Goal: Task Accomplishment & Management: Manage account settings

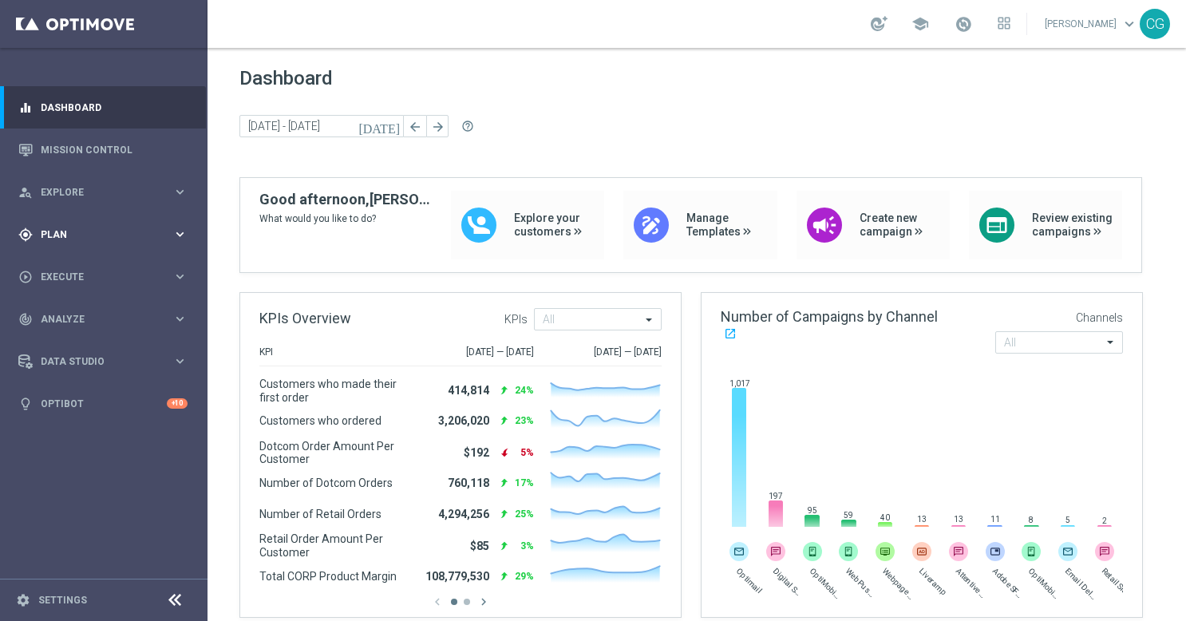
click at [100, 228] on div "gps_fixed Plan" at bounding box center [95, 235] width 154 height 14
click at [89, 312] on span "Templates" at bounding box center [99, 316] width 114 height 10
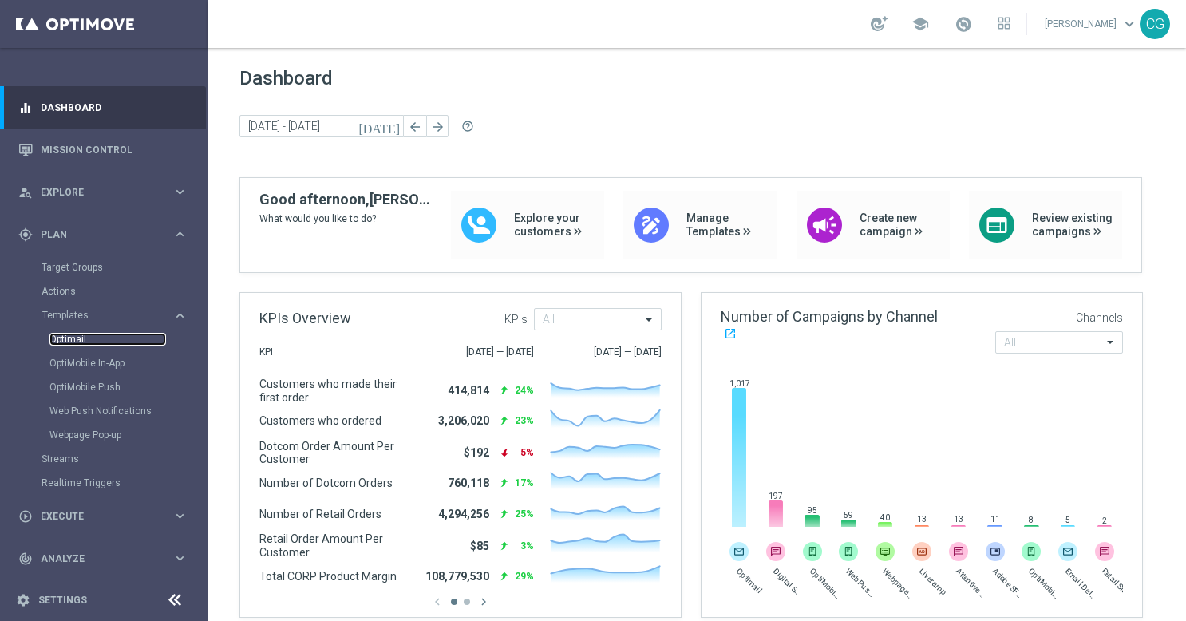
click at [62, 338] on link "Optimail" at bounding box center [107, 339] width 117 height 13
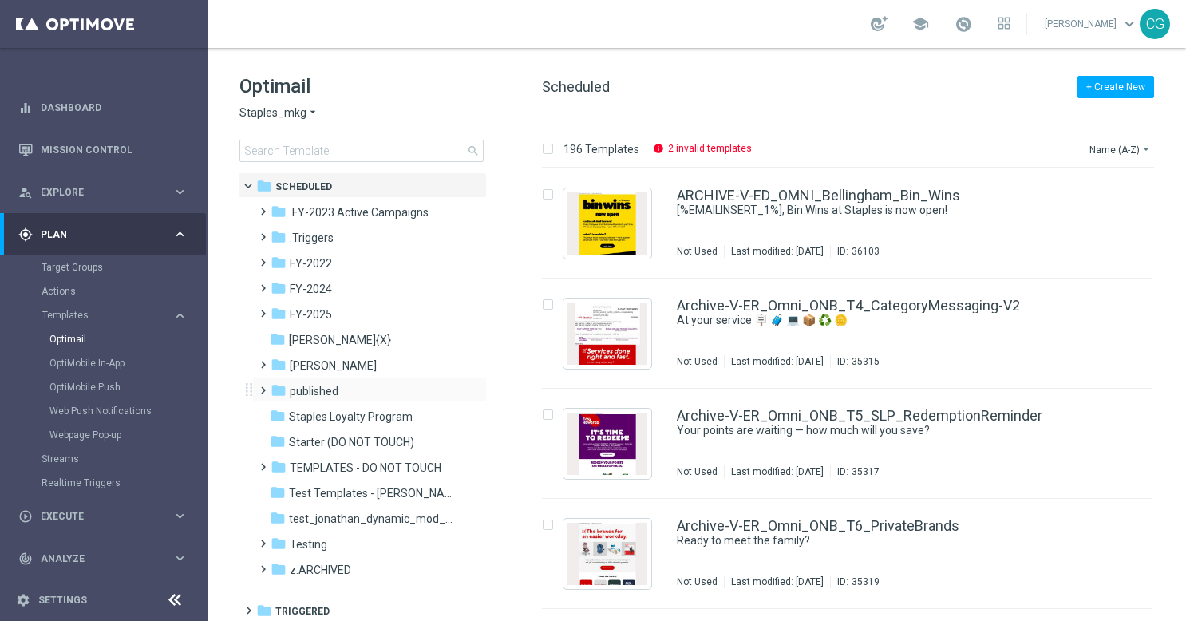
click at [263, 386] on span at bounding box center [259, 383] width 7 height 6
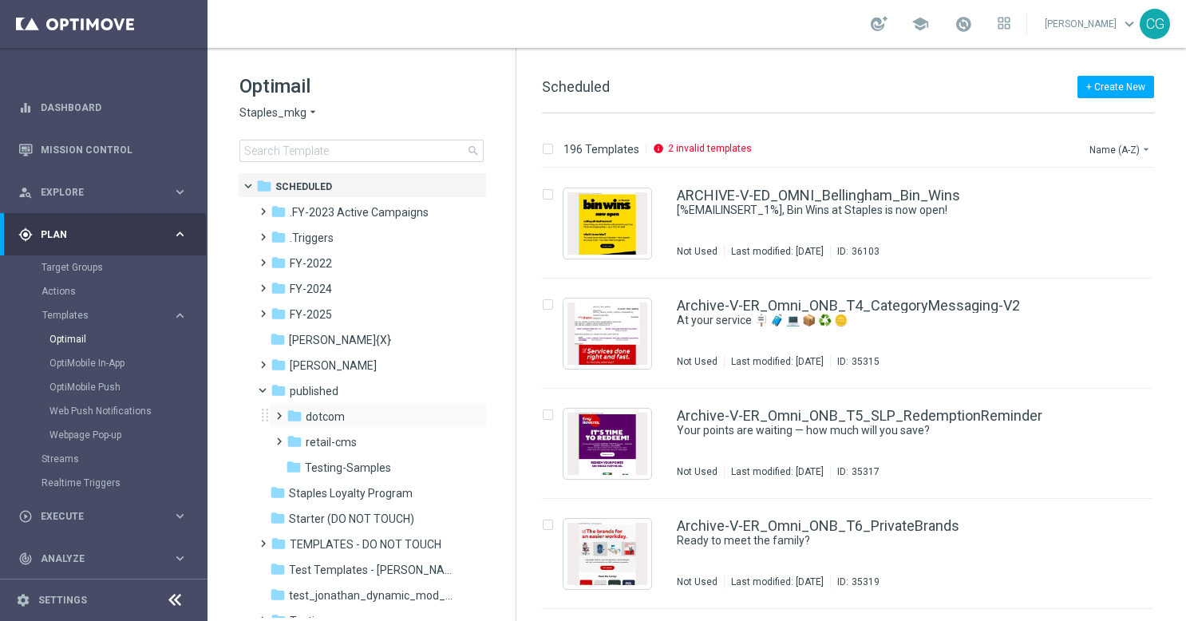
click at [275, 412] on span at bounding box center [275, 409] width 7 height 6
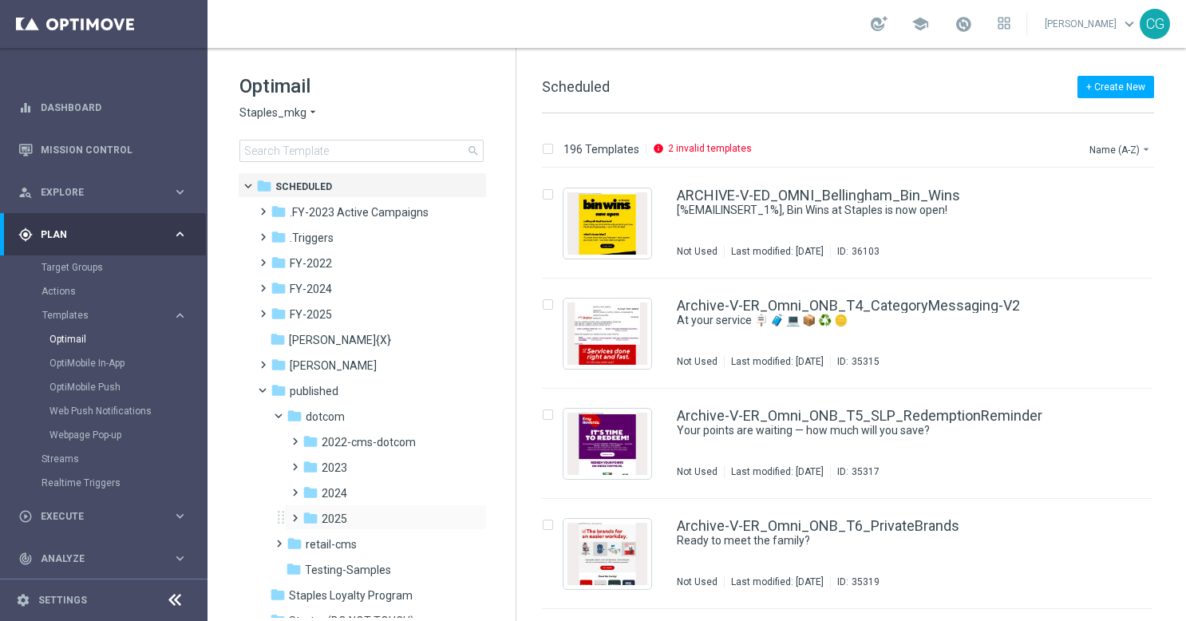
click at [297, 525] on span at bounding box center [295, 518] width 15 height 22
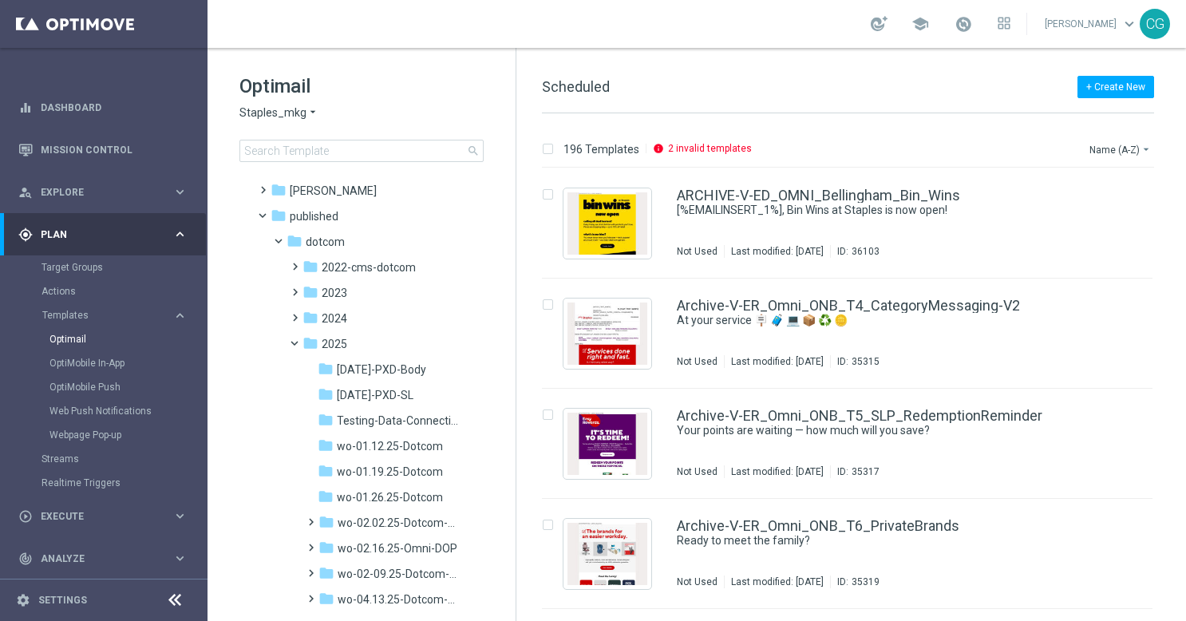
scroll to position [168, 0]
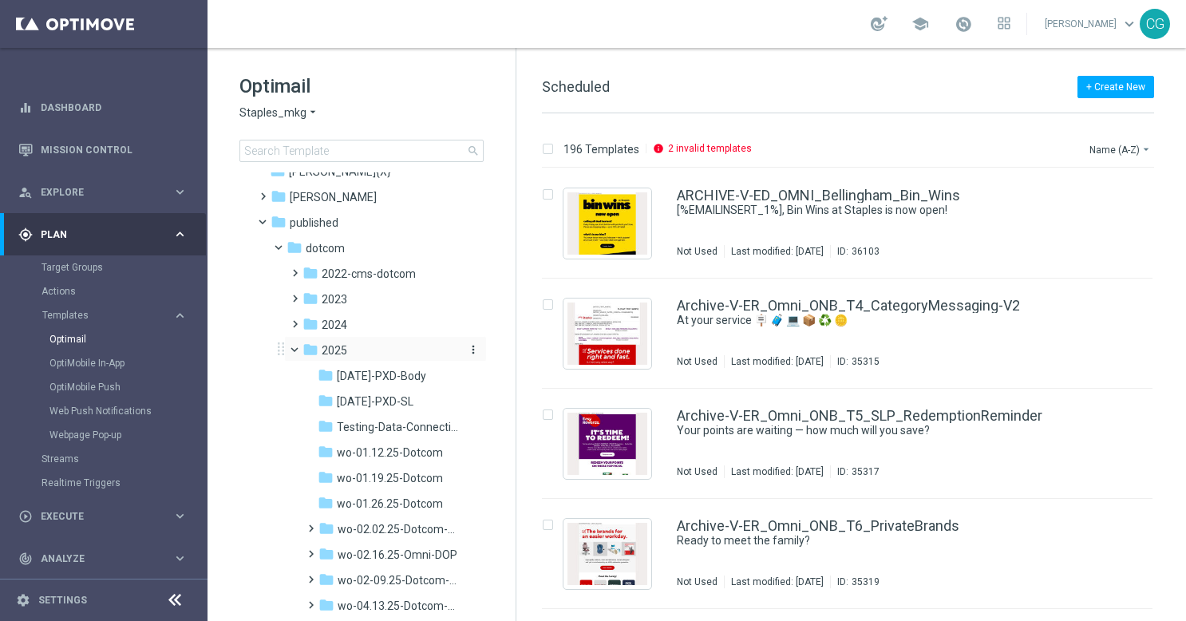
click at [472, 348] on icon "more_vert" at bounding box center [473, 349] width 13 height 13
click at [546, 346] on span "New Folder" at bounding box center [536, 352] width 49 height 13
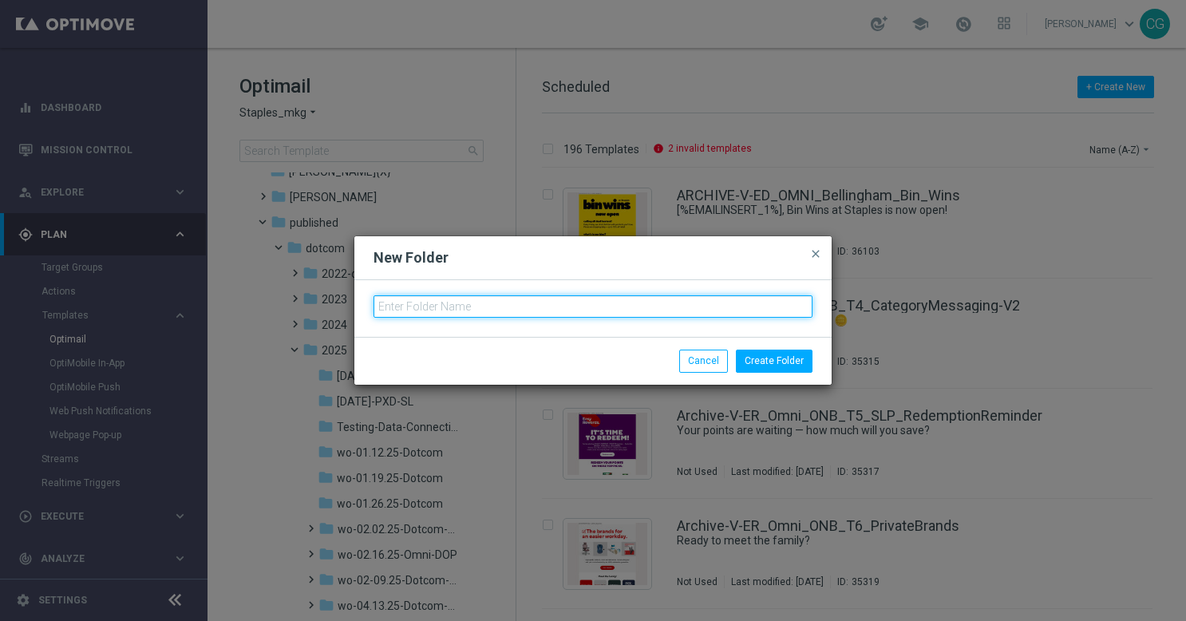
click at [565, 299] on input "text" at bounding box center [593, 306] width 439 height 22
type input "wo-10.5.25-Omni-DOP"
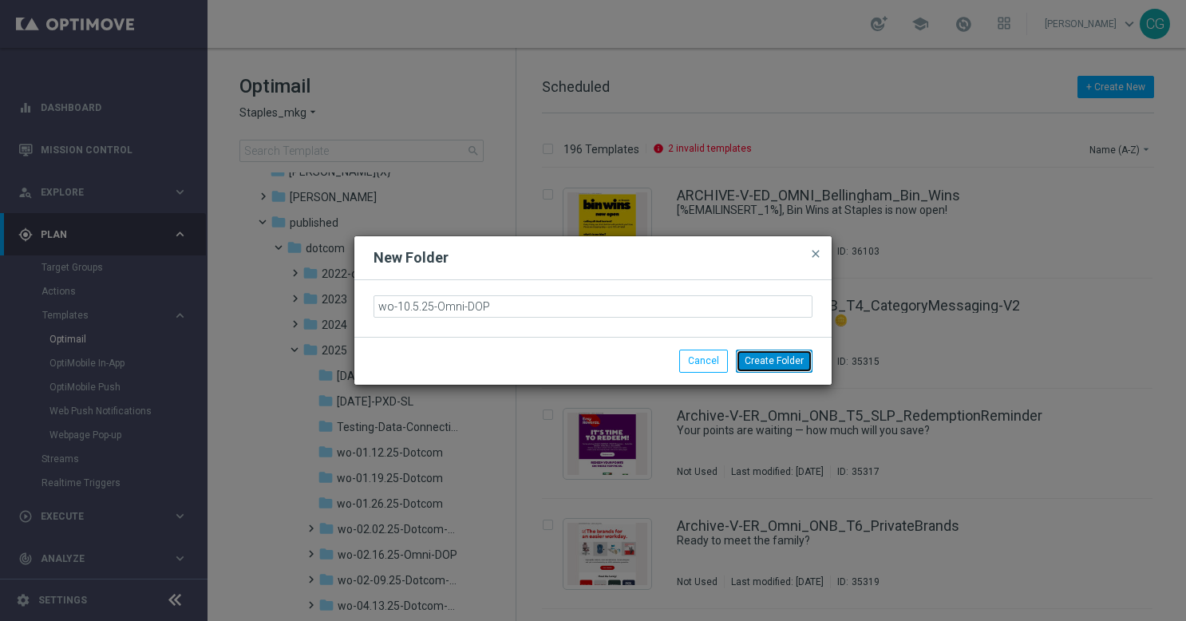
click at [762, 353] on button "Create Folder" at bounding box center [774, 361] width 77 height 22
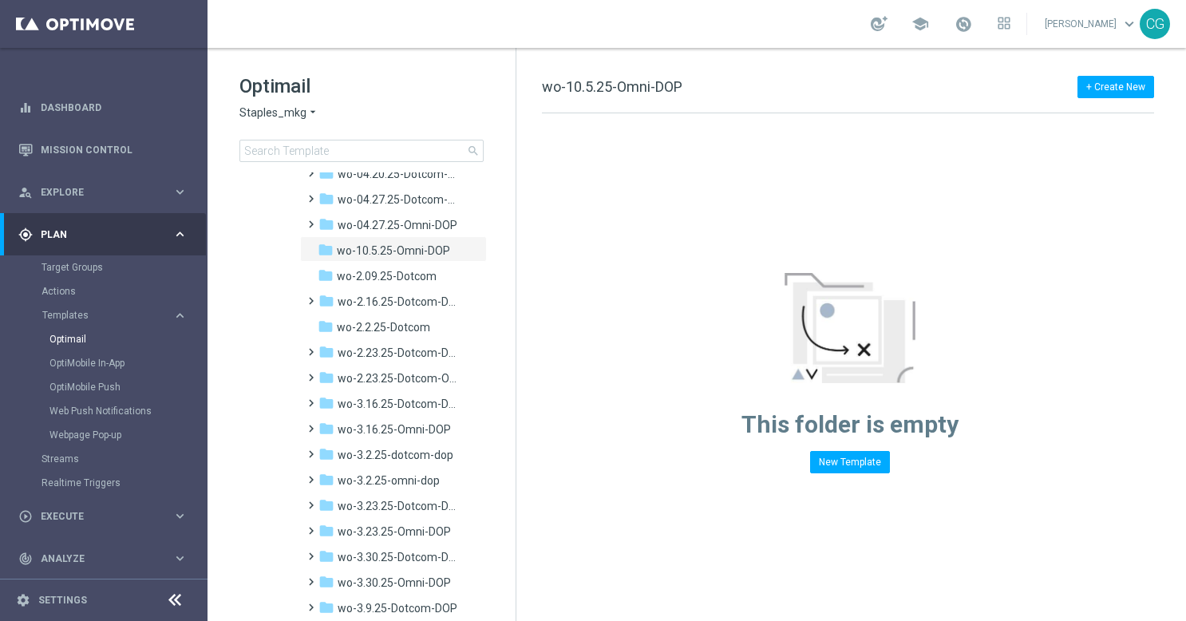
scroll to position [623, 0]
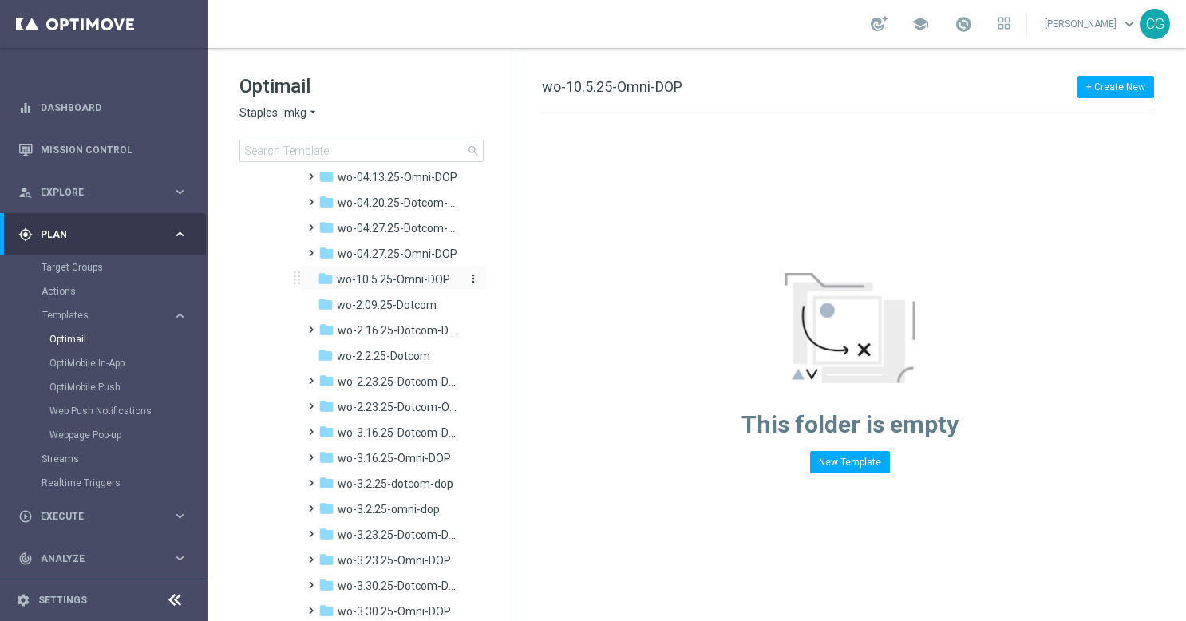
click at [379, 273] on span "wo-10.5.25-Omni-DOP" at bounding box center [393, 279] width 113 height 14
click at [398, 277] on span "wo-10.5.25-Omni-DOP" at bounding box center [393, 279] width 113 height 14
click at [474, 280] on icon "more_vert" at bounding box center [473, 278] width 13 height 13
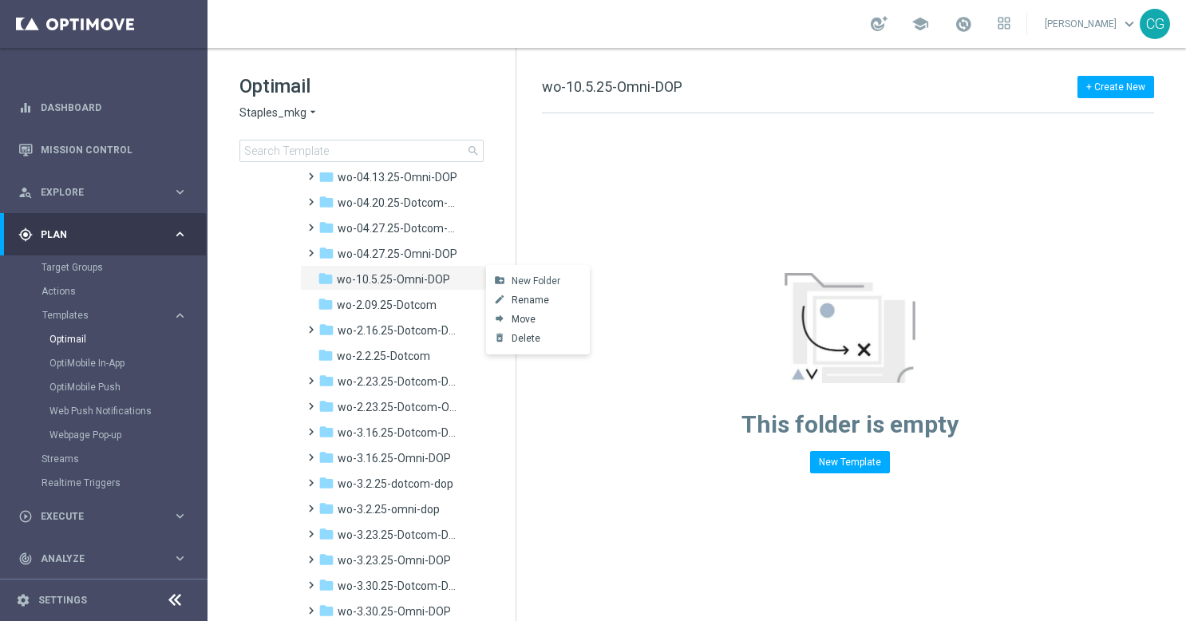
click at [520, 281] on span "New Folder" at bounding box center [536, 281] width 49 height 13
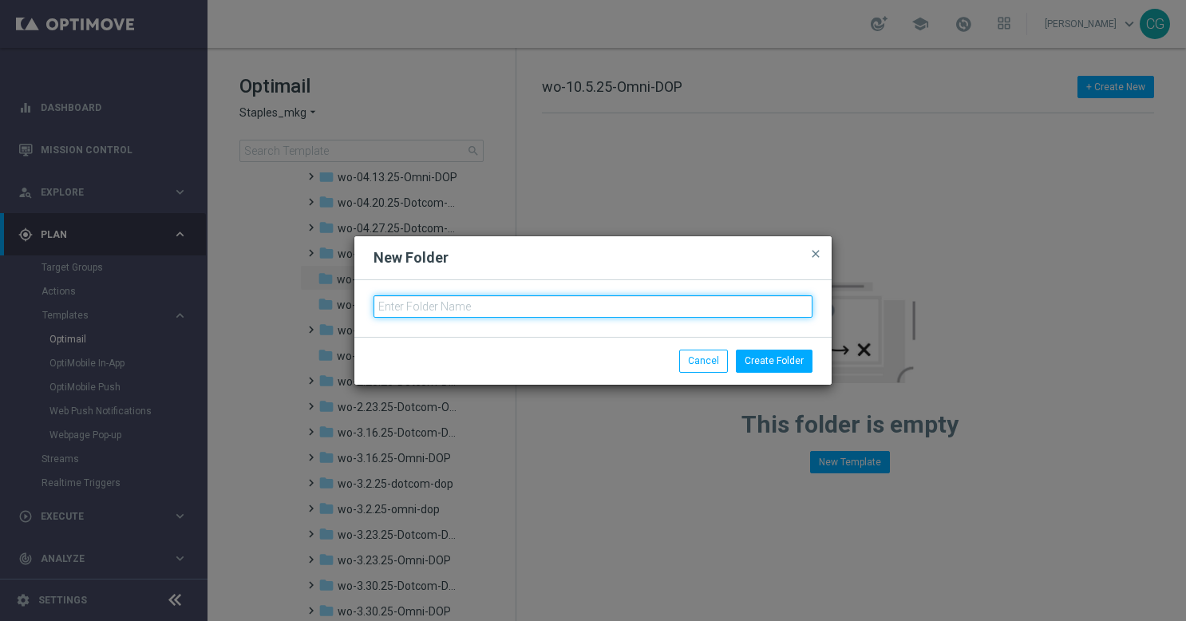
click at [527, 311] on input "text" at bounding box center [593, 306] width 439 height 22
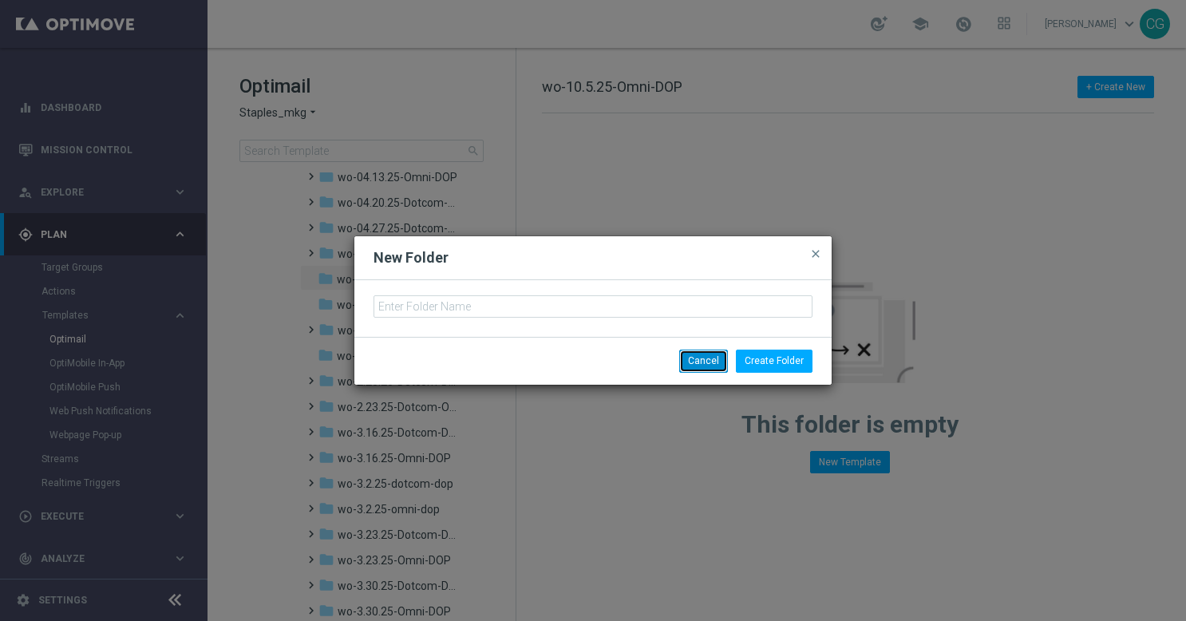
click at [717, 365] on button "Cancel" at bounding box center [703, 361] width 49 height 22
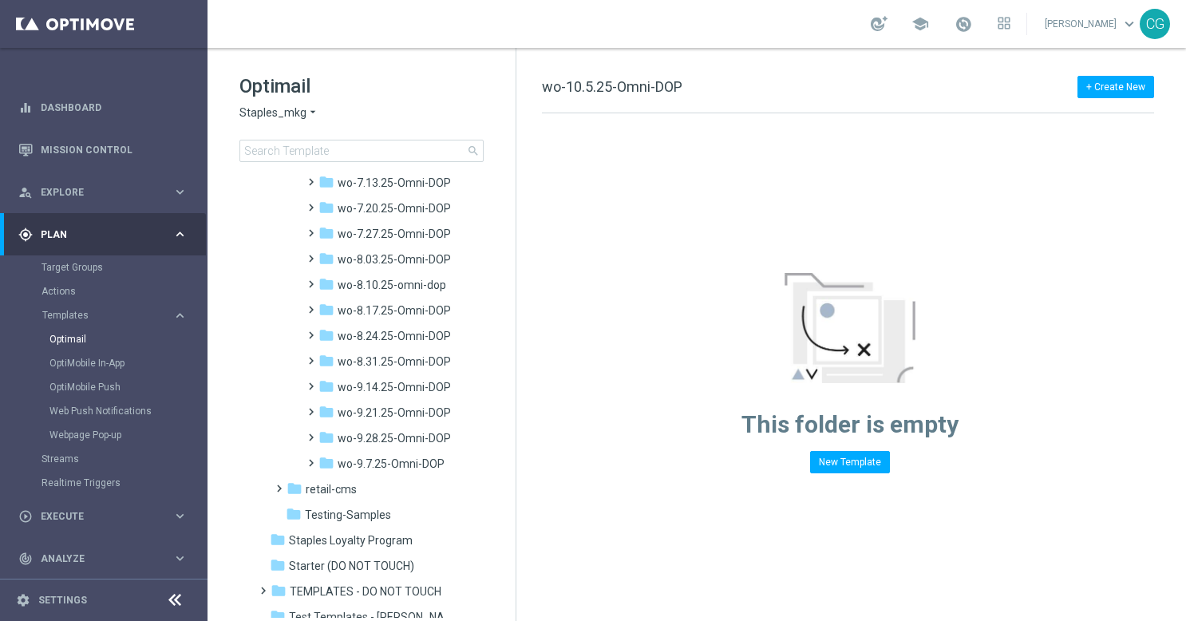
scroll to position [1599, 0]
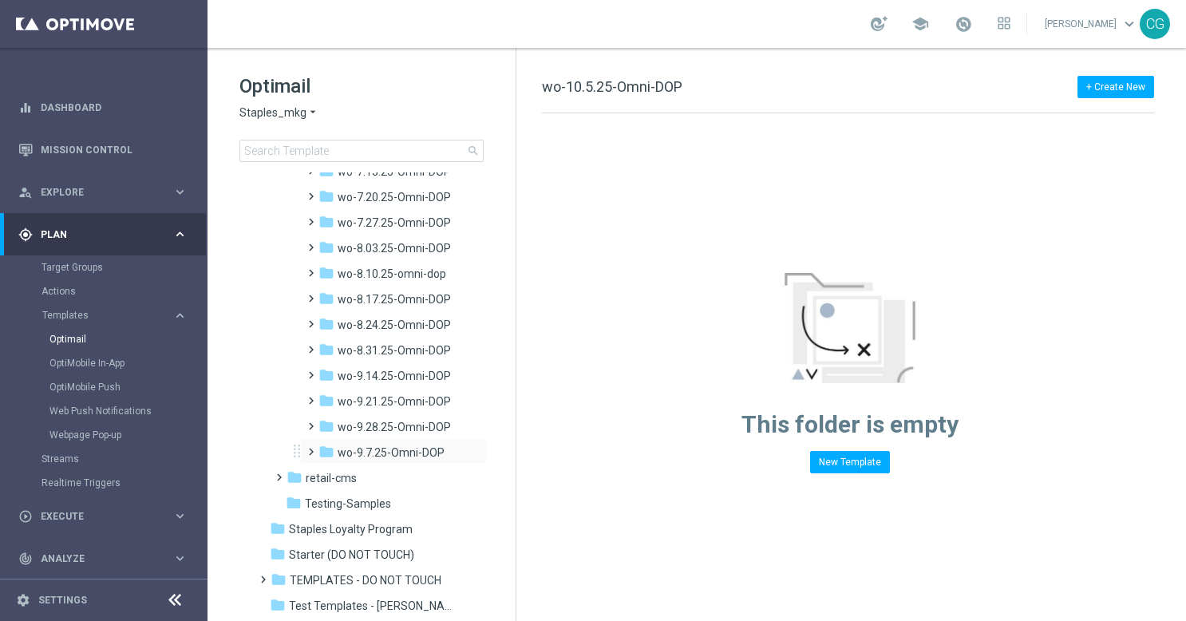
click at [304, 448] on span at bounding box center [307, 444] width 7 height 6
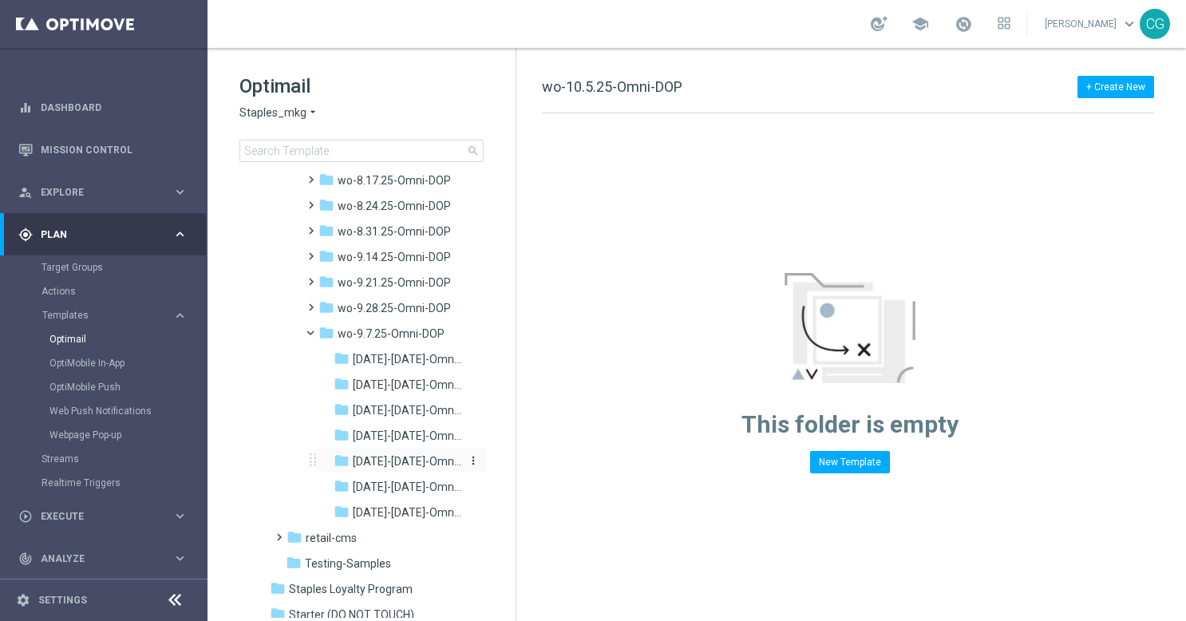
scroll to position [1719, 0]
click at [390, 461] on span "[DATE]-[DATE]-Omni-DOP_{X}" at bounding box center [407, 460] width 109 height 14
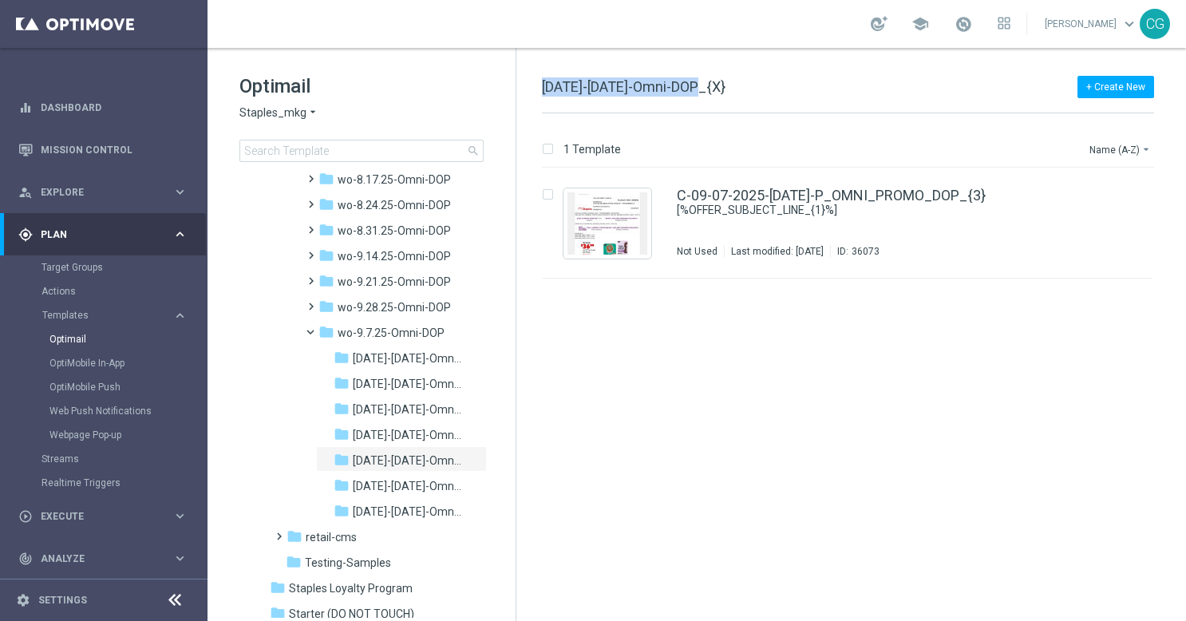
drag, startPoint x: 703, startPoint y: 84, endPoint x: 540, endPoint y: 82, distance: 162.9
click at [540, 82] on div "+ Create New [DATE]-[DATE]-Omni-DOP_{X} 1 Template Name (A-Z) arrow_drop_down D…" at bounding box center [852, 334] width 670 height 573
copy span "[DATE]-[DATE]-Omni-DOP"
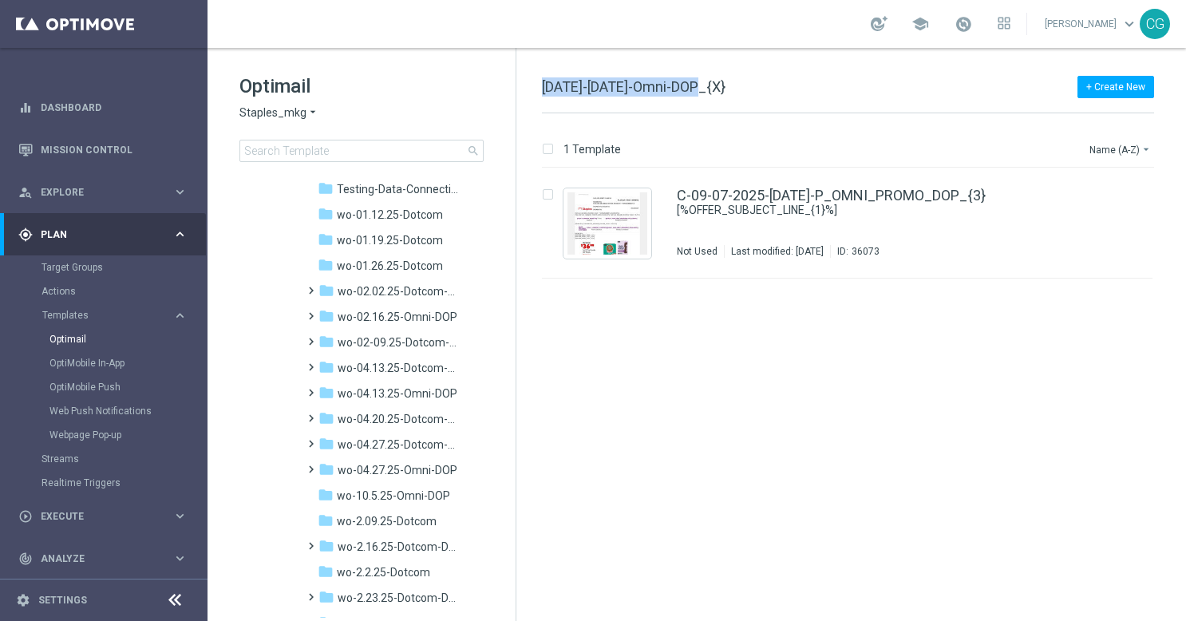
scroll to position [402, 0]
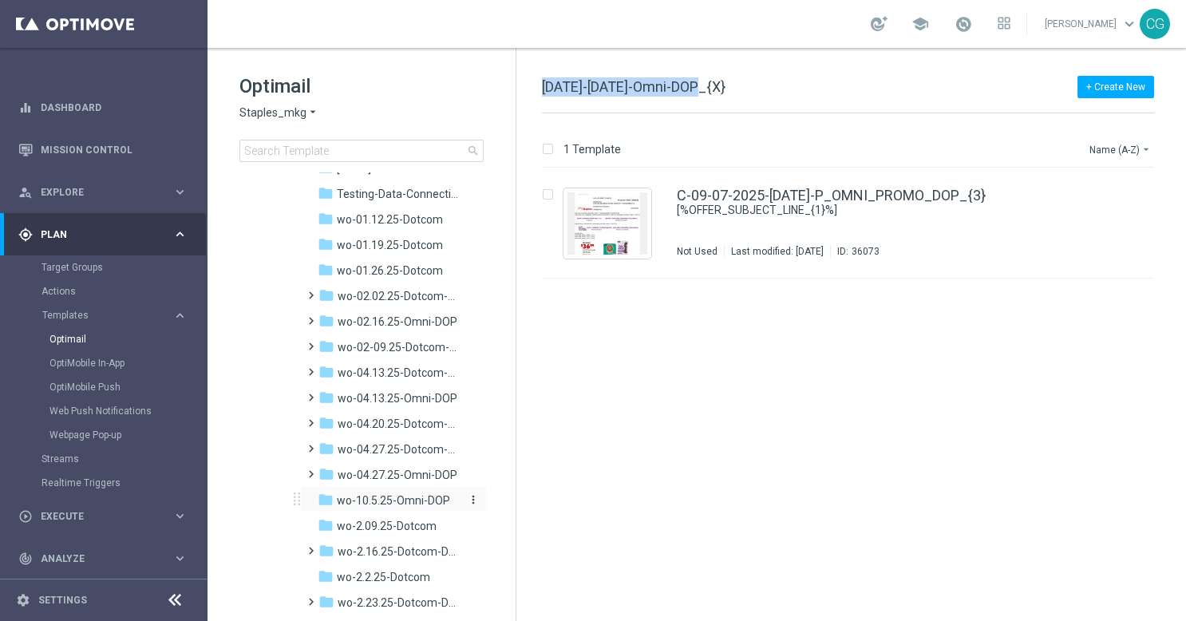
click at [468, 502] on icon "more_vert" at bounding box center [473, 499] width 13 height 13
click at [513, 436] on span "New Folder" at bounding box center [536, 436] width 49 height 13
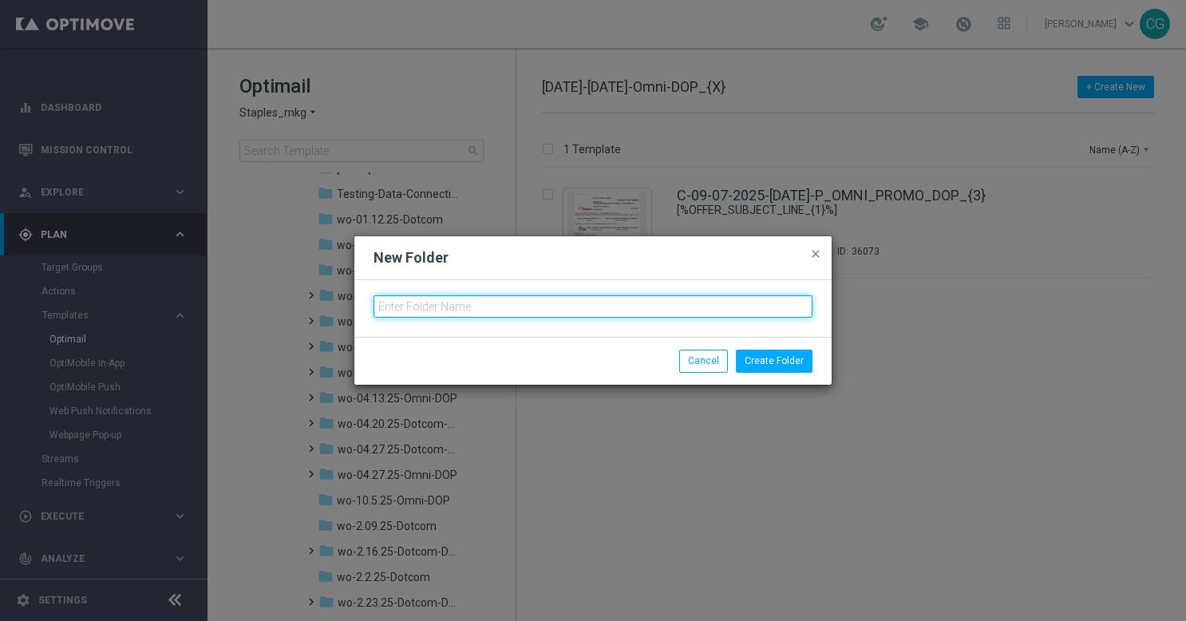
click at [522, 308] on input "text" at bounding box center [593, 306] width 439 height 22
paste input "[DATE]-[DATE]-Omni-DOP"
click at [384, 307] on input "[DATE]-[DATE]-Omni-DOP" at bounding box center [593, 306] width 439 height 22
click at [398, 303] on input "[DATE]-[DATE]-Omni-DOP" at bounding box center [593, 306] width 439 height 22
drag, startPoint x: 532, startPoint y: 299, endPoint x: 281, endPoint y: 300, distance: 250.7
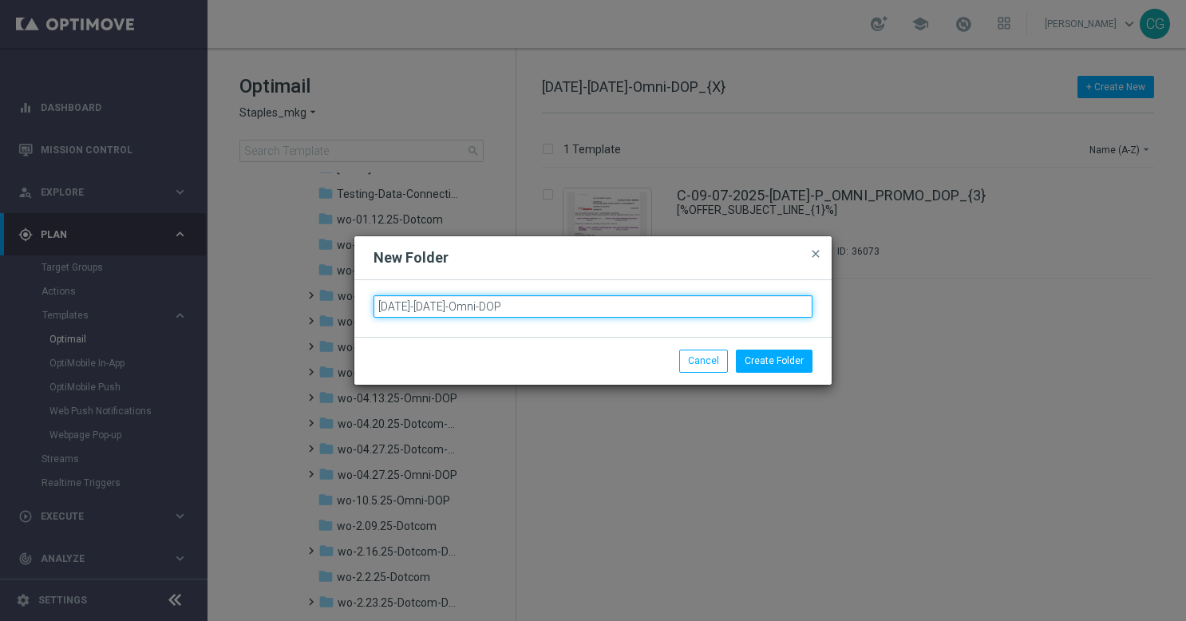
click at [281, 300] on modal-container "New Folder close [DATE]-[DATE]-Omni-DOP Create Folder Cancel" at bounding box center [593, 310] width 1186 height 621
type input "[DATE]-[DATE]-Omni-DOP"
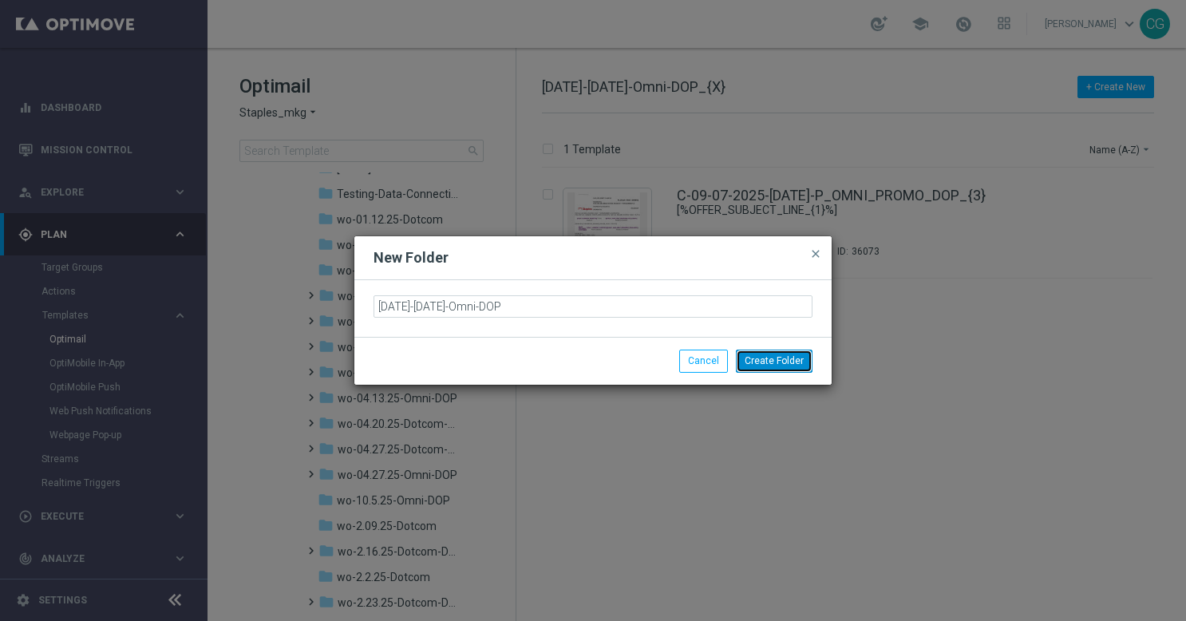
click at [768, 363] on button "Create Folder" at bounding box center [774, 361] width 77 height 22
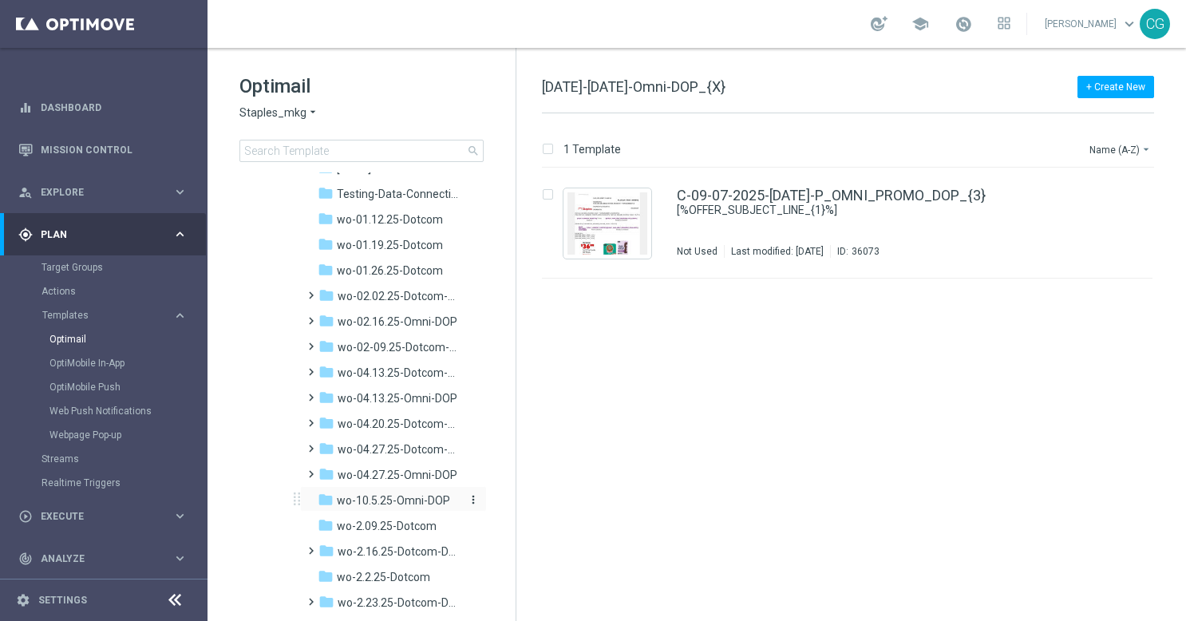
click at [471, 501] on icon "more_vert" at bounding box center [473, 499] width 13 height 13
click at [532, 435] on span "New Folder" at bounding box center [536, 436] width 49 height 13
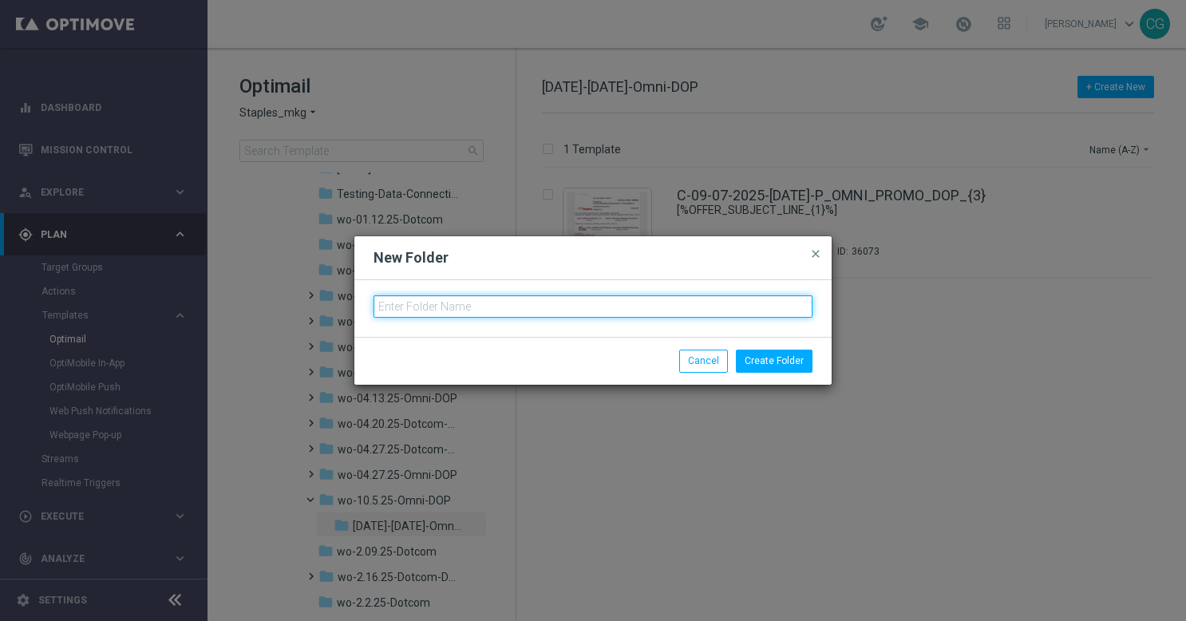
click at [592, 305] on input "text" at bounding box center [593, 306] width 439 height 22
paste input "[DATE]-[DATE]-Omni-DOP"
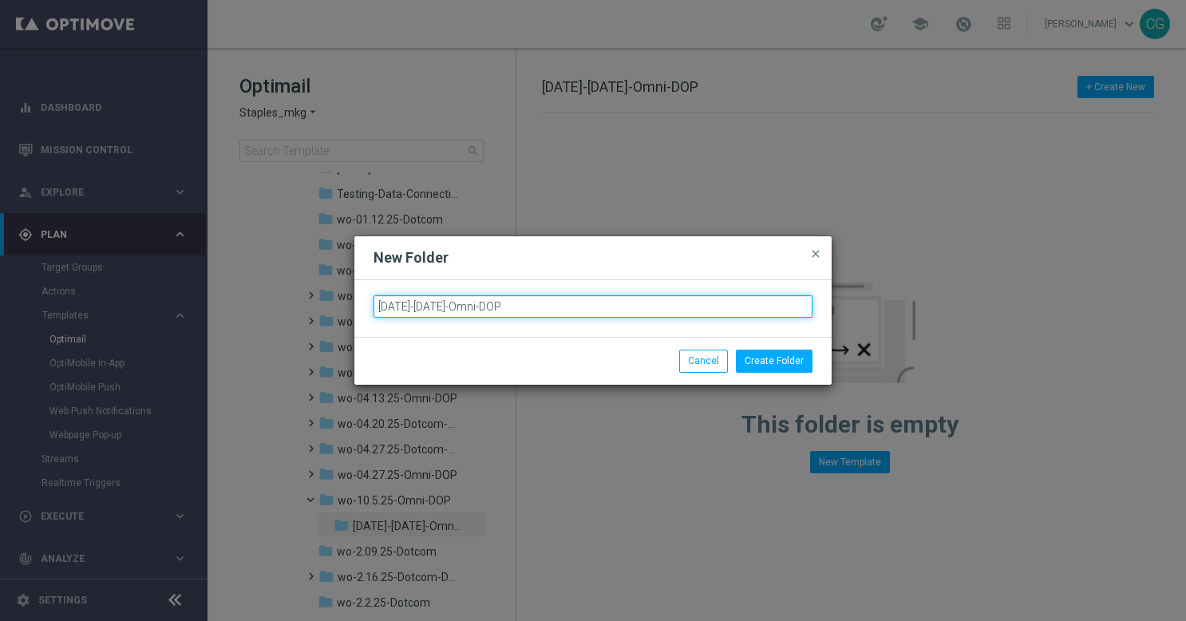
click at [399, 305] on input "[DATE]-[DATE]-Omni-DOP" at bounding box center [593, 306] width 439 height 22
click at [433, 302] on input "[DATE]-[DATE]-Omni-DOP" at bounding box center [593, 306] width 439 height 22
type input "[DATE]-[DATE]-Omni-DOP"
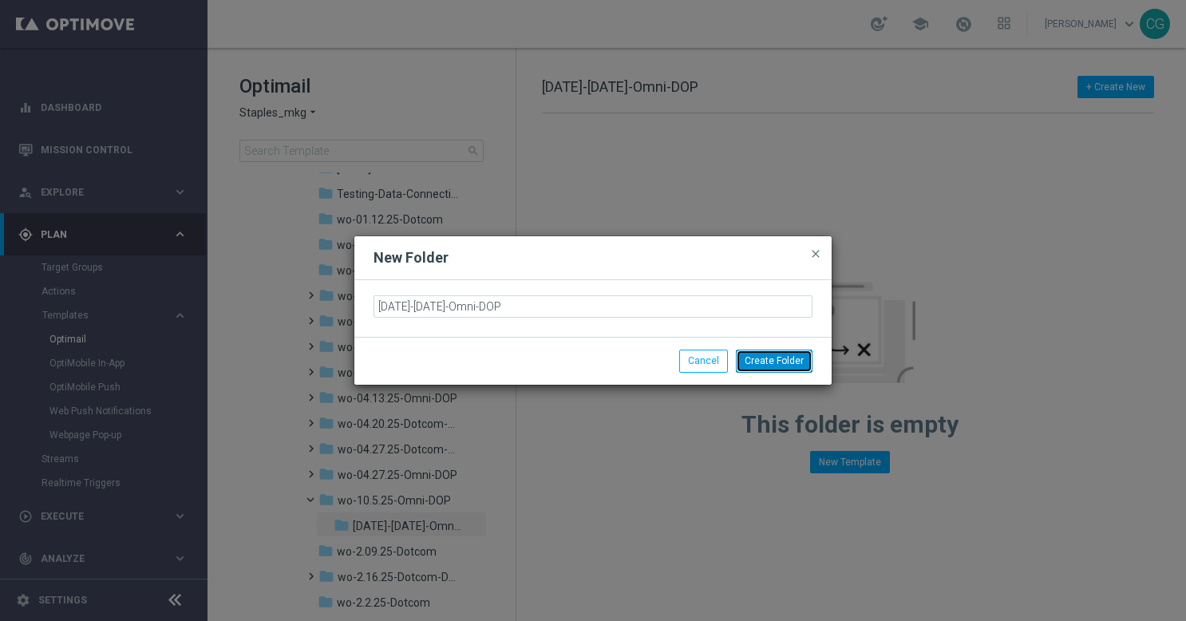
click at [776, 366] on button "Create Folder" at bounding box center [774, 361] width 77 height 22
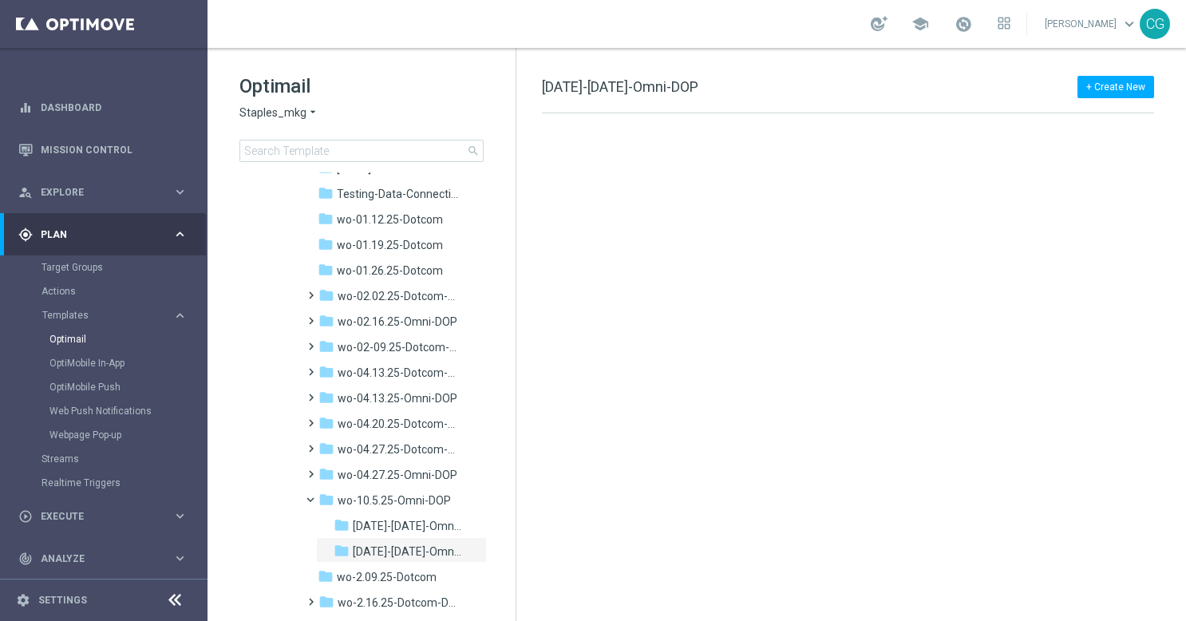
click at [0, 0] on icon "more_vert" at bounding box center [0, 0] width 0 height 0
click at [523, 433] on span "New Folder" at bounding box center [536, 436] width 49 height 13
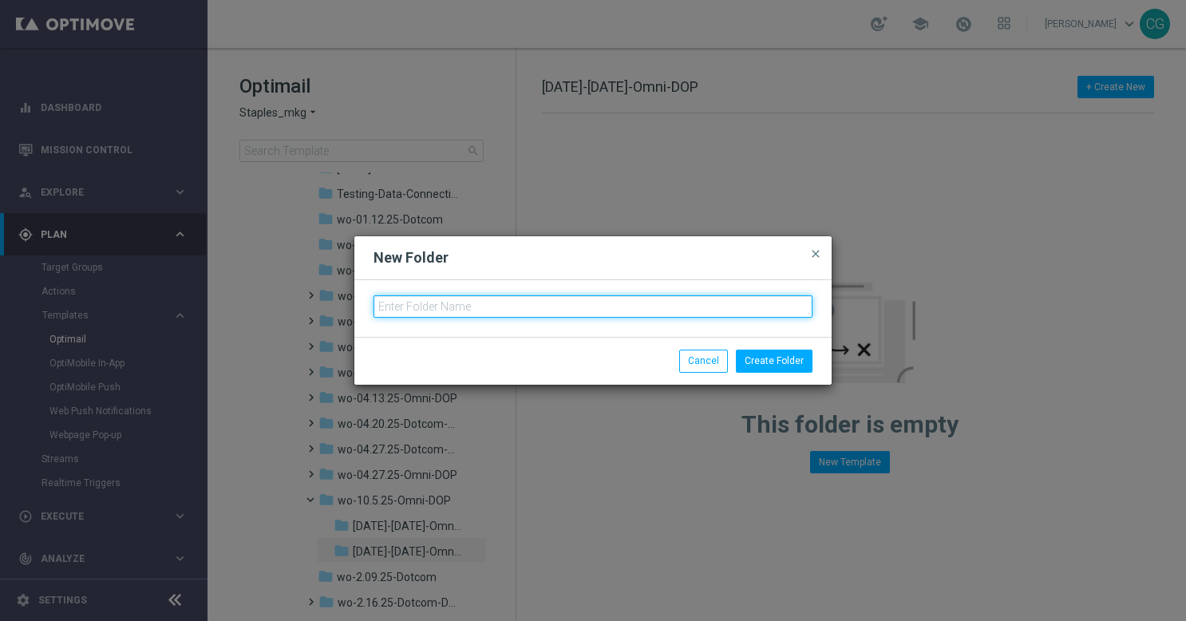
click at [536, 305] on input "text" at bounding box center [593, 306] width 439 height 22
paste input "[DATE]-[DATE]-Omni-DOP"
click at [397, 307] on input "[DATE]-[DATE]-Omni-DOP" at bounding box center [593, 306] width 439 height 22
click at [436, 305] on input "[DATE]-[DATE]-Omni-DOP" at bounding box center [593, 306] width 439 height 22
type input "[DATE]-[DATE]-Omni-DOP"
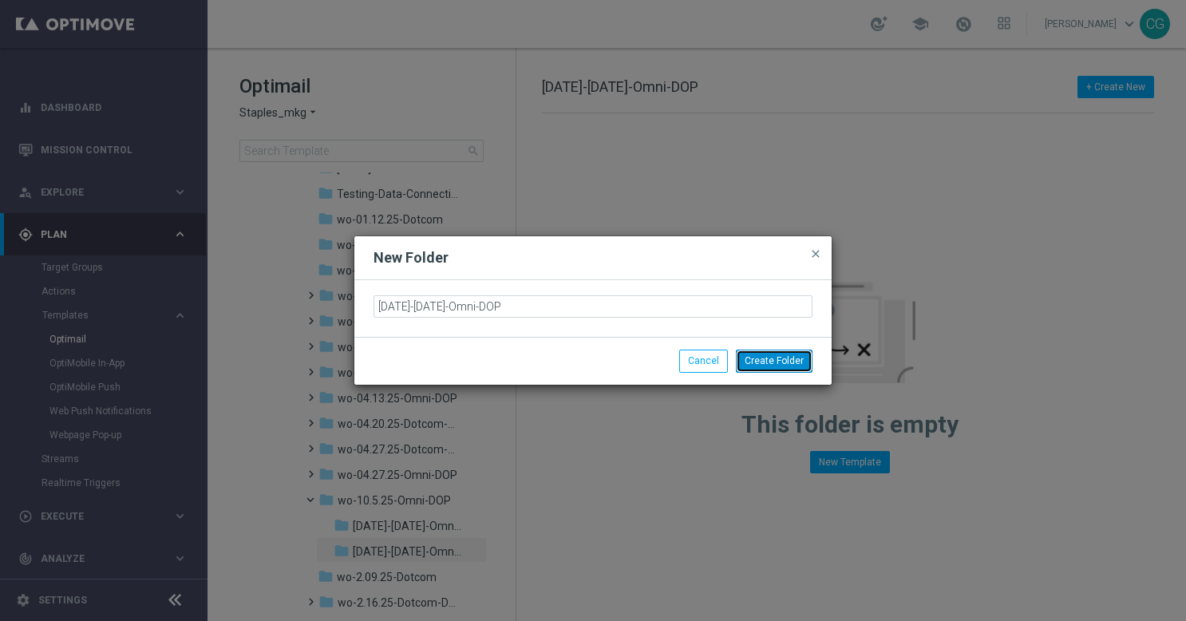
click at [773, 366] on button "Create Folder" at bounding box center [774, 361] width 77 height 22
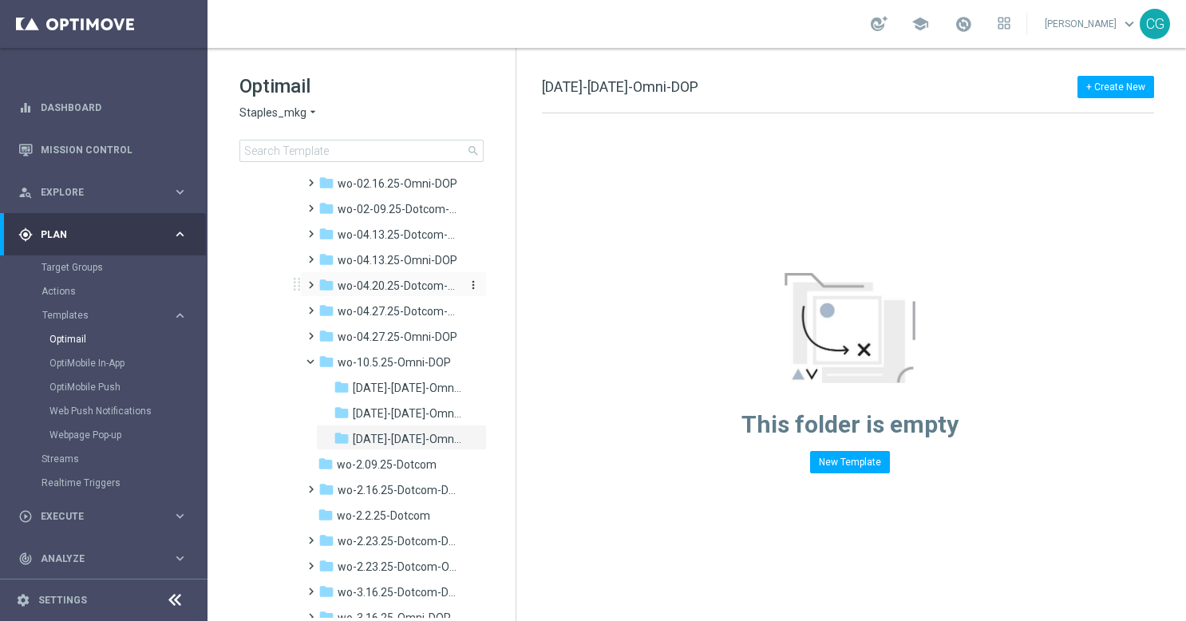
scroll to position [541, 0]
click at [471, 362] on icon "more_vert" at bounding box center [473, 360] width 13 height 13
click at [505, 356] on icon "create_new_folder" at bounding box center [500, 362] width 24 height 13
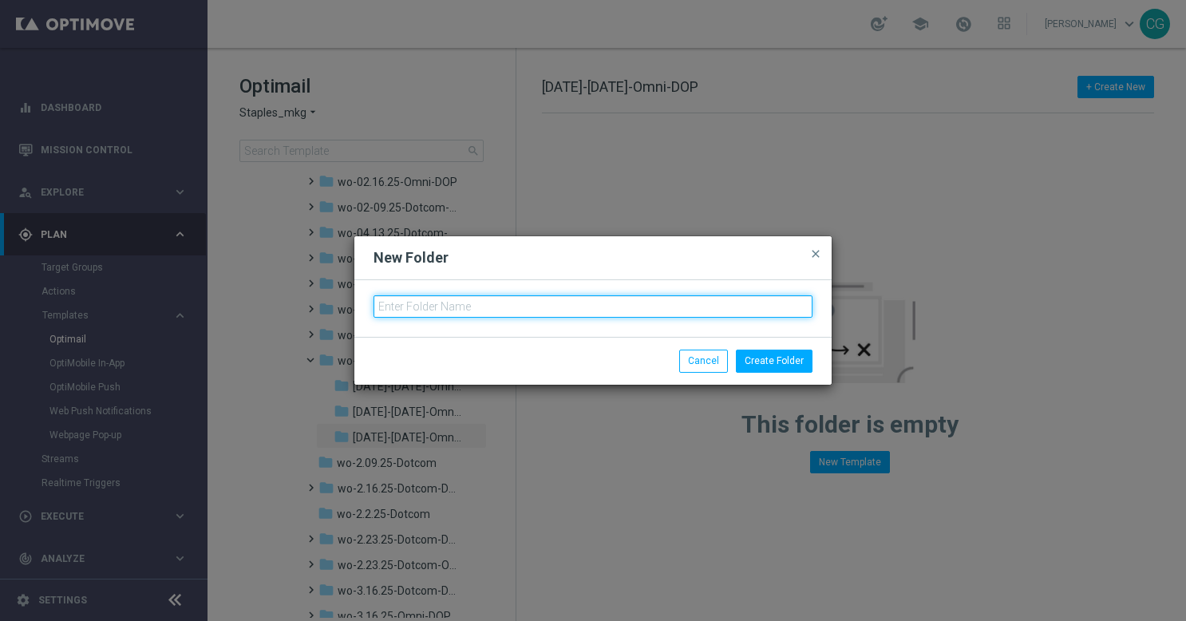
click at [543, 305] on input "text" at bounding box center [593, 306] width 439 height 22
paste input "[DATE]-[DATE]-Omni-DOP"
click at [397, 307] on input "[DATE]-[DATE]-Omni-DOP" at bounding box center [593, 306] width 439 height 22
click at [436, 305] on input "[DATE]-[DATE]-Omni-DOP" at bounding box center [593, 306] width 439 height 22
type input "[DATE]-[DATE]-Omni-DOP"
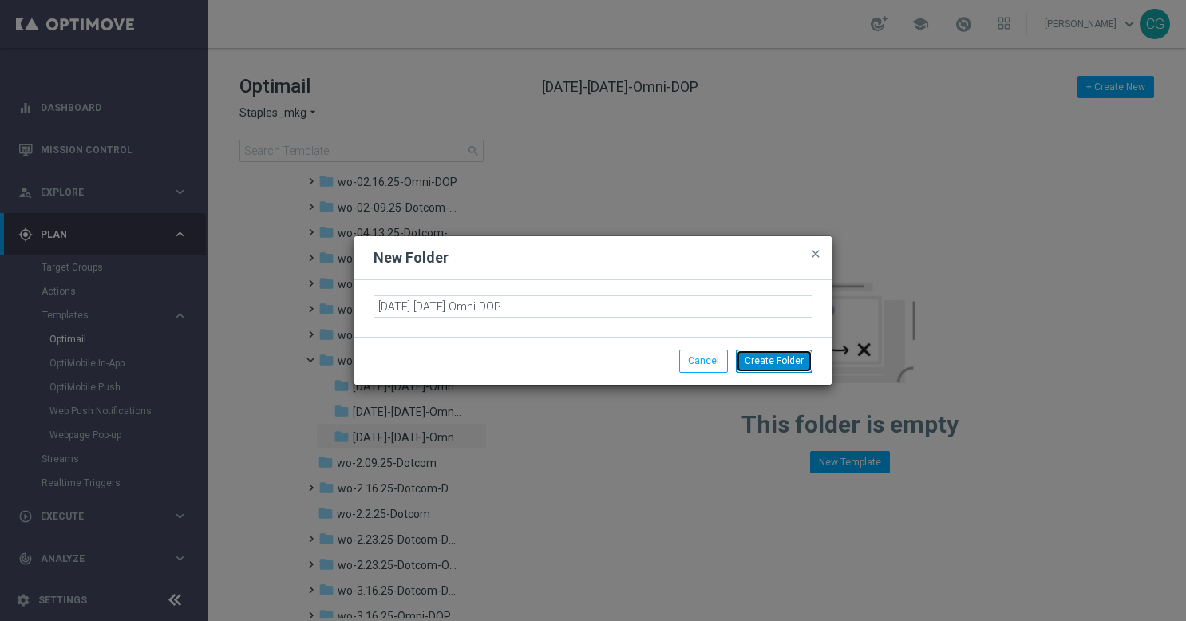
click at [786, 362] on button "Create Folder" at bounding box center [774, 361] width 77 height 22
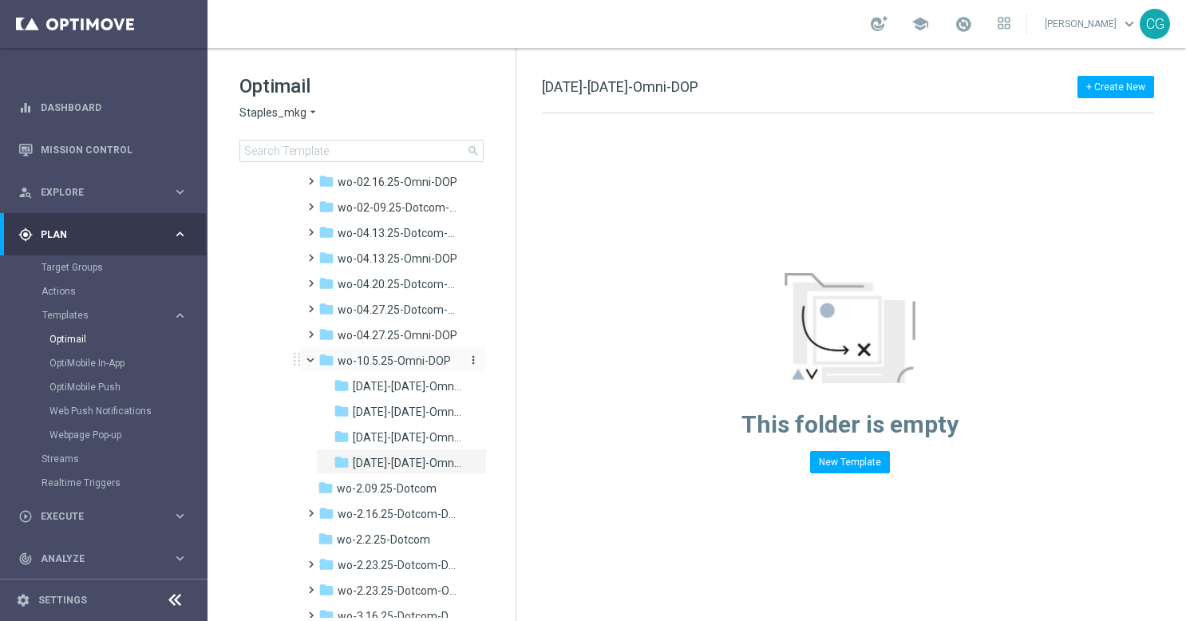
click at [476, 360] on icon "more_vert" at bounding box center [473, 360] width 13 height 13
click at [517, 362] on span "New Folder" at bounding box center [536, 362] width 49 height 13
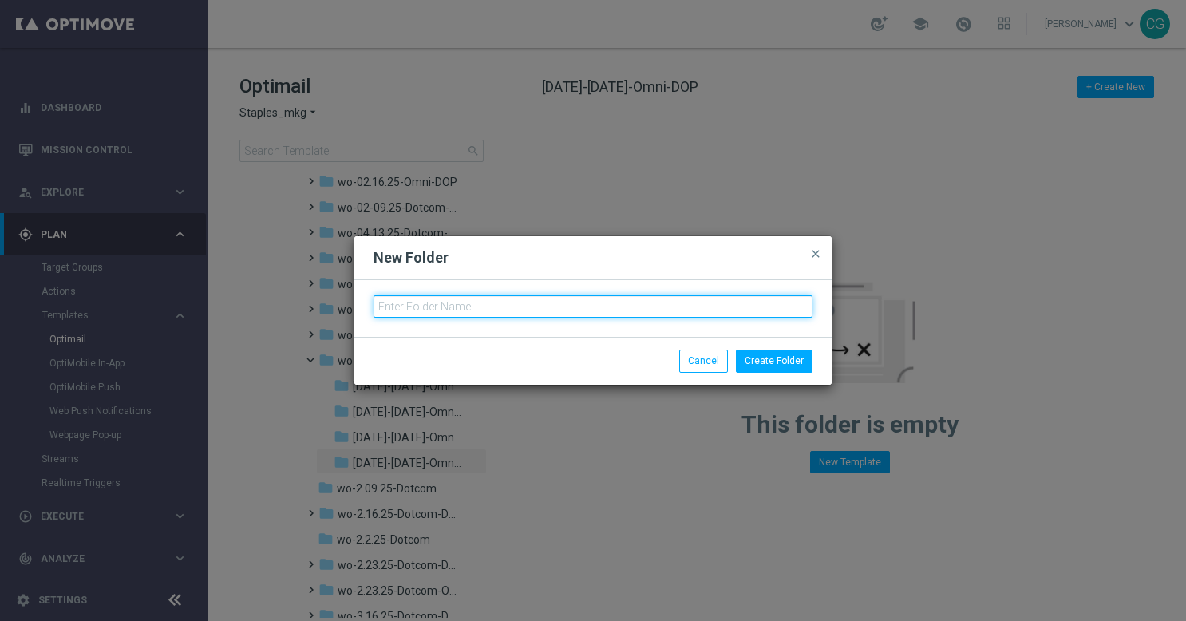
click at [576, 312] on input "text" at bounding box center [593, 306] width 439 height 22
type input "1"
paste input "[DATE]-[DATE]-Omni-DOP"
click at [398, 305] on input "[DATE]-[DATE]-Omni-DOP" at bounding box center [593, 306] width 439 height 22
click at [436, 306] on input "[DATE]-[DATE]-Omni-DOP" at bounding box center [593, 306] width 439 height 22
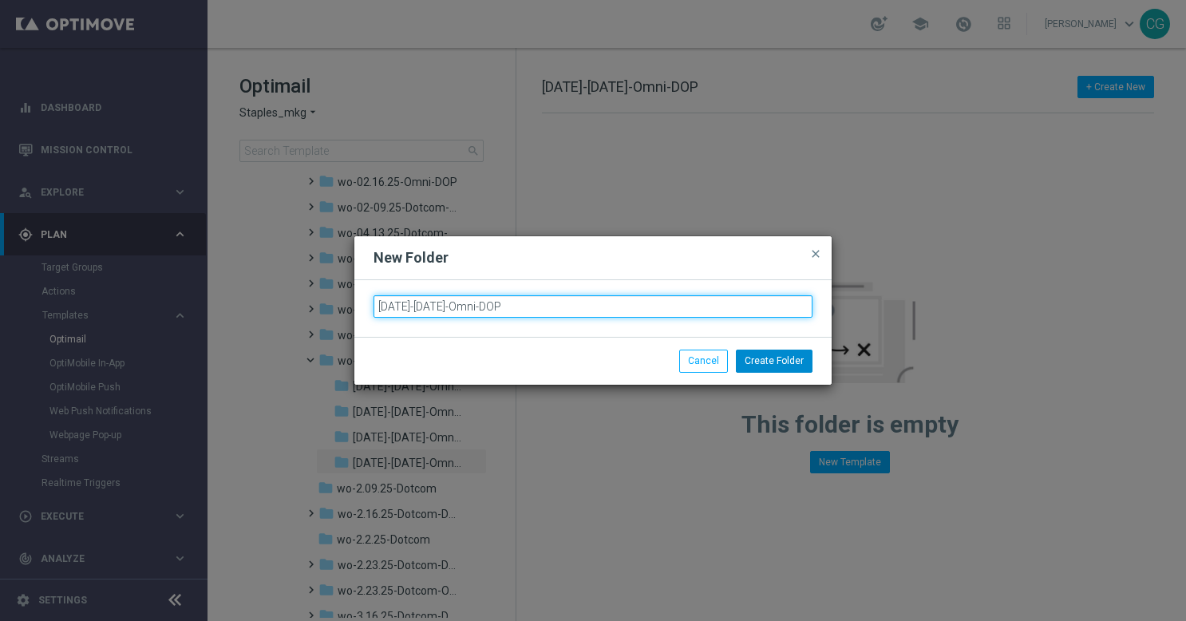
type input "[DATE]-[DATE]-Omni-DOP"
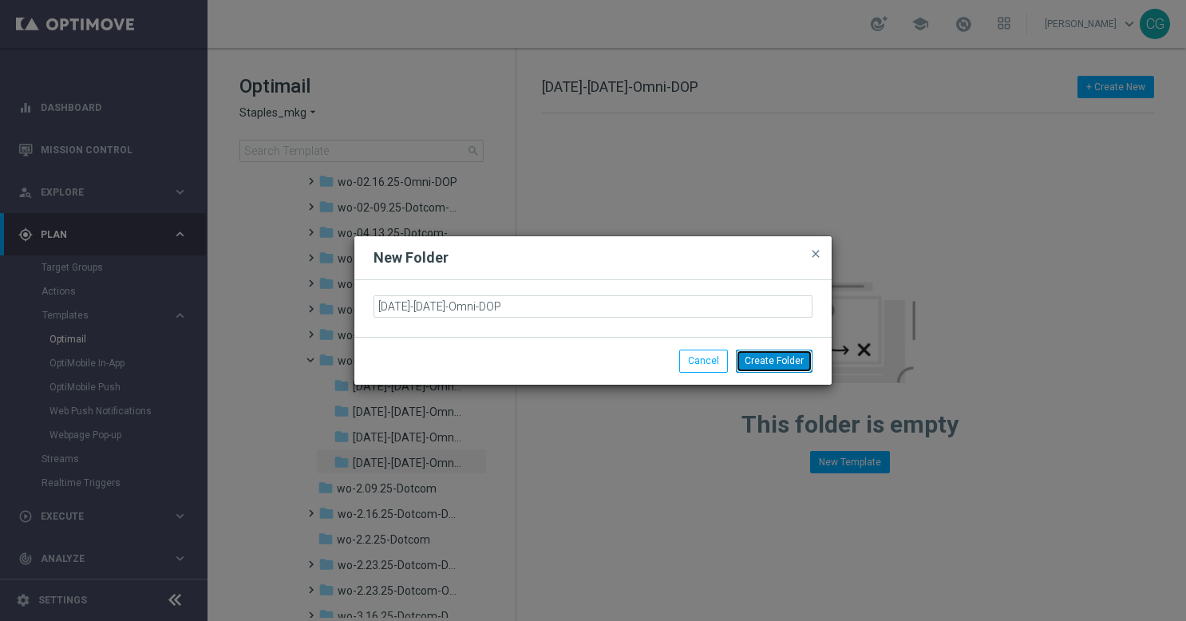
click at [784, 358] on button "Create Folder" at bounding box center [774, 361] width 77 height 22
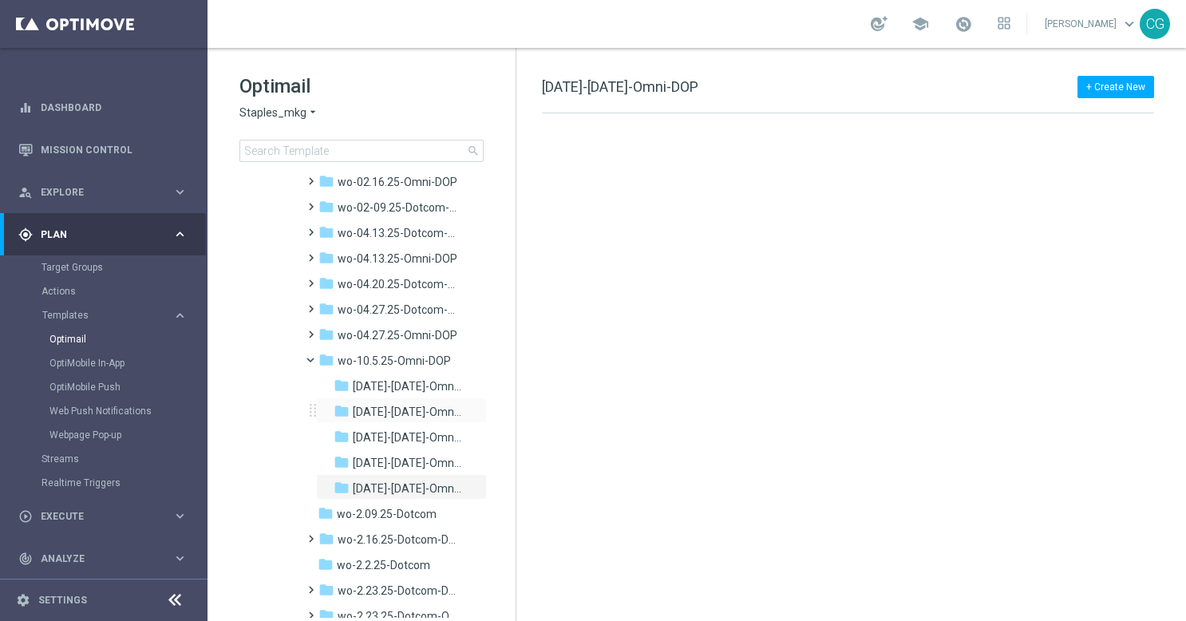
scroll to position [580, 0]
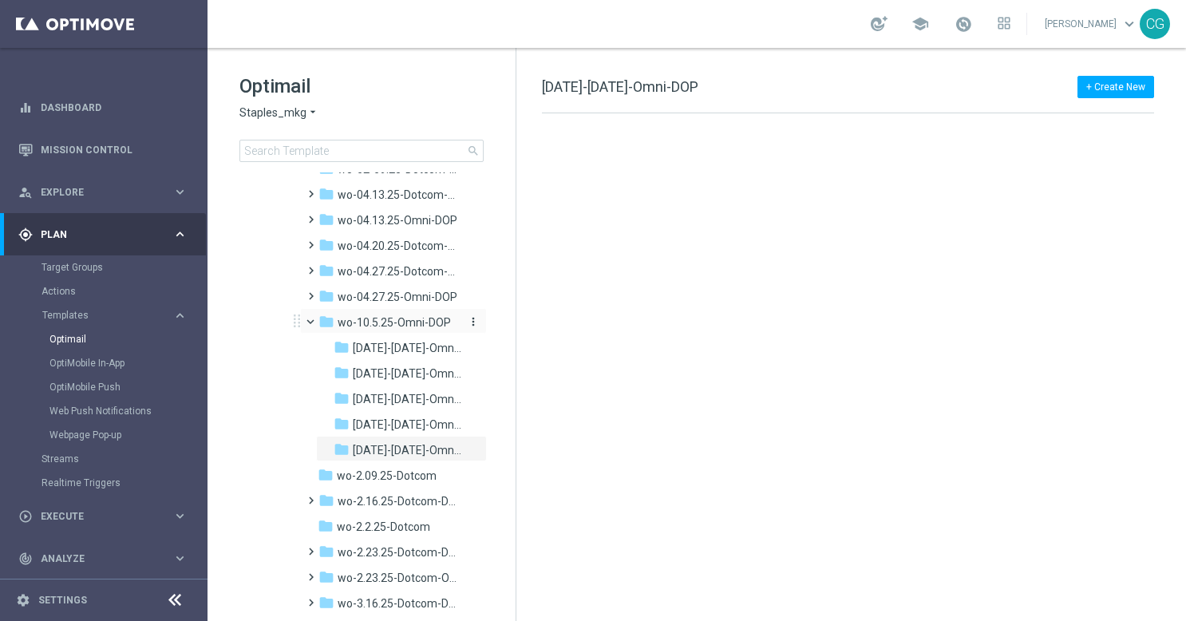
click at [470, 323] on icon "more_vert" at bounding box center [473, 321] width 13 height 13
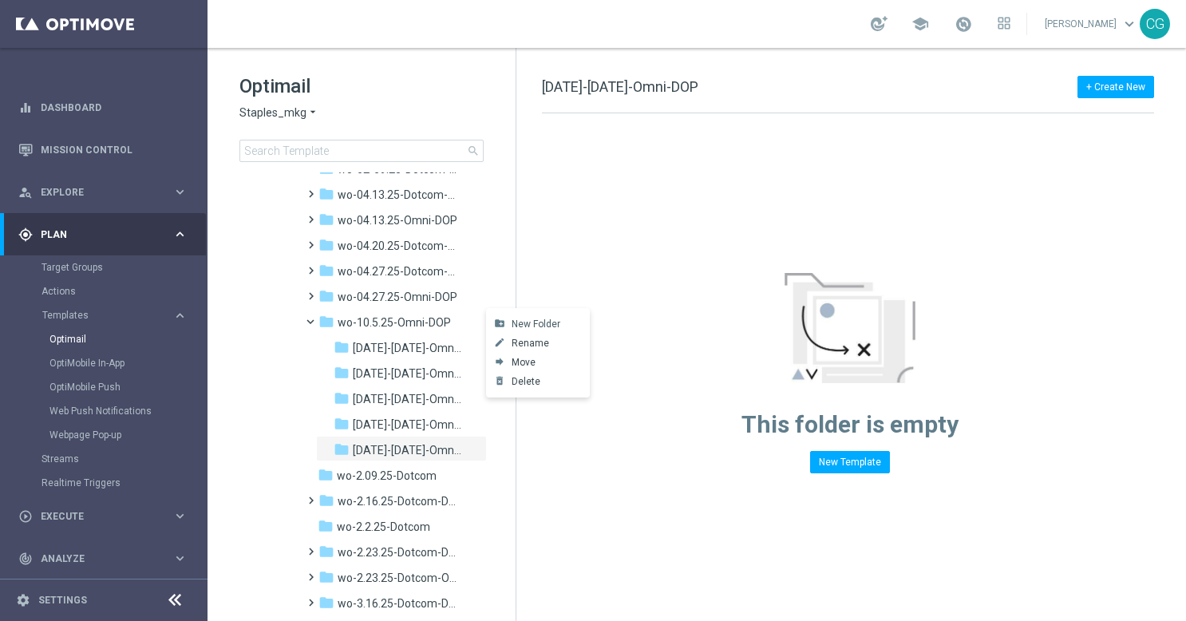
click at [517, 318] on span "New Folder" at bounding box center [536, 324] width 49 height 13
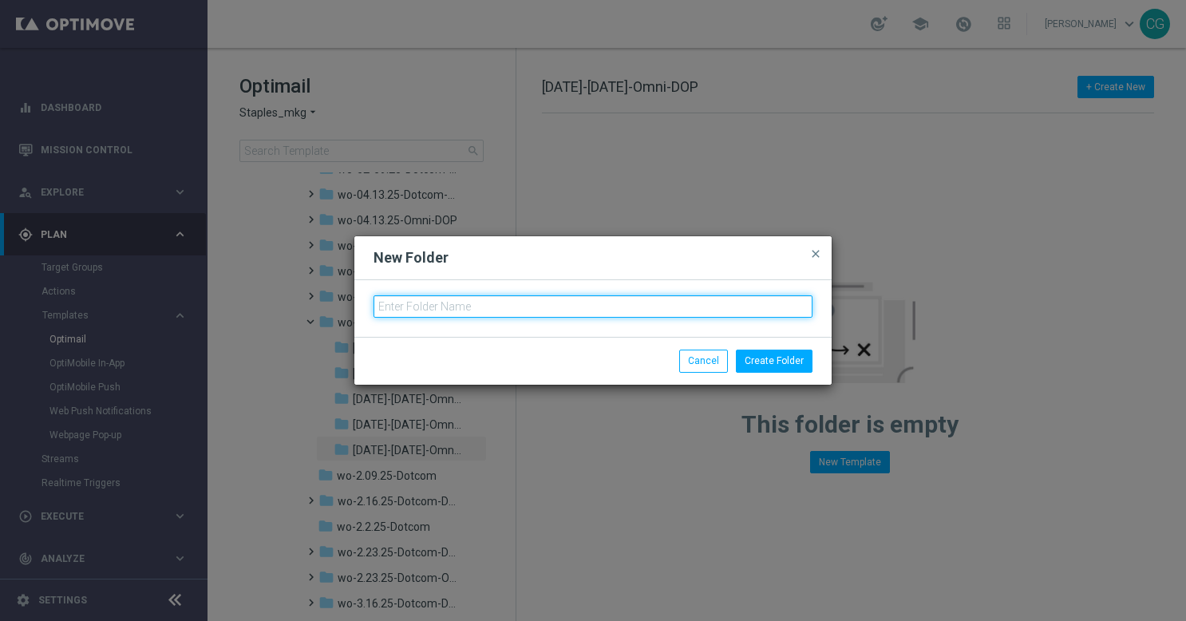
click at [689, 305] on input "text" at bounding box center [593, 306] width 439 height 22
paste input "[DATE]-[DATE]-Omni-DOP"
click at [398, 311] on input "[DATE]-[DATE]-Omni-DOP" at bounding box center [593, 306] width 439 height 22
click at [445, 307] on input "[DATE]-[DATE]-Omni-DOP" at bounding box center [593, 306] width 439 height 22
type input "[DATE]-[DATE]-Omni-DOP"
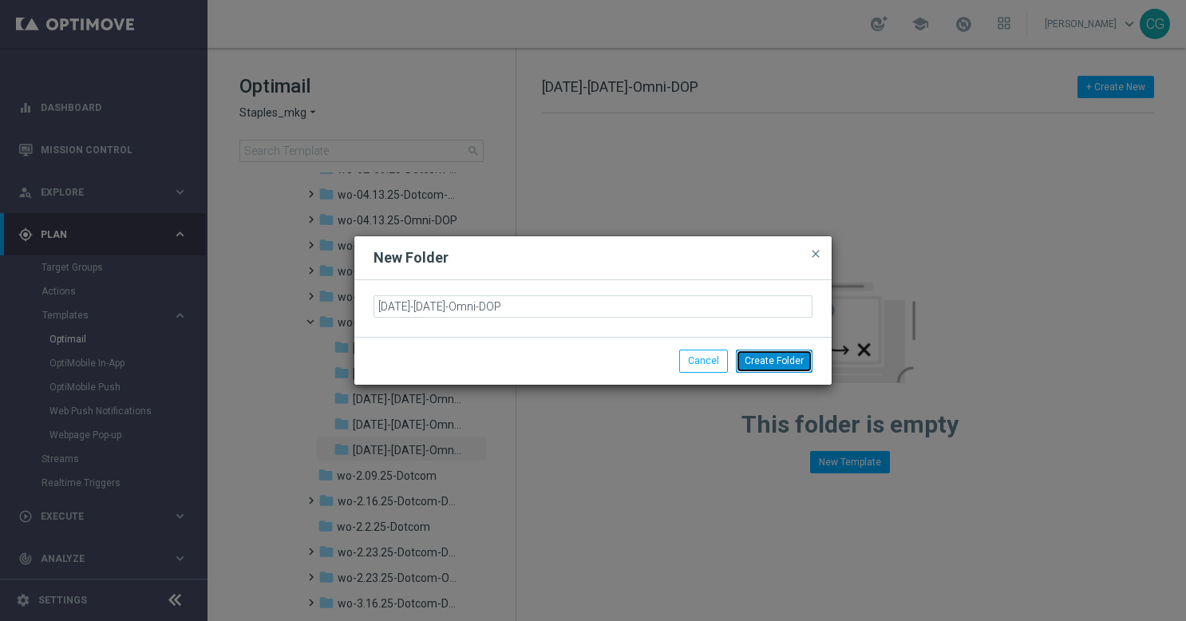
click at [767, 362] on button "Create Folder" at bounding box center [774, 361] width 77 height 22
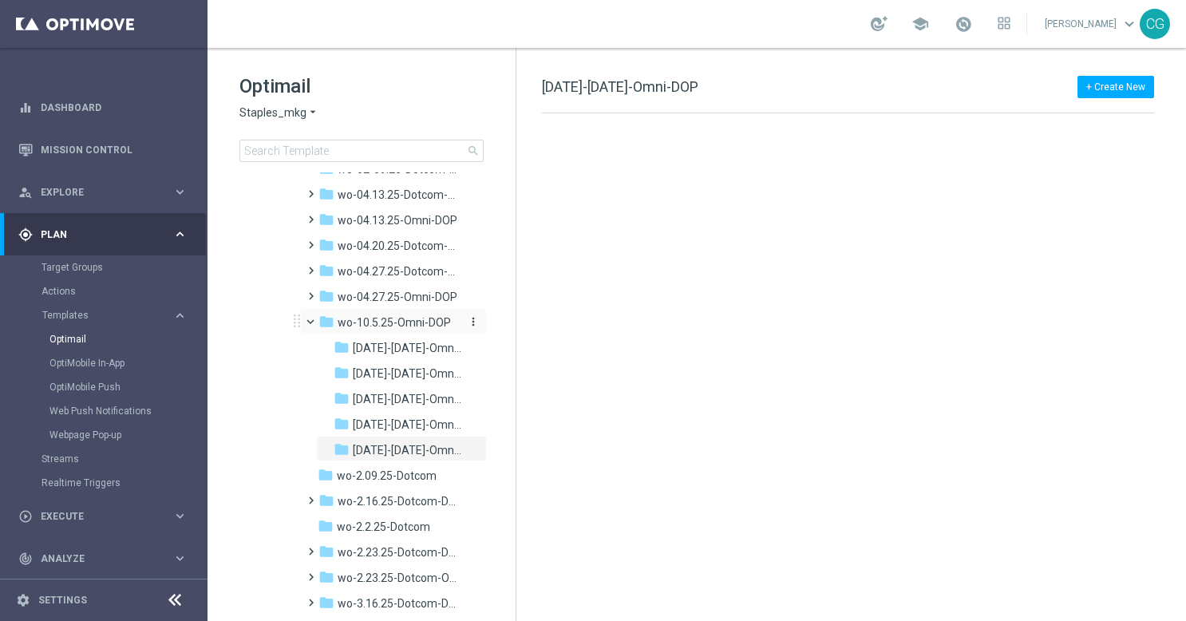
click at [469, 321] on icon "more_vert" at bounding box center [473, 321] width 13 height 13
click at [513, 323] on span "New Folder" at bounding box center [536, 324] width 49 height 13
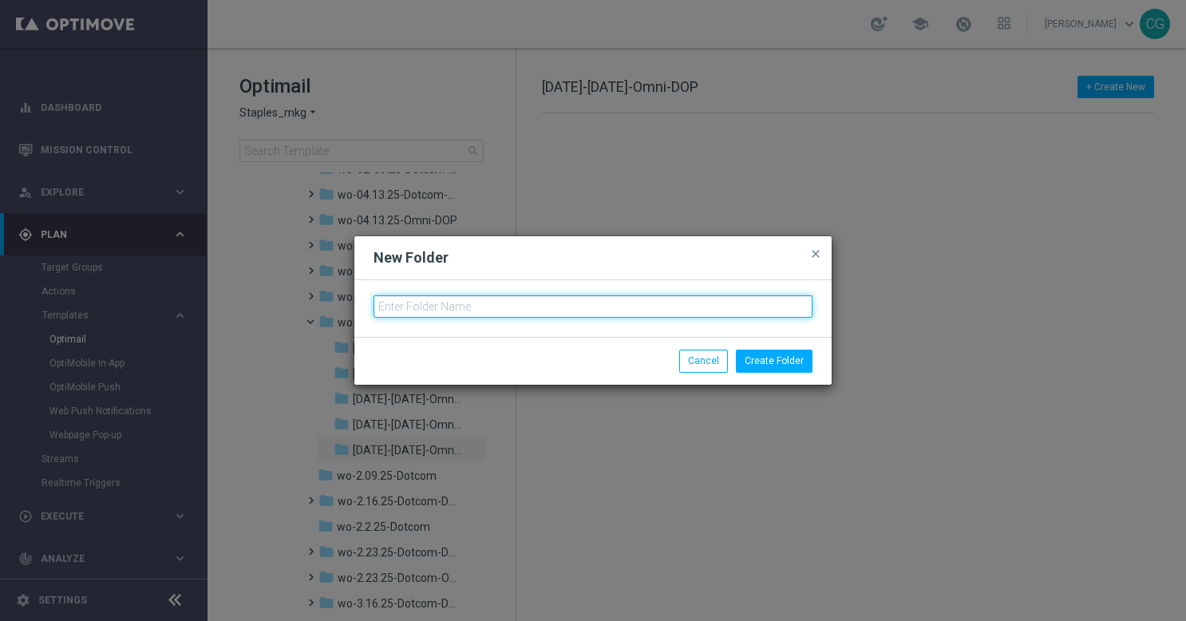
click at [454, 297] on input "text" at bounding box center [593, 306] width 439 height 22
paste input "[DATE]-[DATE]-Omni-DOP"
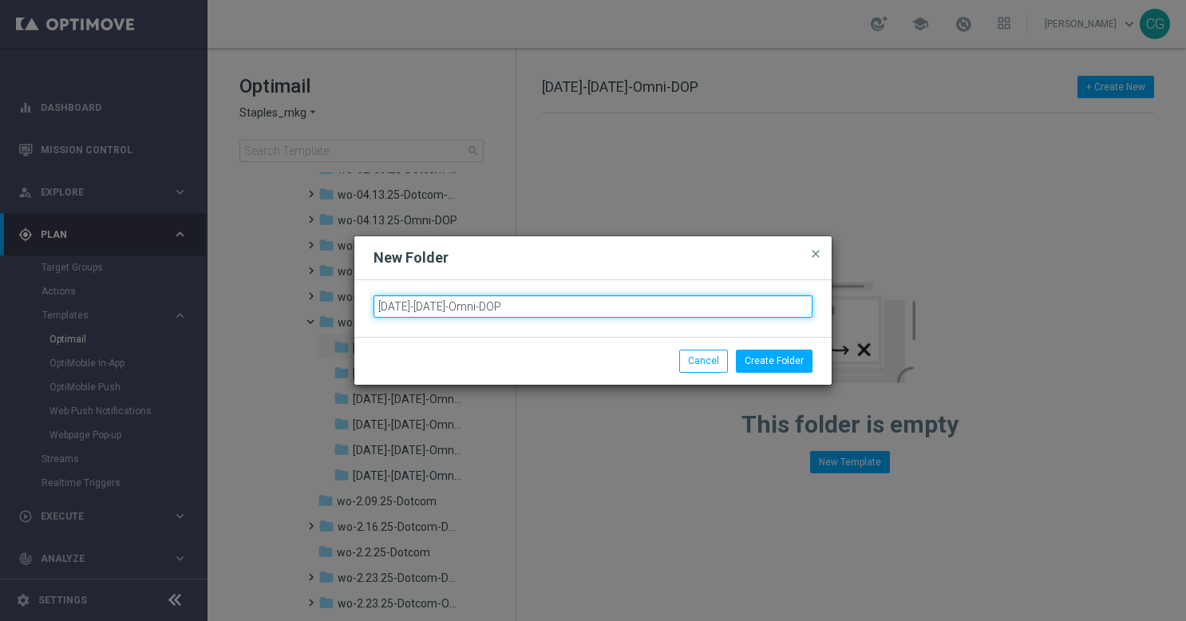
click at [398, 307] on input "[DATE]-[DATE]-Omni-DOP" at bounding box center [593, 306] width 439 height 22
click at [442, 308] on input "[DATE]-[DATE]-Omni-DOP" at bounding box center [593, 306] width 439 height 22
type input "[DATE]-Satuday-Omni-DOP"
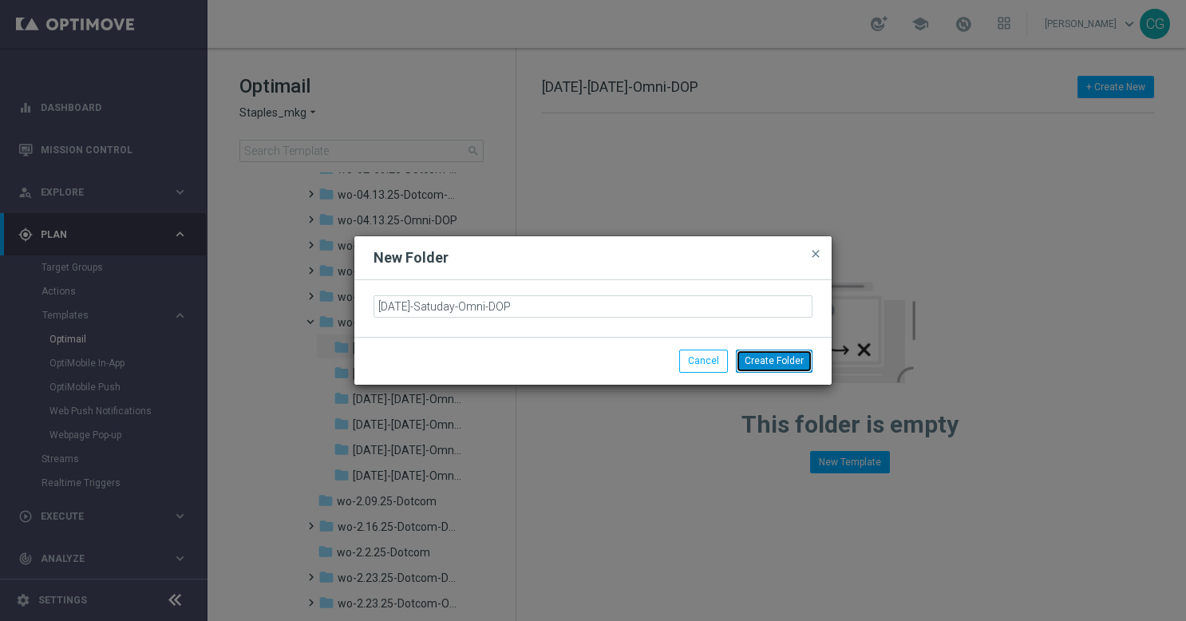
click at [776, 359] on button "Create Folder" at bounding box center [774, 361] width 77 height 22
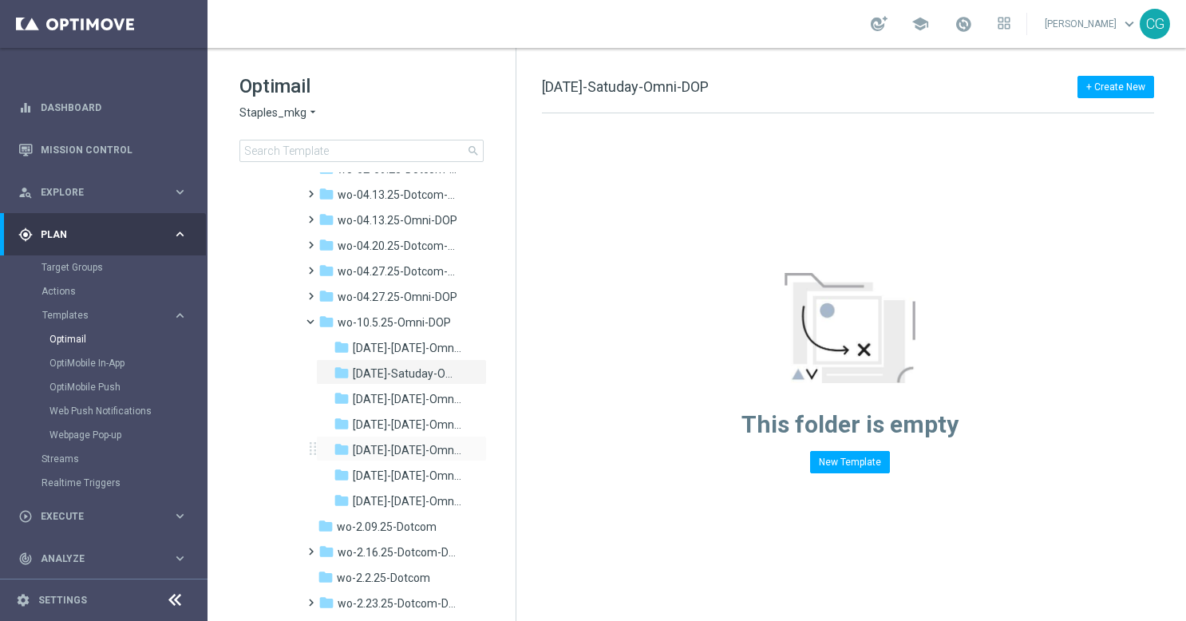
scroll to position [584, 0]
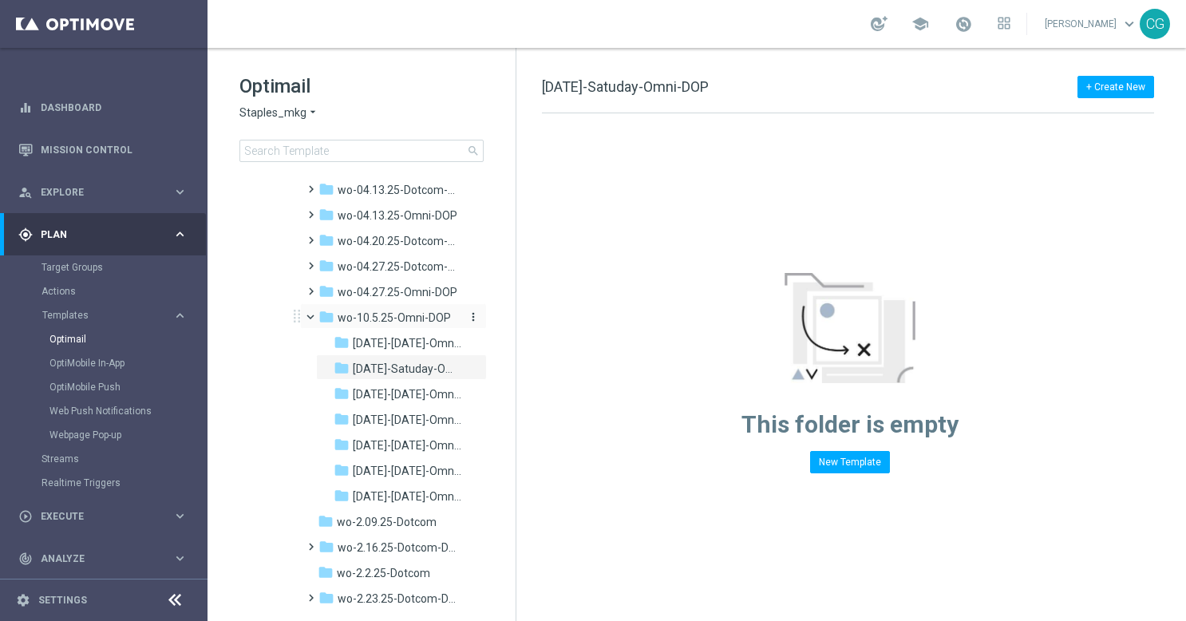
click at [394, 317] on span "wo-10.5.25-Omni-DOP" at bounding box center [394, 318] width 113 height 14
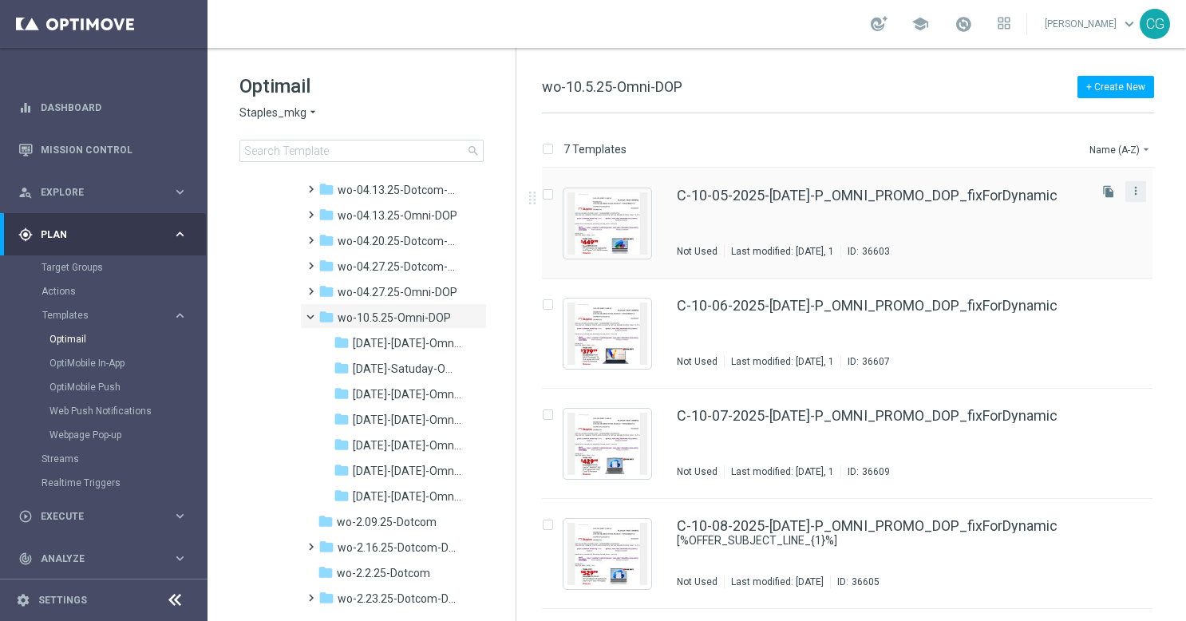
click at [1141, 185] on div "more_vert" at bounding box center [1136, 191] width 21 height 21
click at [1135, 196] on icon "more_vert" at bounding box center [1136, 190] width 13 height 13
click at [1054, 203] on div "Move" at bounding box center [1069, 207] width 97 height 11
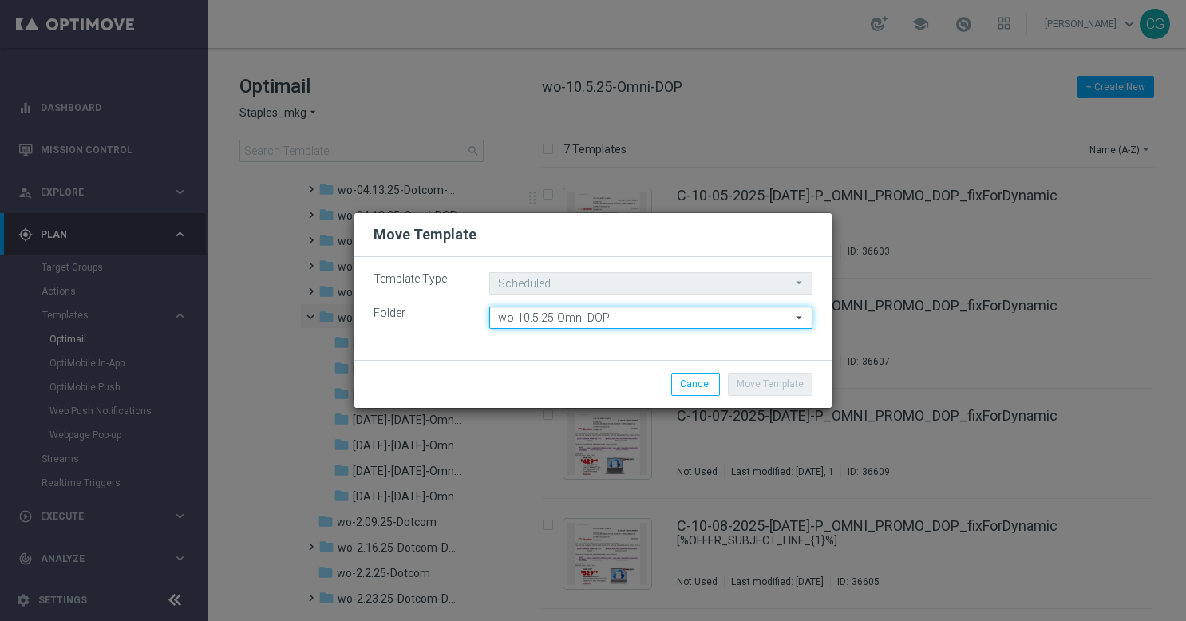
click at [670, 319] on input "wo-10.5.25-Omni-DOP" at bounding box center [650, 318] width 323 height 22
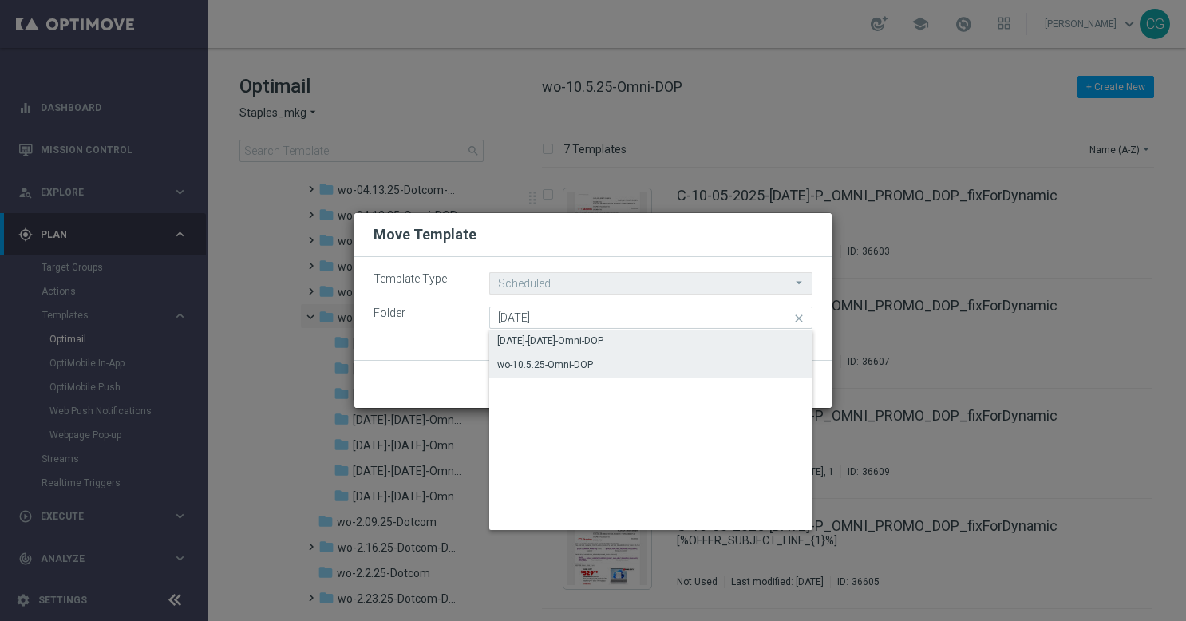
click at [629, 342] on div "[DATE]-[DATE]-Omni-DOP" at bounding box center [651, 341] width 324 height 22
type input "[DATE]-[DATE]-Omni-DOP"
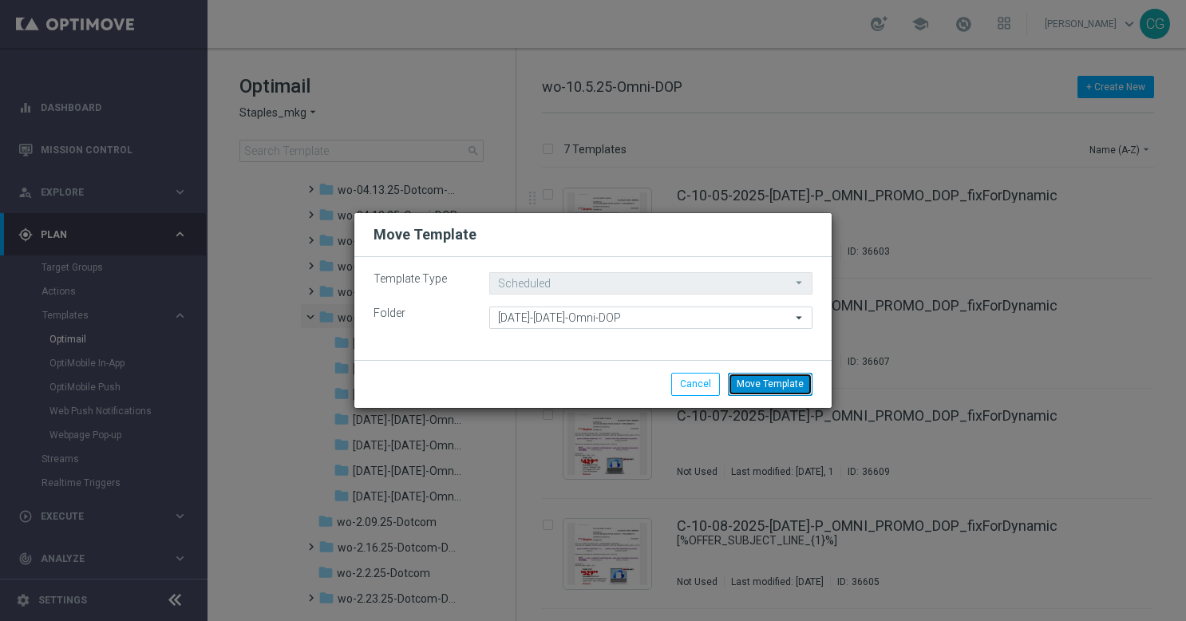
click at [767, 382] on button "Move Template" at bounding box center [770, 384] width 85 height 22
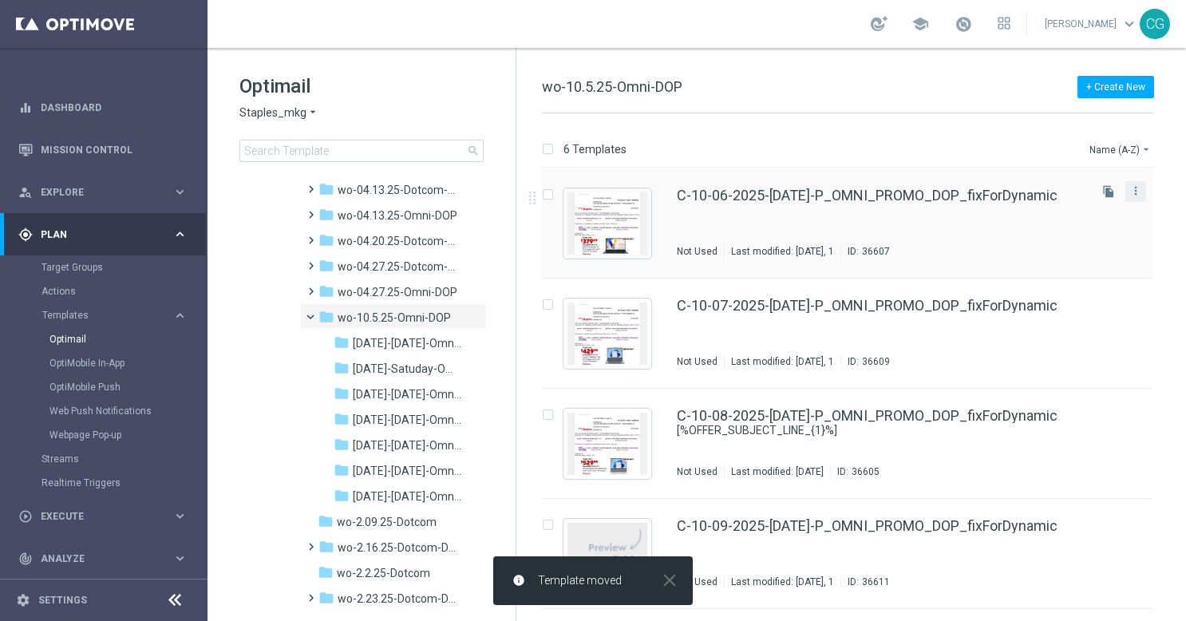
click at [1138, 198] on button "more_vert" at bounding box center [1136, 190] width 16 height 19
click at [1075, 196] on div "send Move" at bounding box center [1061, 207] width 128 height 22
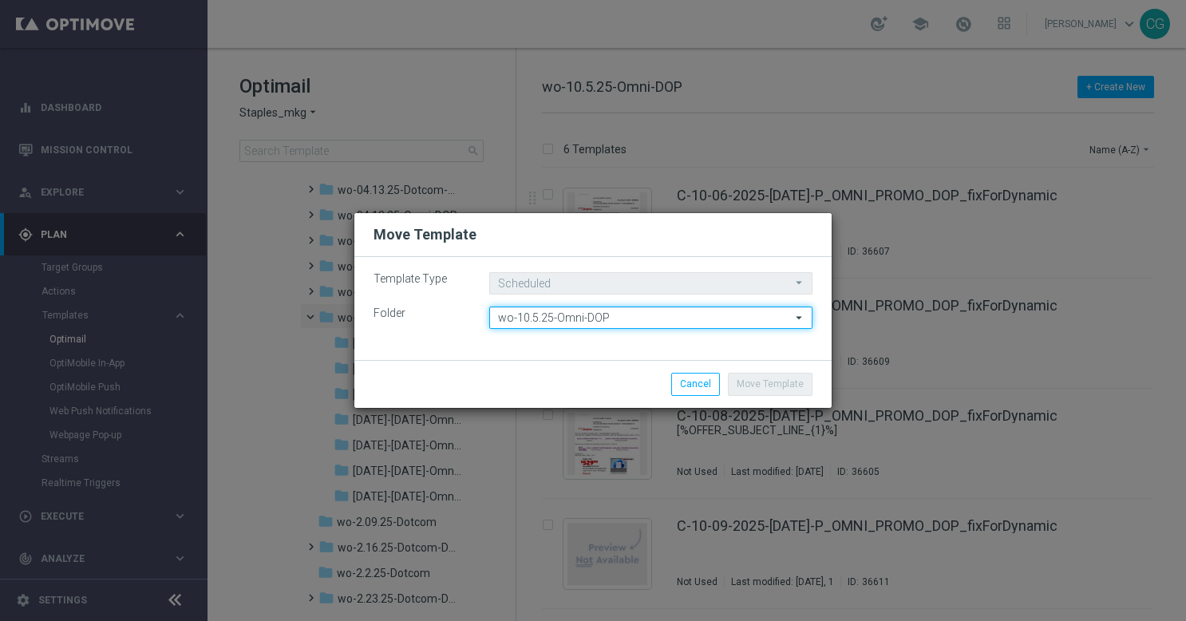
click at [574, 316] on input "wo-10.5.25-Omni-DOP" at bounding box center [650, 318] width 323 height 22
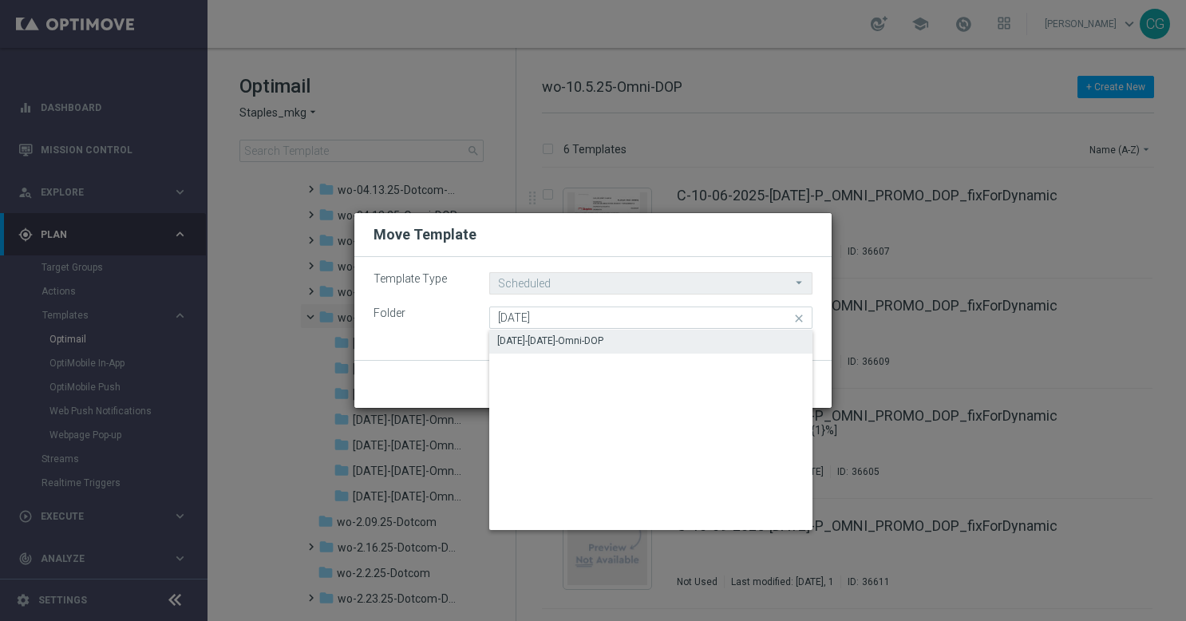
click at [573, 339] on div "[DATE]-[DATE]-Omni-DOP" at bounding box center [550, 341] width 106 height 14
type input "[DATE]-[DATE]-Omni-DOP"
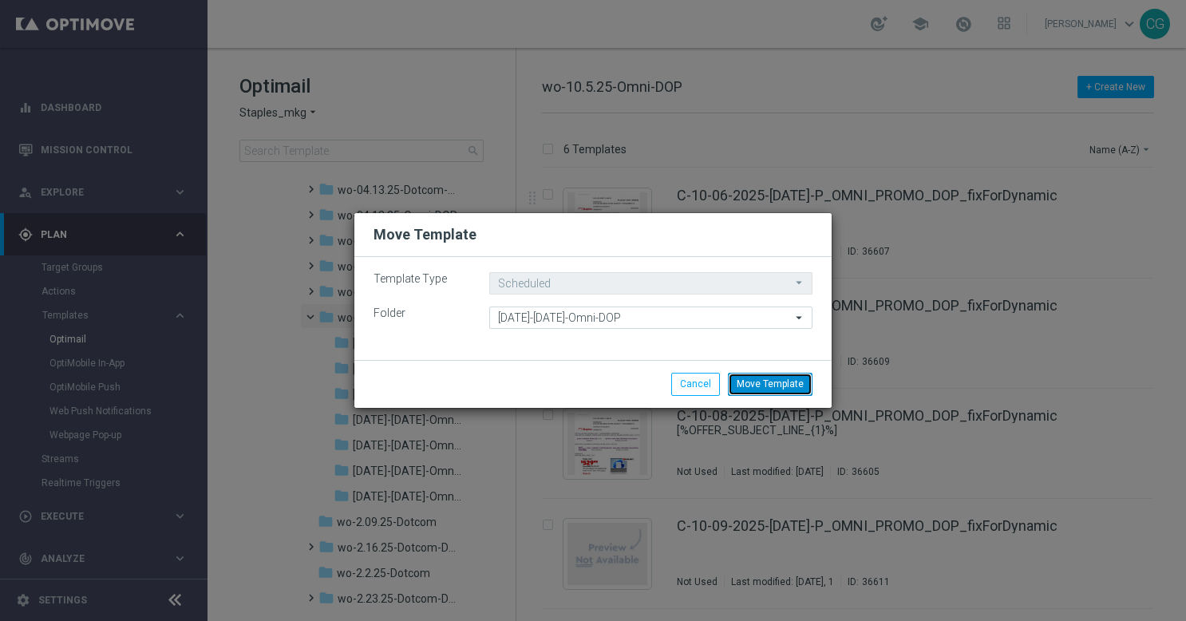
click at [749, 382] on button "Move Template" at bounding box center [770, 384] width 85 height 22
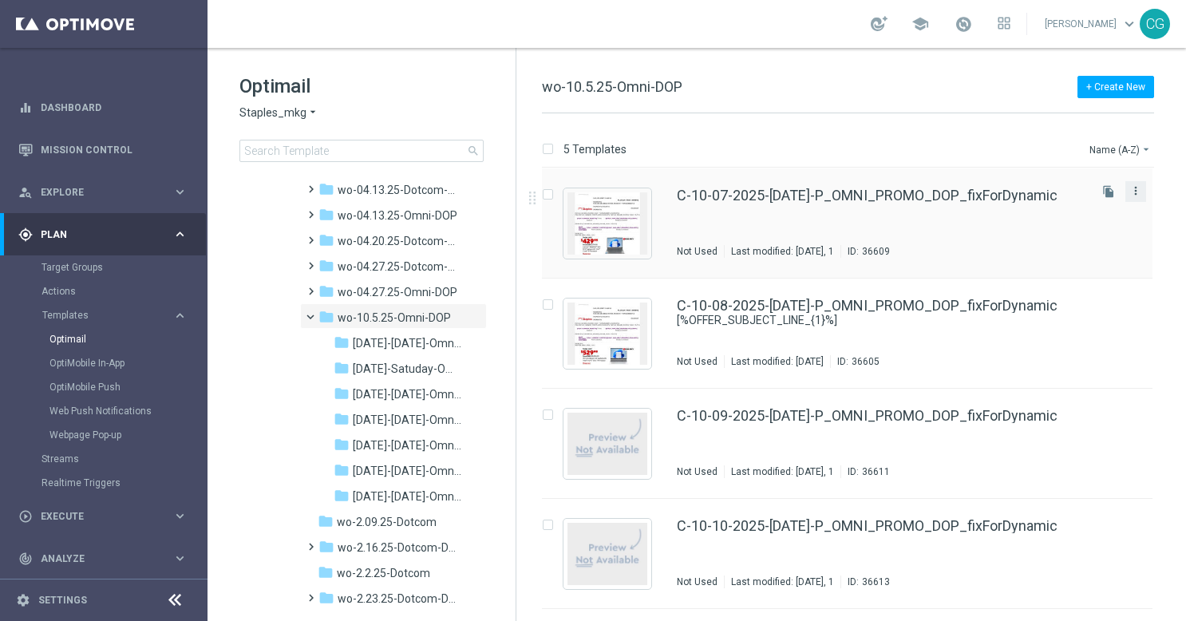
click at [1134, 195] on icon "more_vert" at bounding box center [1136, 190] width 13 height 13
click at [1048, 208] on div "Move" at bounding box center [1069, 207] width 97 height 11
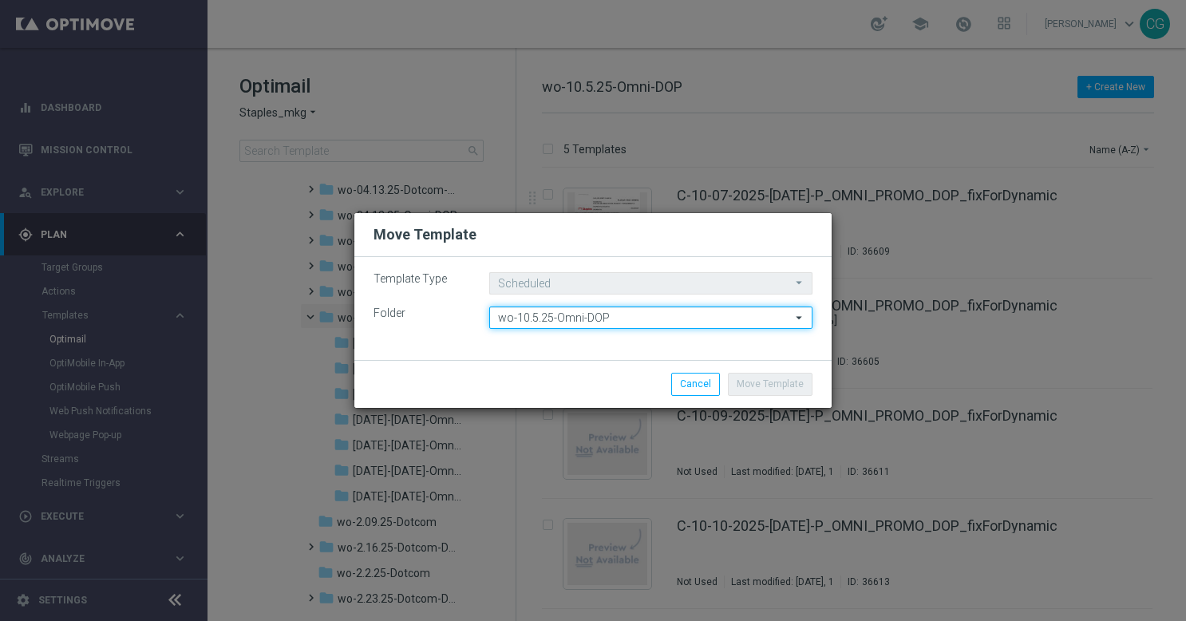
click at [602, 324] on input "wo-10.5.25-Omni-DOP" at bounding box center [650, 318] width 323 height 22
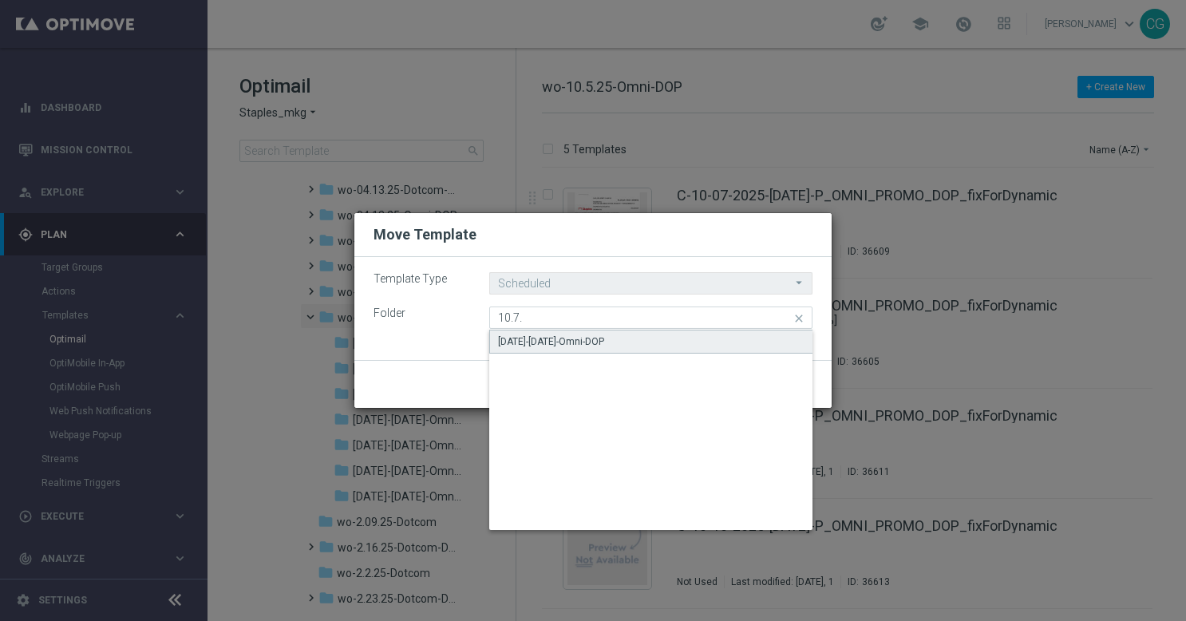
click at [593, 335] on div "[DATE]-[DATE]-Omni-DOP" at bounding box center [551, 342] width 106 height 14
type input "[DATE]-[DATE]-Omni-DOP"
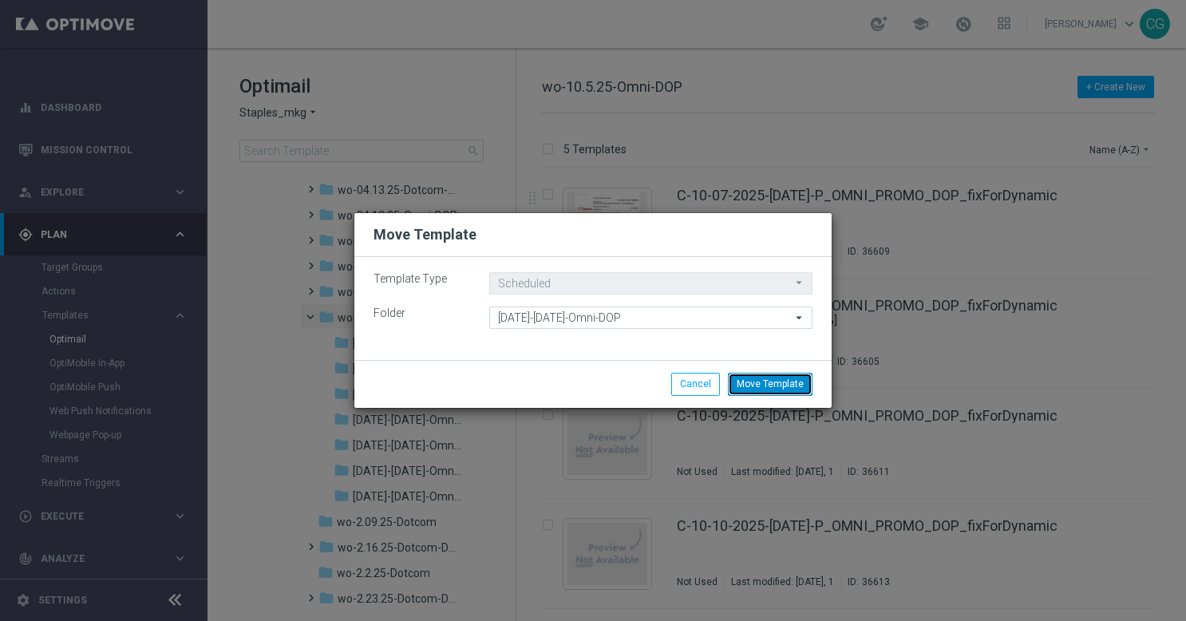
click at [773, 385] on button "Move Template" at bounding box center [770, 384] width 85 height 22
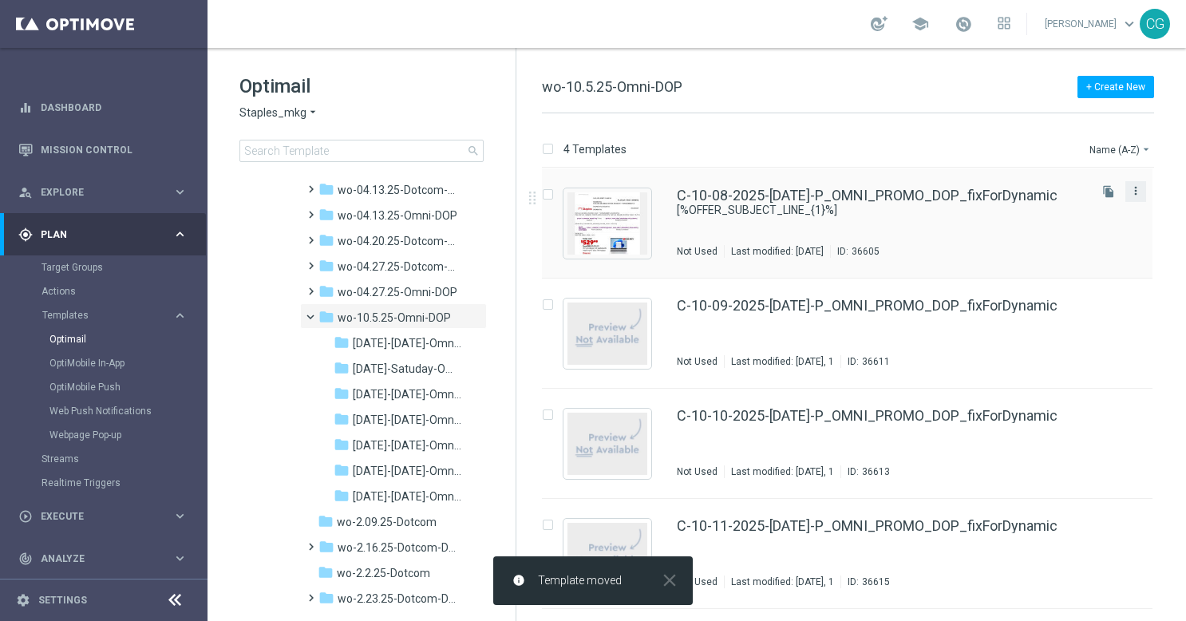
click at [1138, 194] on icon "more_vert" at bounding box center [1136, 190] width 13 height 13
click at [1054, 202] on div "Move" at bounding box center [1072, 207] width 97 height 11
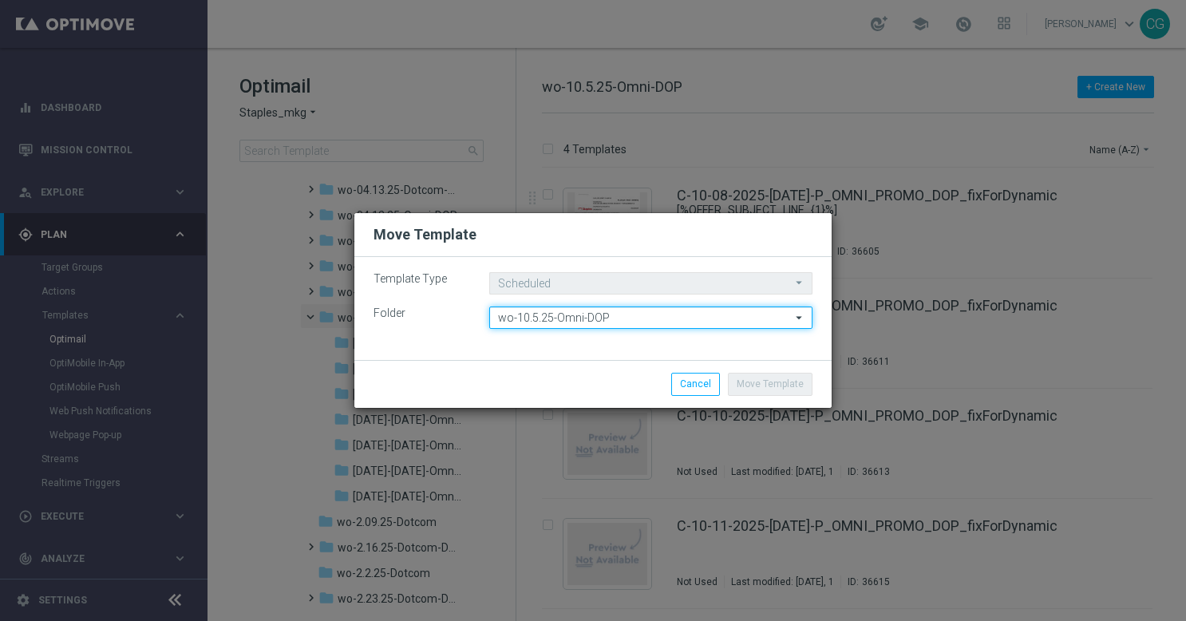
click at [692, 313] on input "wo-10.5.25-Omni-DOP" at bounding box center [650, 318] width 323 height 22
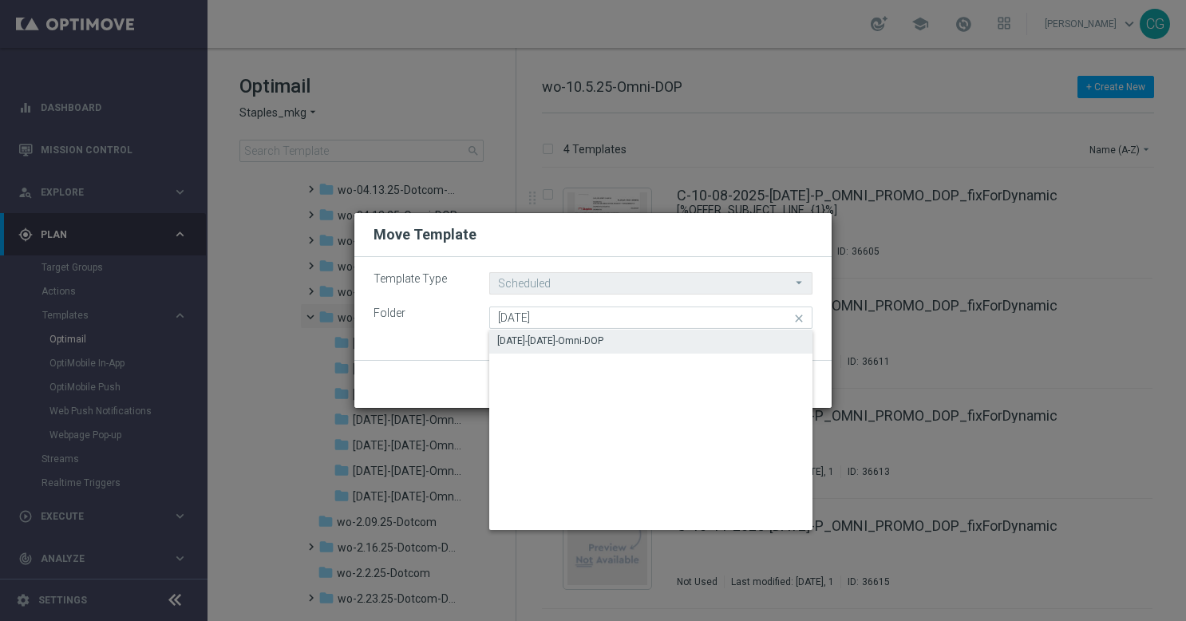
click at [679, 337] on div "[DATE]-[DATE]-Omni-DOP" at bounding box center [651, 341] width 324 height 22
type input "[DATE]-[DATE]-Omni-DOP"
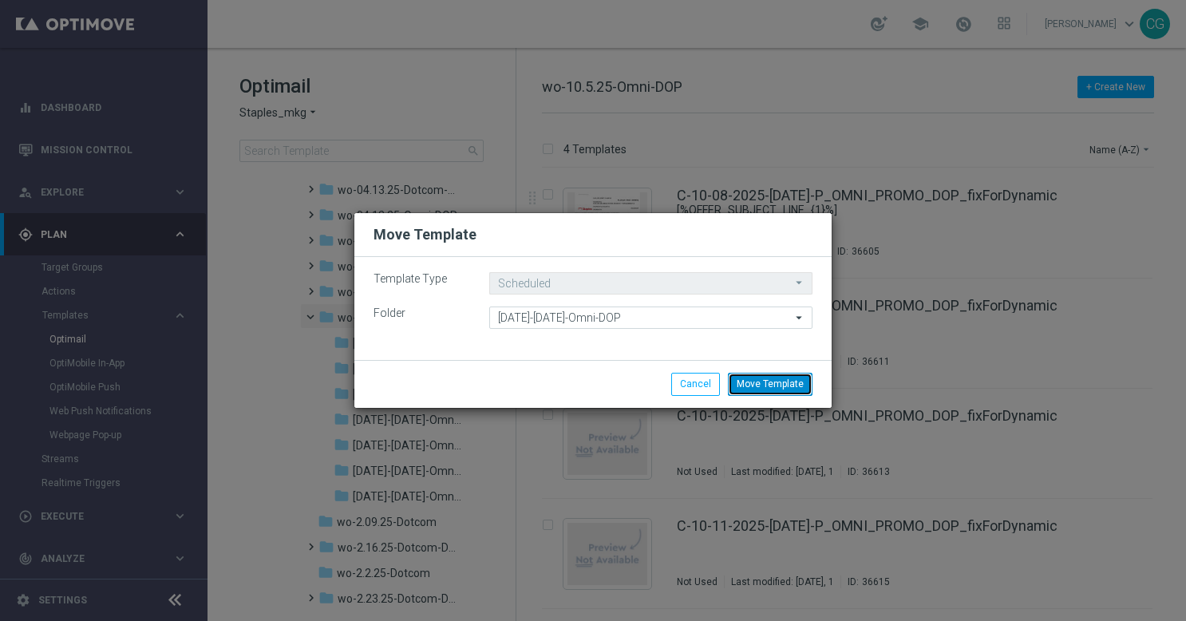
click at [766, 391] on button "Move Template" at bounding box center [770, 384] width 85 height 22
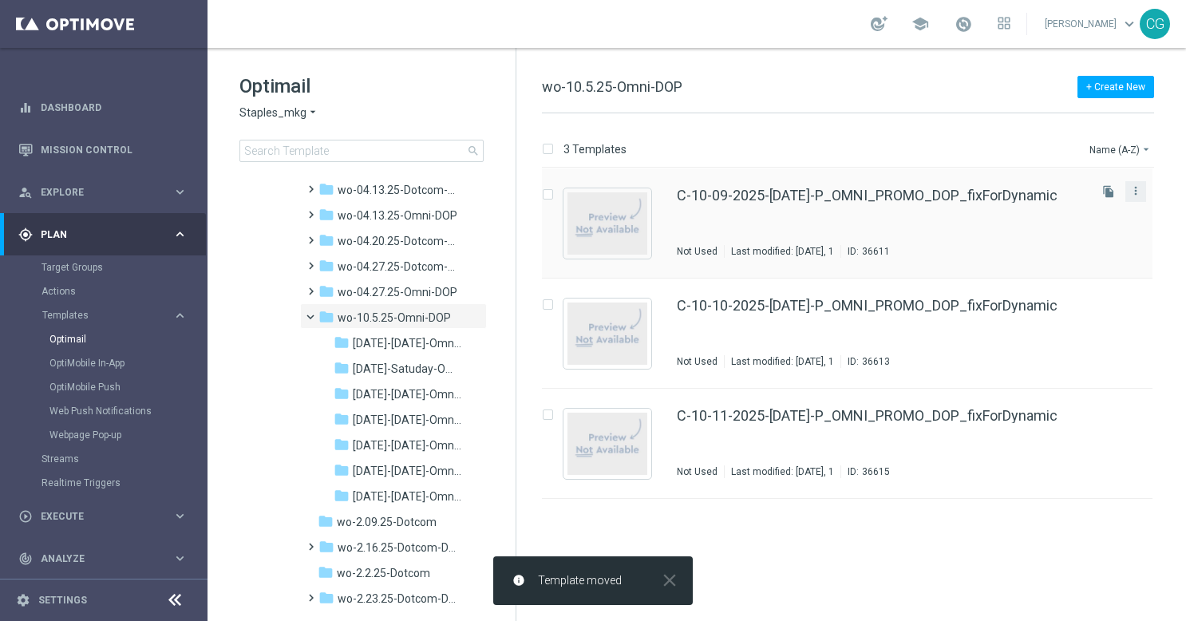
click at [1129, 197] on button "more_vert" at bounding box center [1136, 190] width 16 height 19
click at [1067, 205] on div "Move" at bounding box center [1072, 207] width 97 height 11
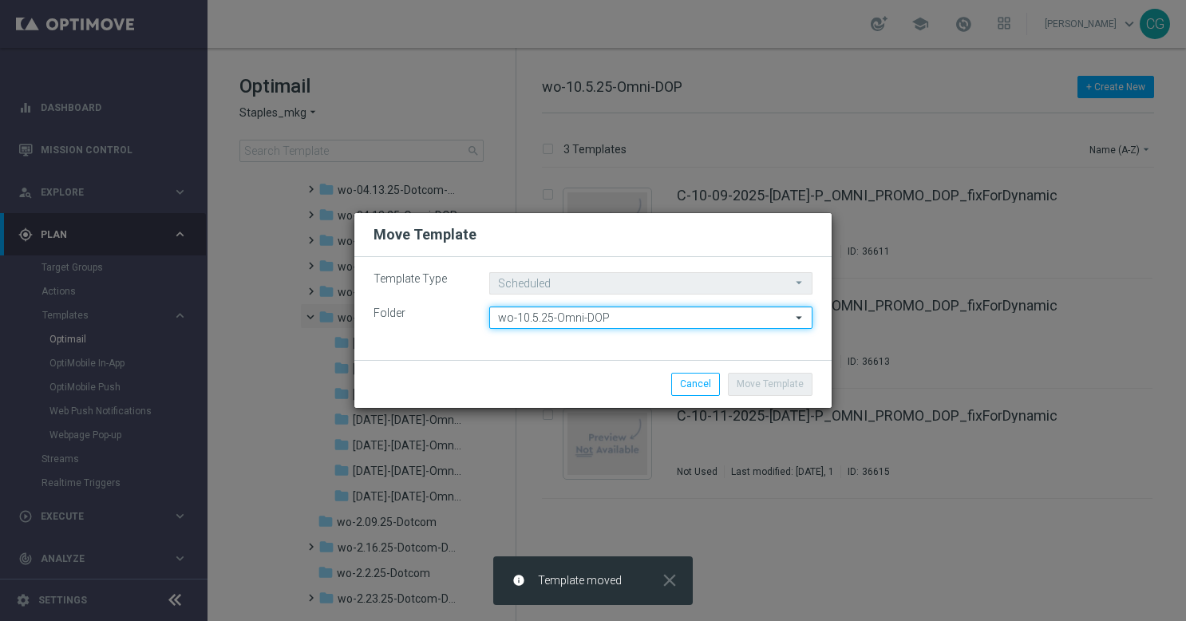
click at [643, 309] on input "wo-10.5.25-Omni-DOP" at bounding box center [650, 318] width 323 height 22
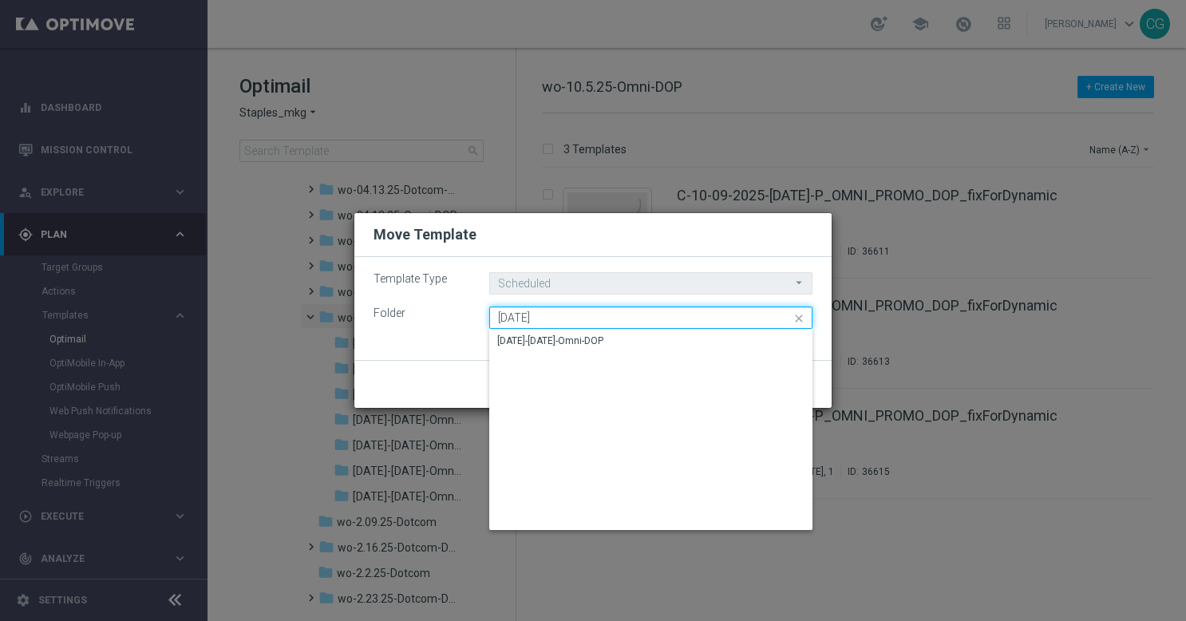
drag, startPoint x: 635, startPoint y: 322, endPoint x: 628, endPoint y: 336, distance: 15.7
click at [632, 329] on div "[DATE] wo-10.5.25-Omni-DOP close Drag here to set row groups Drag here to set c…" at bounding box center [650, 318] width 323 height 22
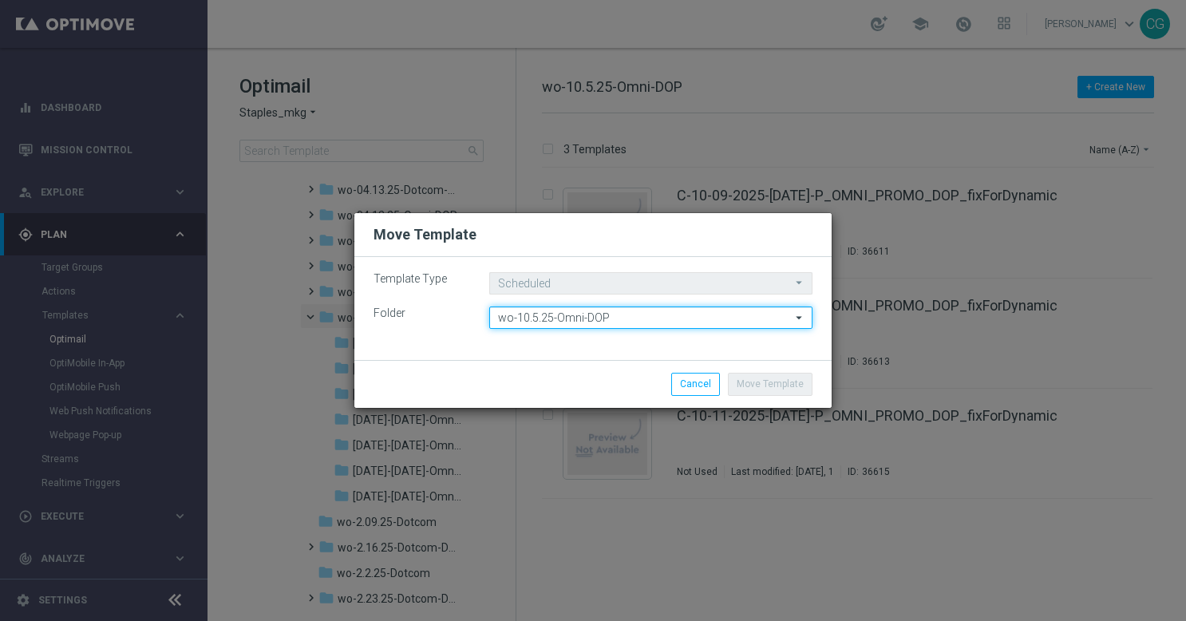
type input "wo-10.5.25-Omni-DOP"
click at [626, 339] on div "Template Type Scheduled Scheduled arrow_drop_down Drag here to set row groups D…" at bounding box center [592, 308] width 477 height 103
click at [678, 321] on input "wo-10.5.25-Omni-DOP" at bounding box center [650, 318] width 323 height 22
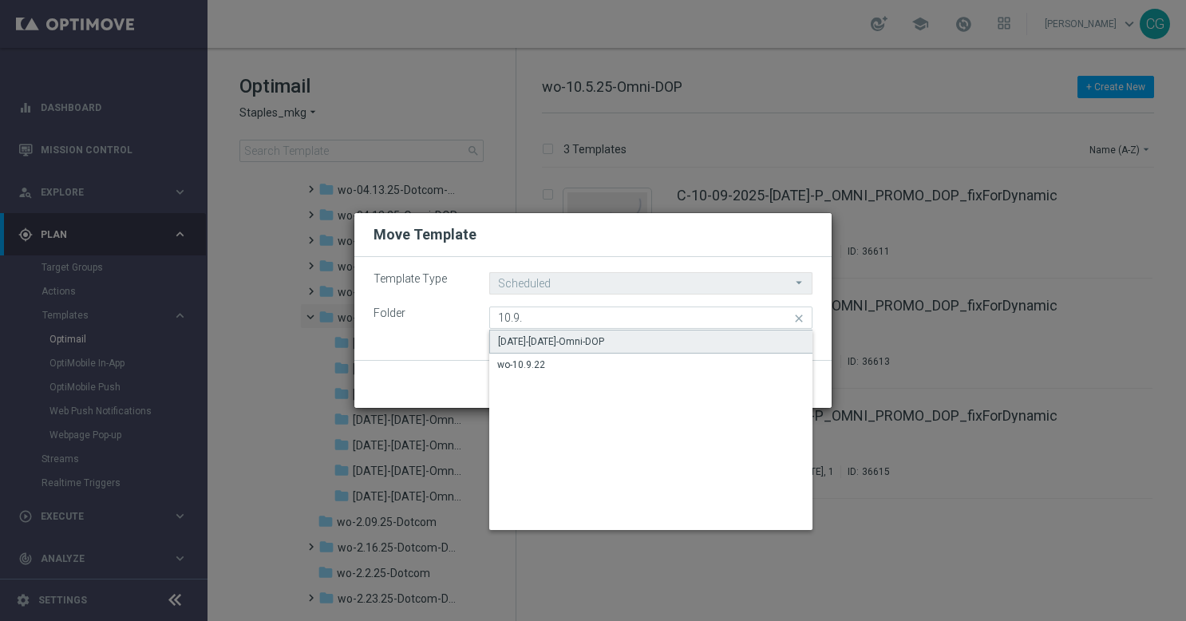
click at [635, 342] on div "[DATE]-[DATE]-Omni-DOP" at bounding box center [651, 342] width 324 height 24
type input "[DATE]-[DATE]-Omni-DOP"
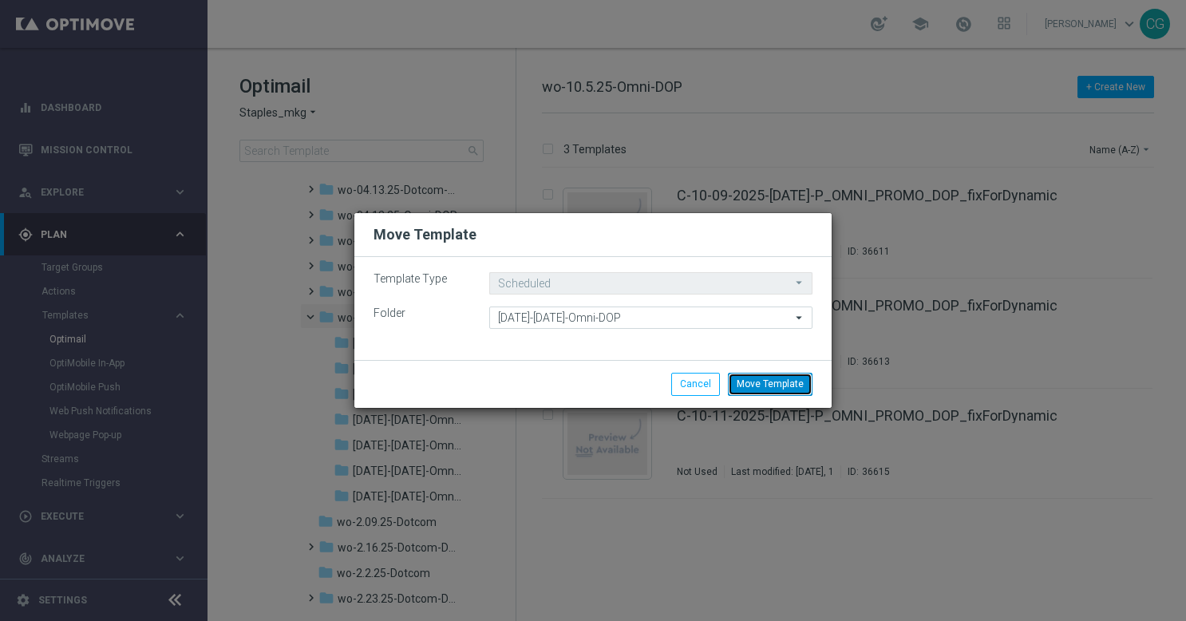
click at [758, 382] on button "Move Template" at bounding box center [770, 384] width 85 height 22
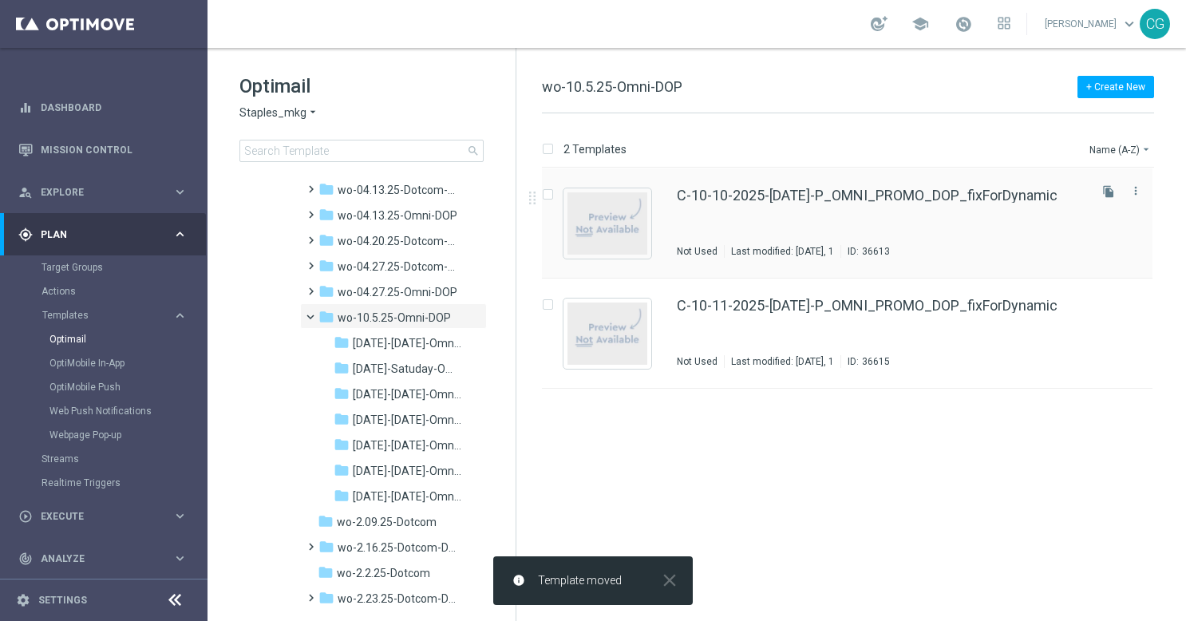
click at [1151, 193] on div "file_copy more_vert" at bounding box center [1119, 219] width 67 height 77
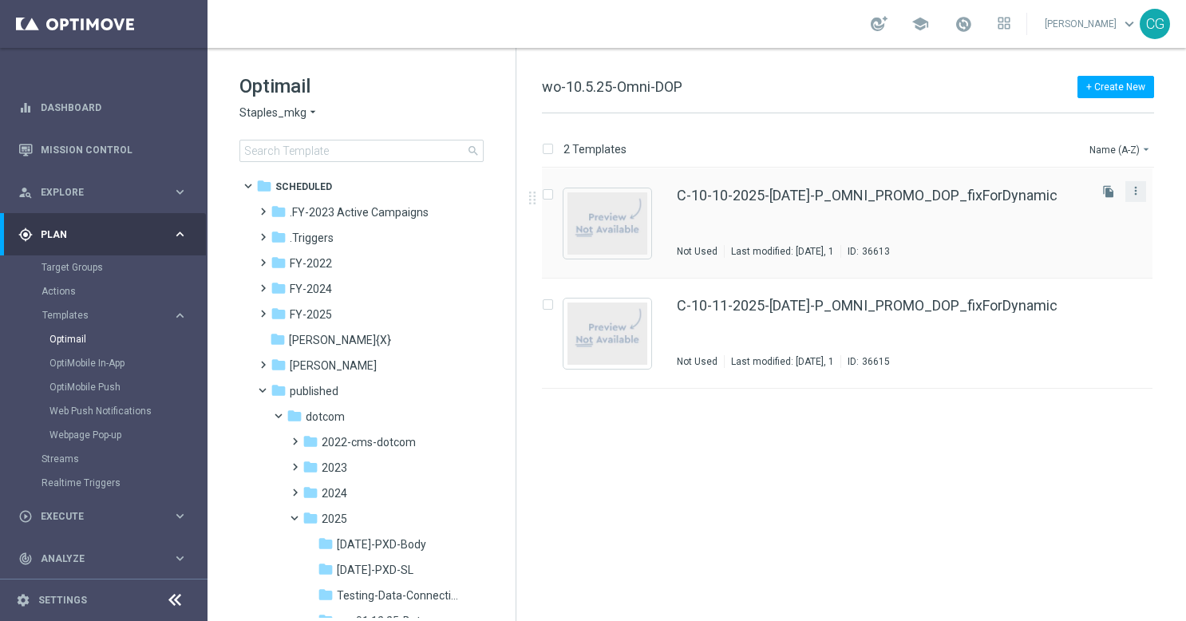
click at [1138, 198] on button "more_vert" at bounding box center [1136, 190] width 16 height 19
click at [1057, 206] on div "Move" at bounding box center [1072, 207] width 97 height 11
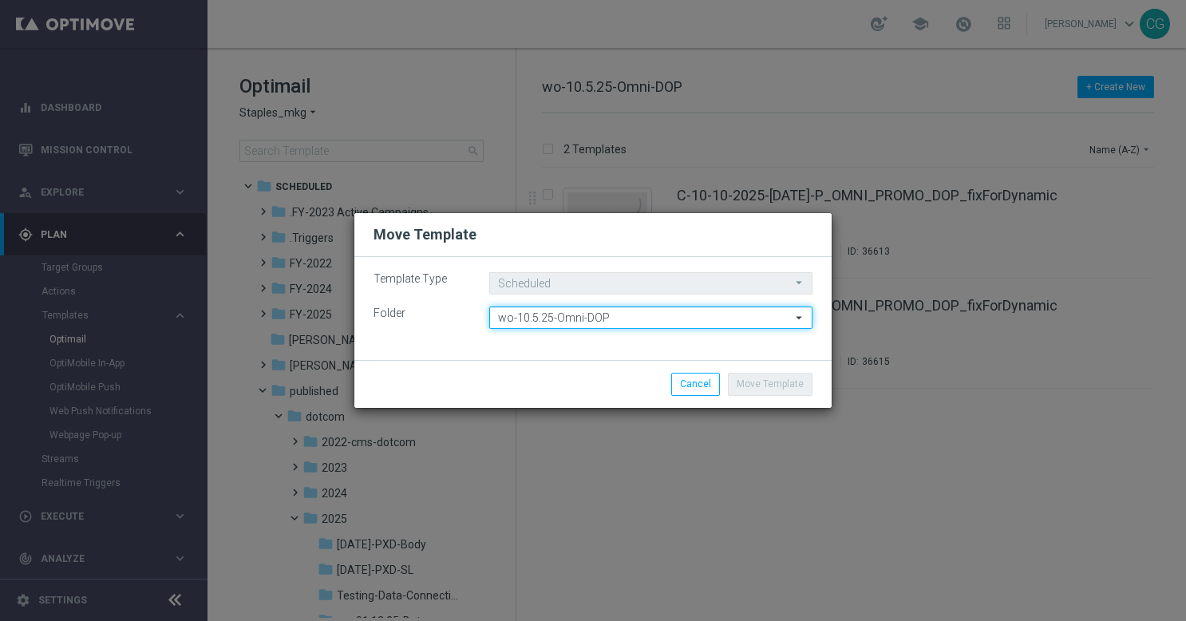
click at [643, 321] on input "wo-10.5.25-Omni-DOP" at bounding box center [650, 318] width 323 height 22
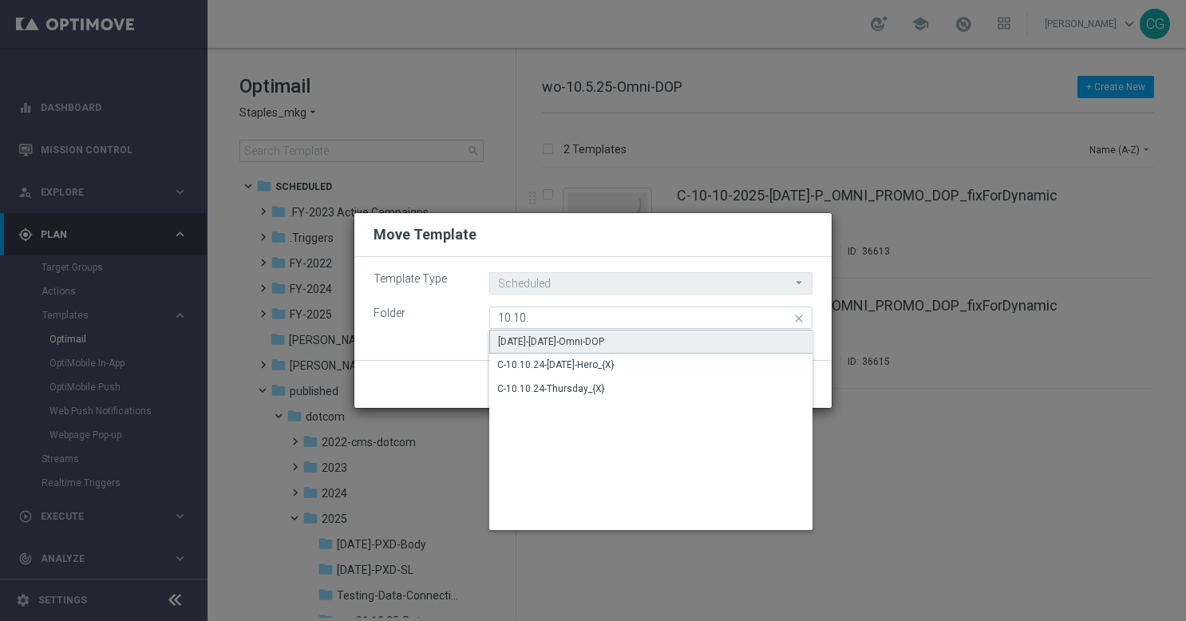
click at [602, 343] on div "[DATE]-[DATE]-Omni-DOP" at bounding box center [551, 342] width 106 height 14
type input "[DATE]-[DATE]-Omni-DOP"
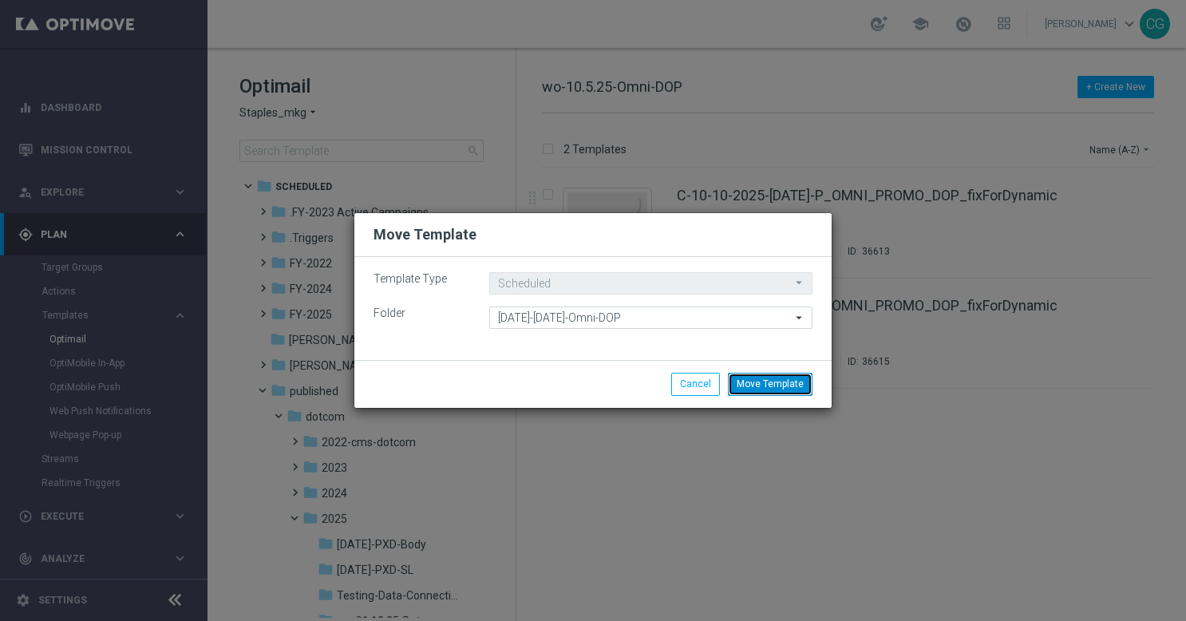
click at [792, 378] on button "Move Template" at bounding box center [770, 384] width 85 height 22
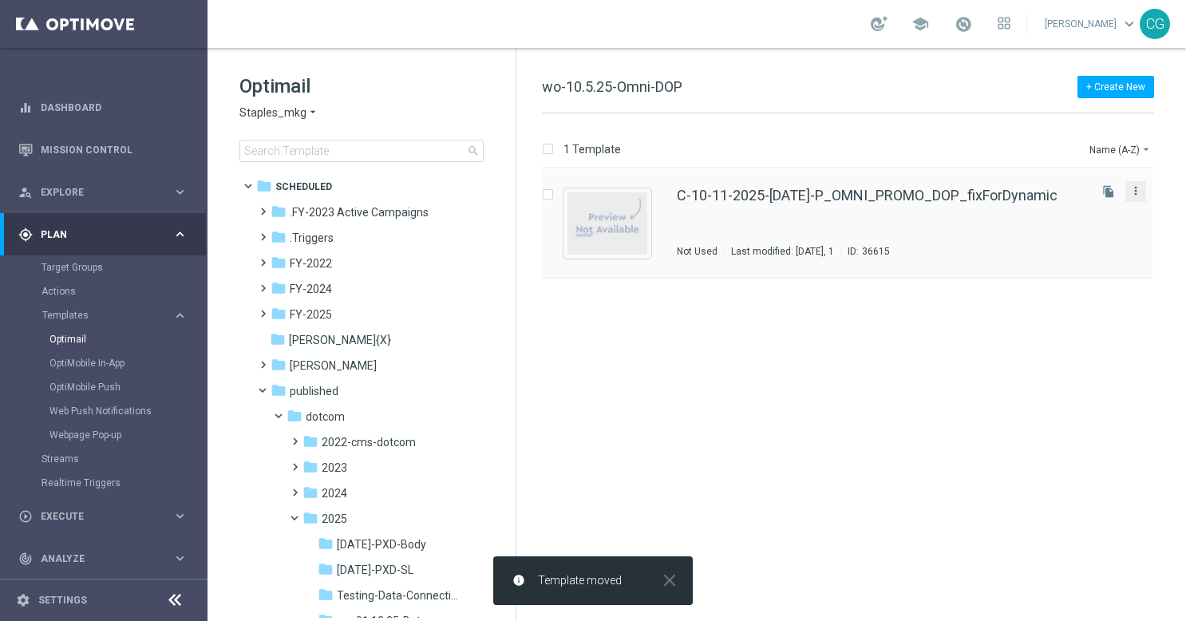
click at [1140, 190] on icon "more_vert" at bounding box center [1136, 190] width 13 height 13
click at [1079, 204] on div "Move" at bounding box center [1072, 207] width 97 height 11
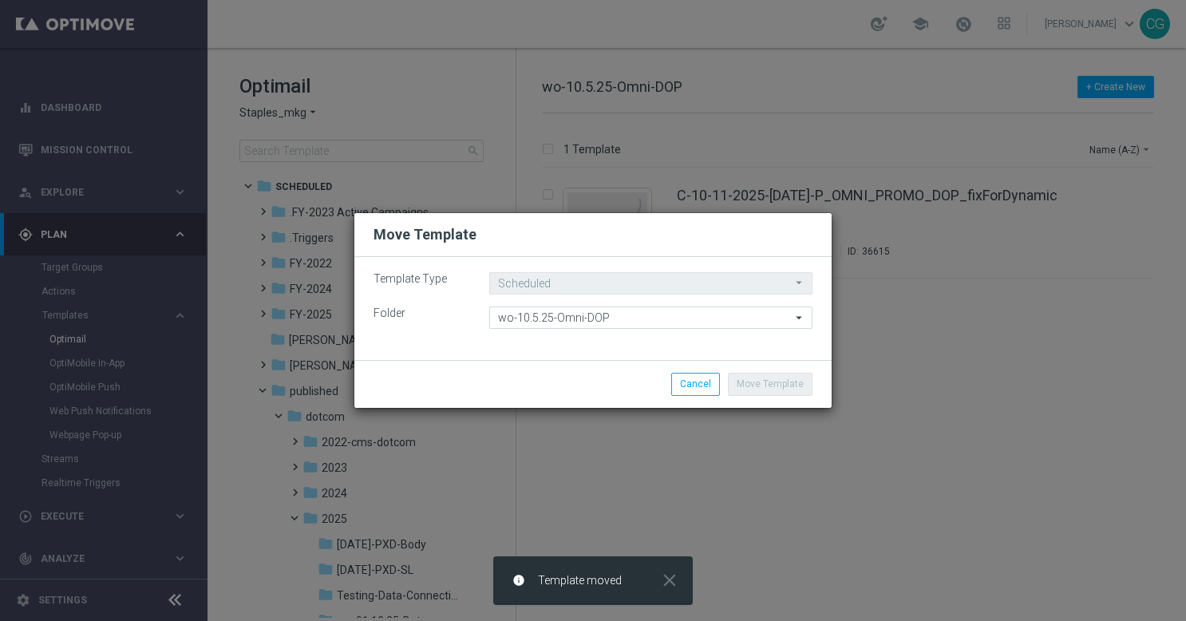
click at [661, 337] on div "Template Type Scheduled Scheduled arrow_drop_down Drag here to set row groups D…" at bounding box center [592, 308] width 477 height 103
click at [629, 326] on input "wo-10.5.25-Omni-DOP" at bounding box center [650, 318] width 323 height 22
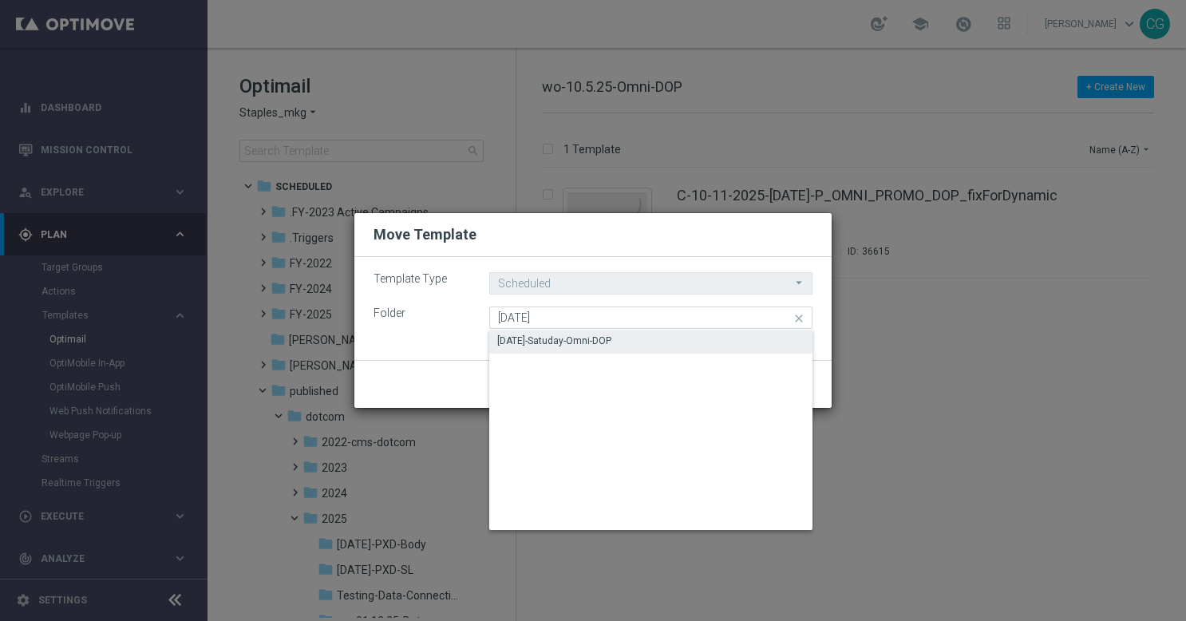
click at [612, 342] on div "[DATE]-Satuday-Omni-DOP" at bounding box center [554, 341] width 114 height 14
type input "[DATE]-Satuday-Omni-DOP"
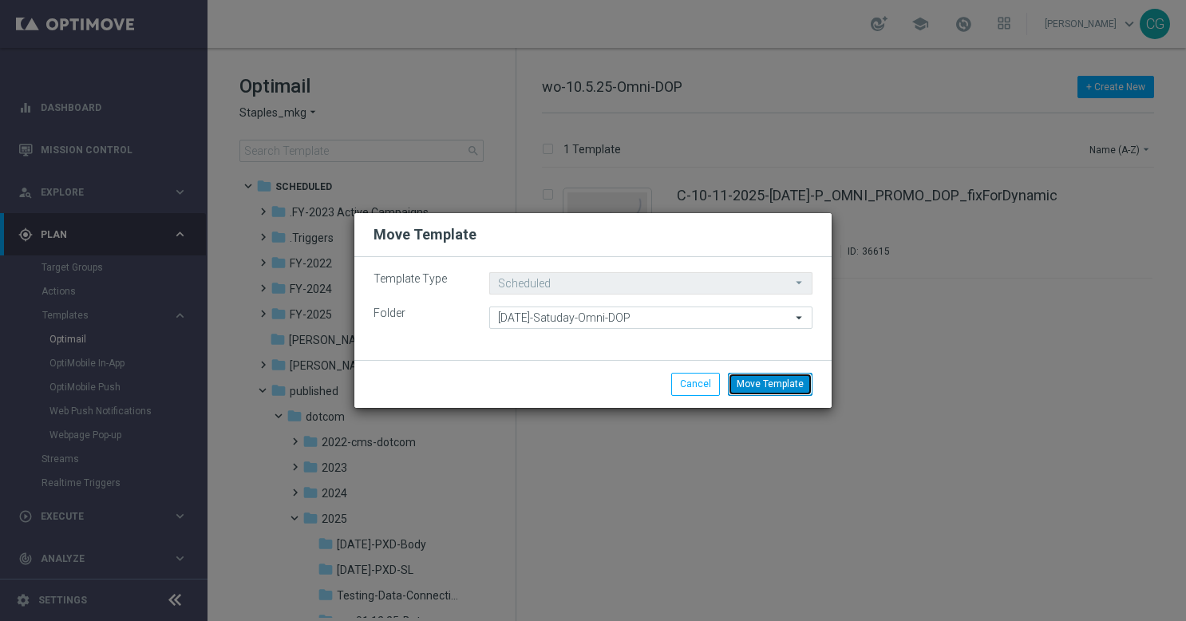
click at [770, 385] on button "Move Template" at bounding box center [770, 384] width 85 height 22
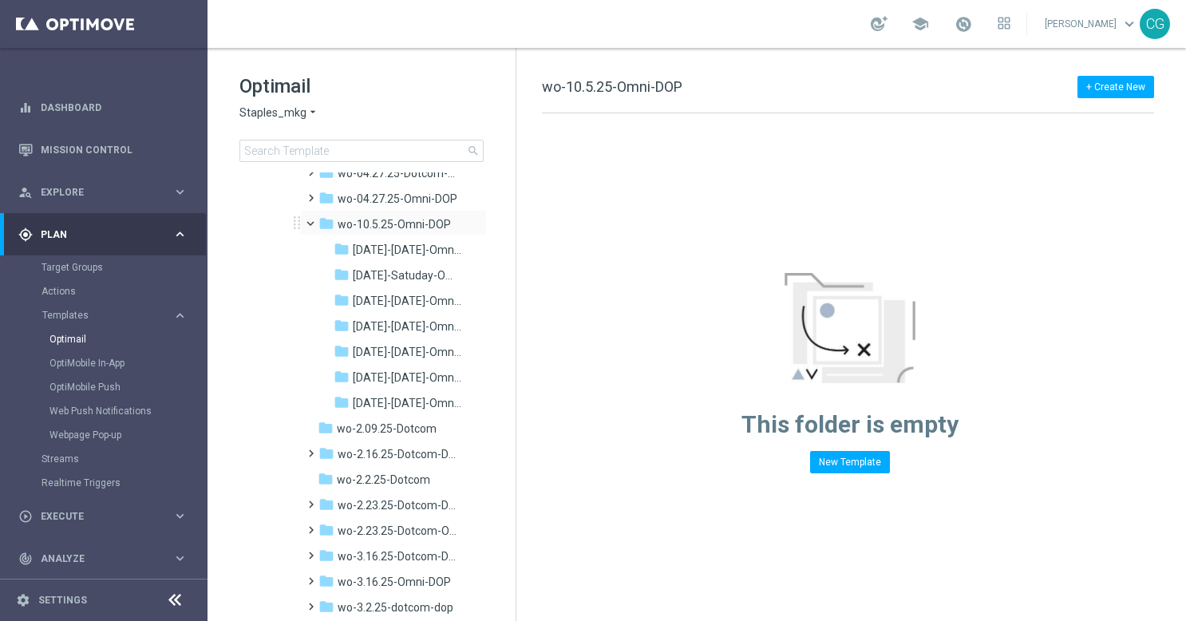
scroll to position [677, 0]
click at [400, 238] on div "folder [DATE]-[DATE]-Omni-DOP more_vert" at bounding box center [401, 249] width 171 height 26
click at [396, 251] on span "[DATE]-[DATE]-Omni-DOP" at bounding box center [407, 250] width 109 height 14
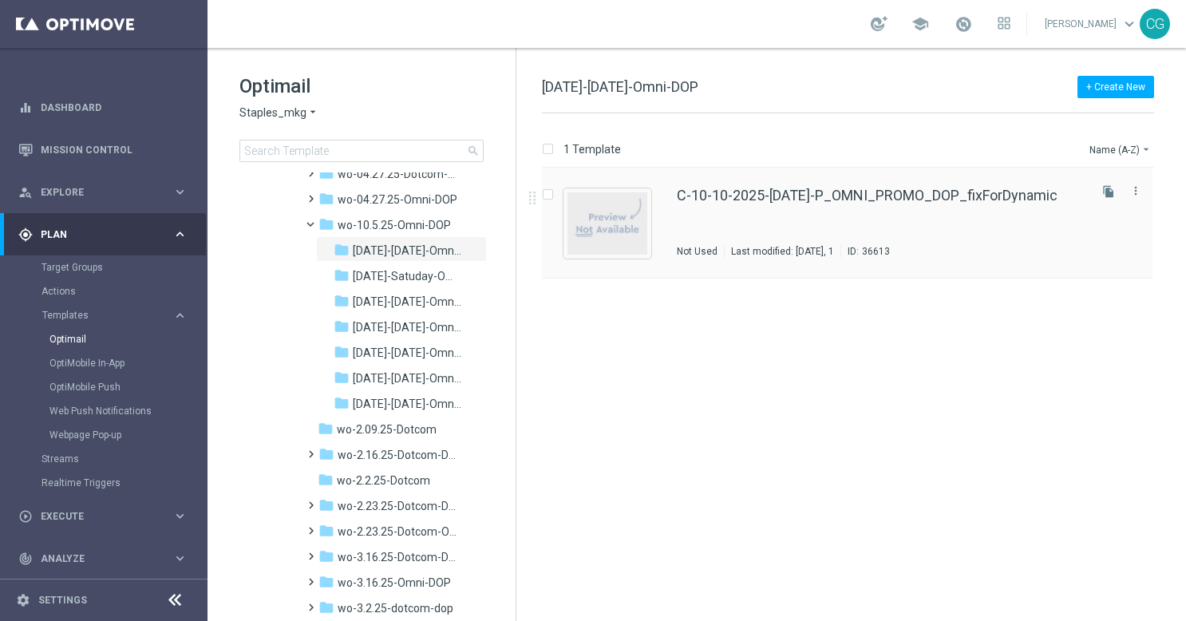
click at [780, 211] on div "C-10-10-2025-[DATE]-P_OMNI_PROMO_DOP_fixForDynamic Not Used Last modified: [DAT…" at bounding box center [881, 222] width 409 height 69
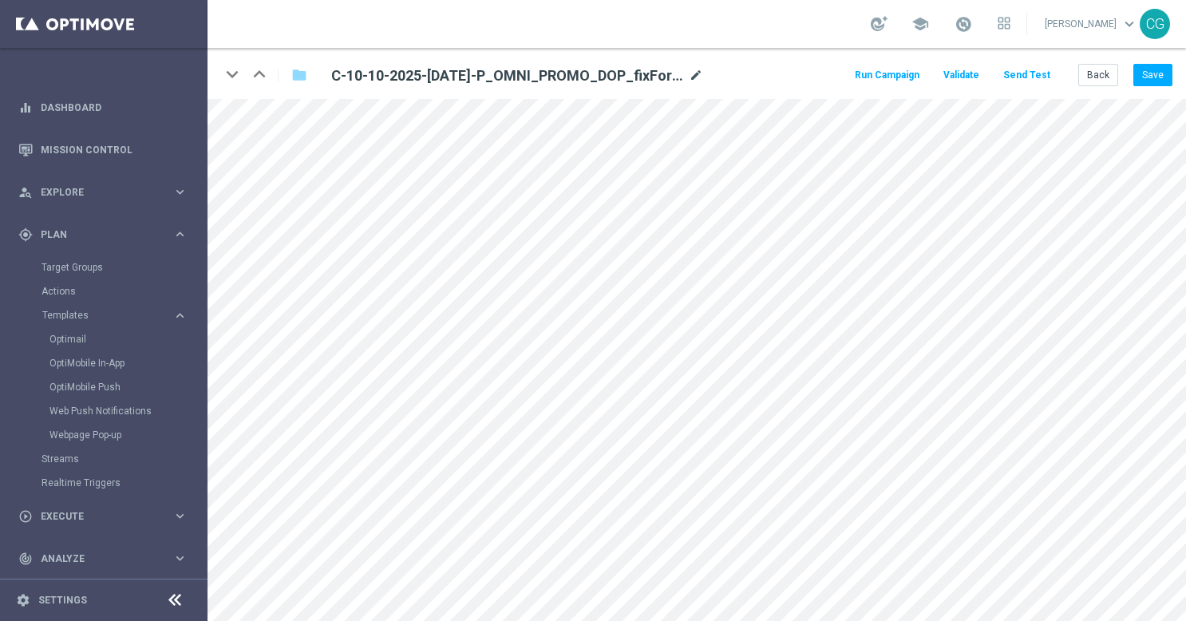
click at [701, 81] on icon "mode_edit" at bounding box center [696, 75] width 14 height 19
click at [639, 69] on input "C-10-10-2025-[DATE]-P_OMNI_PROMO_DOP_fixForDynamic" at bounding box center [517, 75] width 396 height 22
drag, startPoint x: 639, startPoint y: 69, endPoint x: 562, endPoint y: 77, distance: 77.1
click at [562, 77] on input "C-10-10-2025-[DATE]-P_OMNI_PROMO_DOP_fixForDynamic" at bounding box center [517, 75] width 396 height 22
click at [541, 75] on input "C-10-10-2025-[DATE]-P_OMNI_PROMO_DOP_fixForDynamic" at bounding box center [517, 75] width 396 height 22
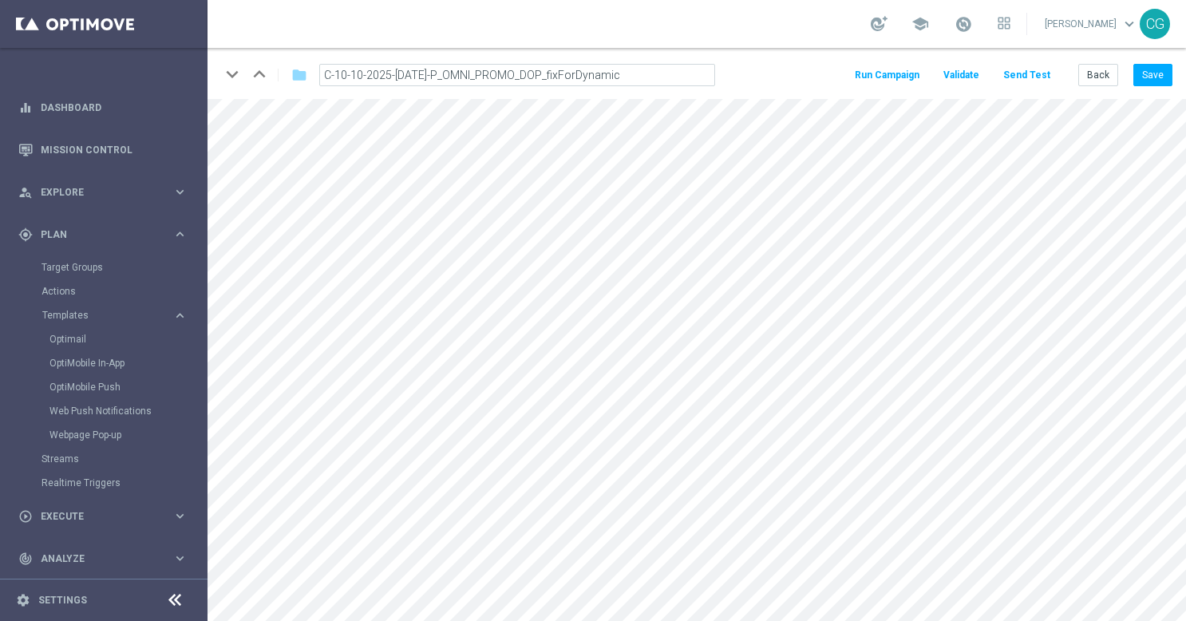
drag, startPoint x: 535, startPoint y: 75, endPoint x: 676, endPoint y: 75, distance: 141.3
click at [676, 75] on input "C-10-10-2025-[DATE]-P_OMNI_PROMO_DOP_fixForDynamic" at bounding box center [517, 75] width 396 height 22
type input "C-10-10-2025-[DATE]-P_OMNI_PROMO_DOP"
click at [1148, 66] on button "Save" at bounding box center [1153, 75] width 39 height 22
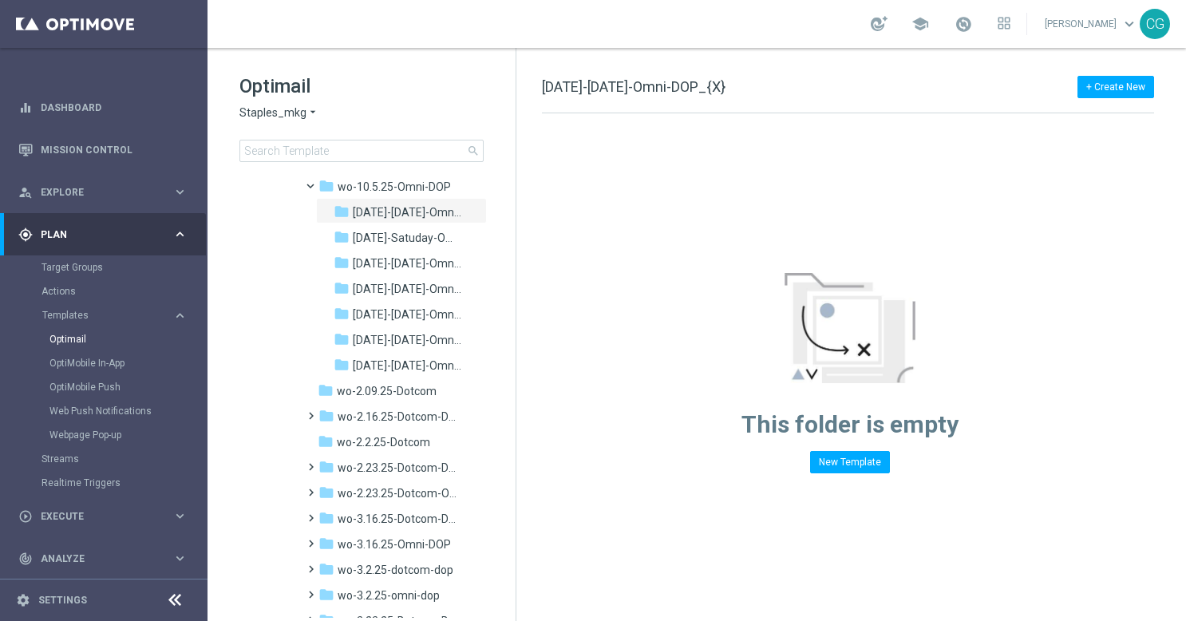
scroll to position [711, 0]
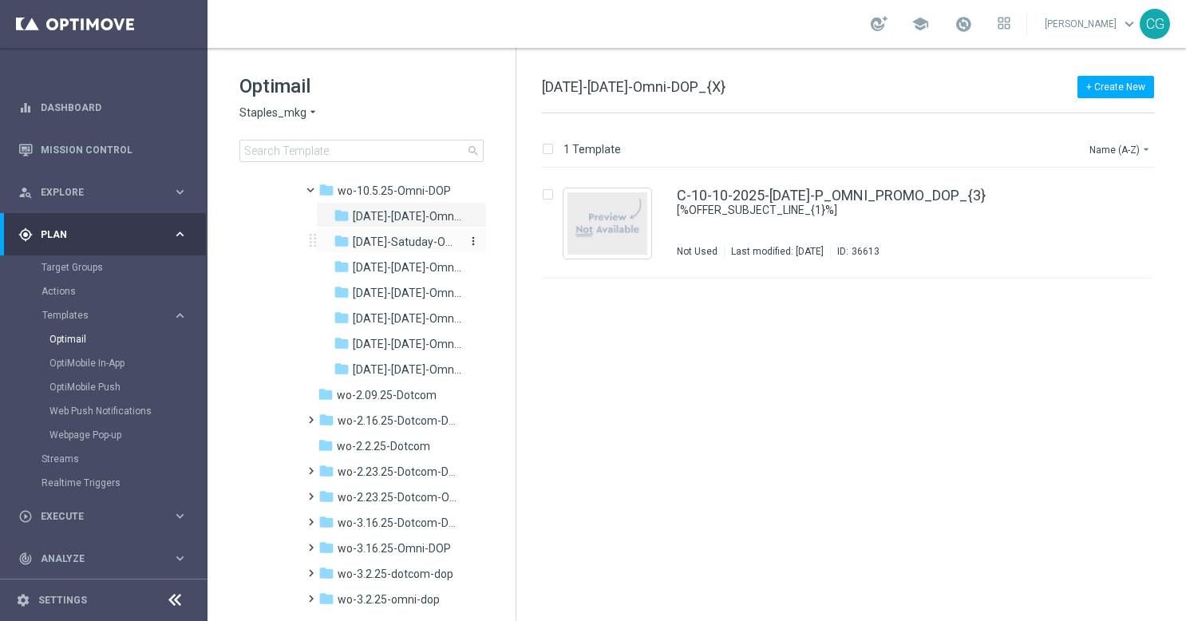
click at [418, 241] on span "[DATE]-Satuday-Omni-DOP" at bounding box center [407, 242] width 109 height 14
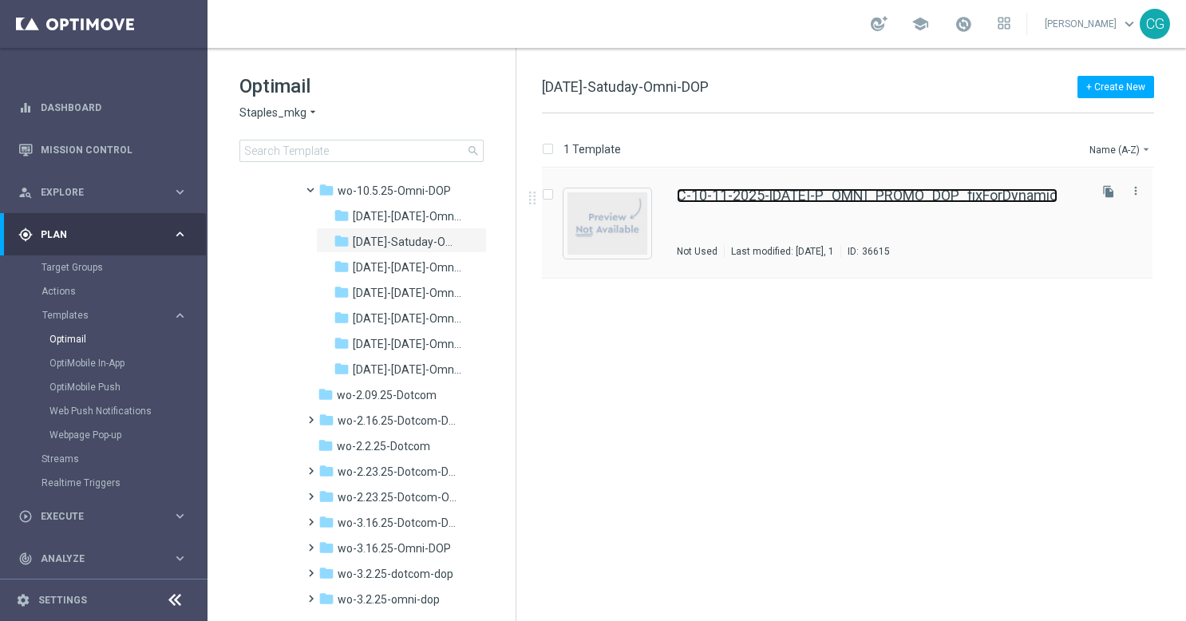
click at [738, 202] on link "C-10-11-2025-[DATE]-P_OMNI_PROMO_DOP_fixForDynamic" at bounding box center [867, 195] width 381 height 14
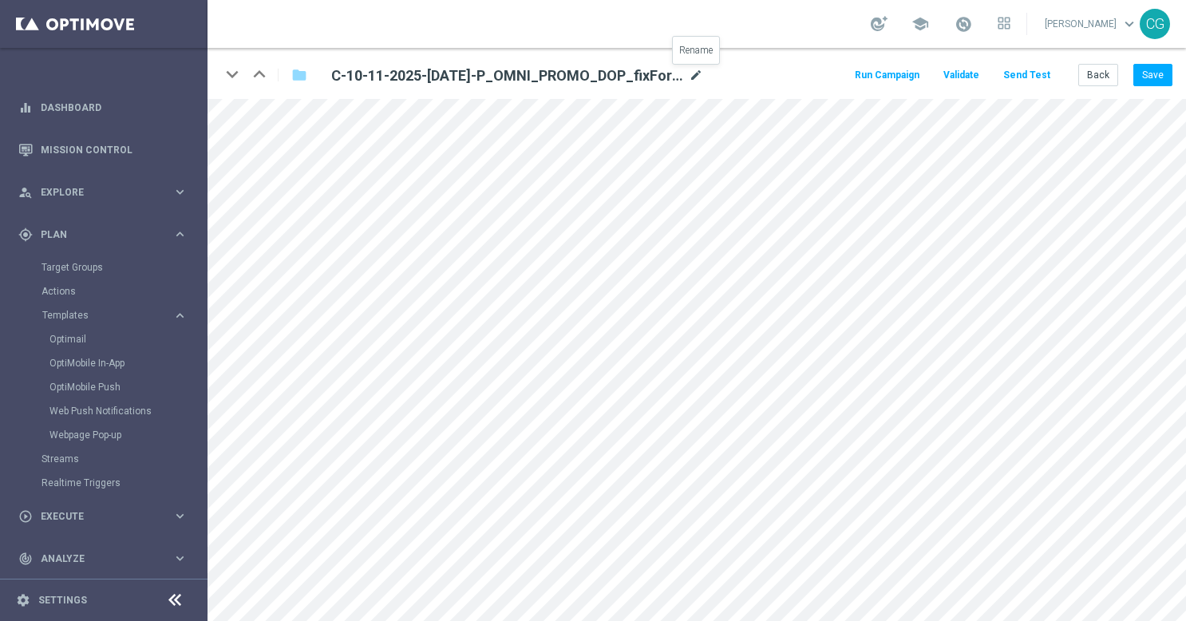
click at [694, 72] on icon "mode_edit" at bounding box center [696, 75] width 14 height 19
click at [639, 70] on input "C-10-11-2025-[DATE]-P_OMNI_PROMO_DOP_fixForDynamic" at bounding box center [517, 75] width 396 height 22
drag, startPoint x: 635, startPoint y: 72, endPoint x: 551, endPoint y: 77, distance: 84.8
click at [551, 77] on input "C-10-11-2025-[DATE]-P_OMNI_PROMO_DOP_fixForDynamic" at bounding box center [517, 75] width 396 height 22
type input "C-10-11-2025-[DATE]-P_OMNI_PROMO_DOP"
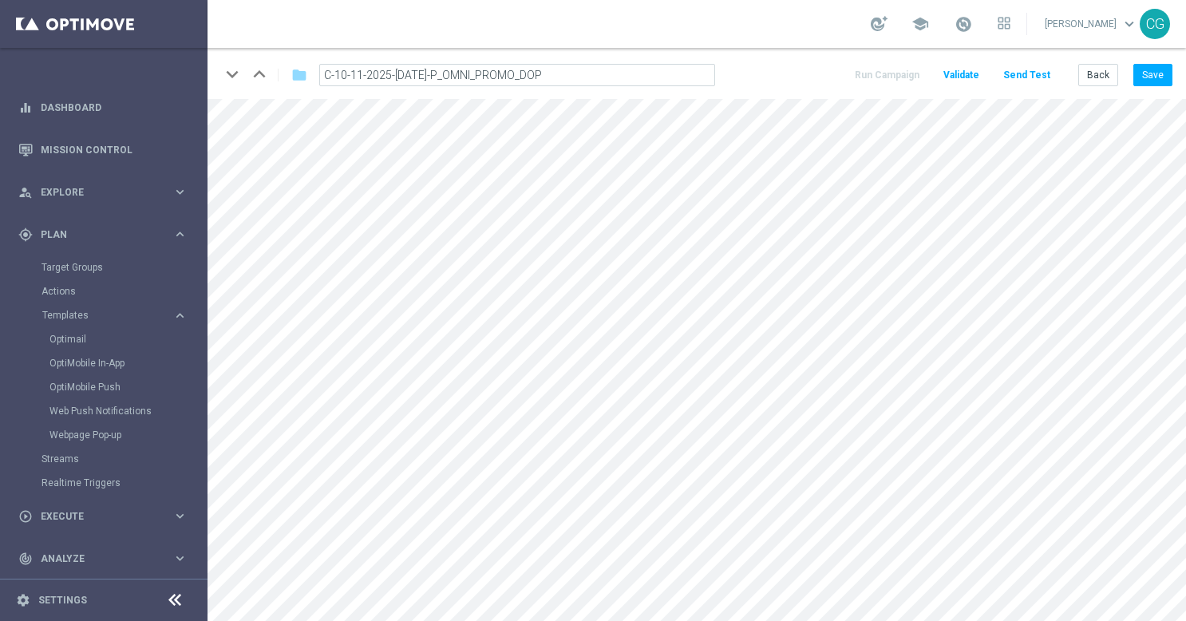
click at [1140, 86] on div "keyboard_arrow_down keyboard_arrow_up folder C-10-11-2025-[DATE]-P_OMNI_PROMO_D…" at bounding box center [697, 73] width 979 height 51
click at [1147, 76] on button "Save" at bounding box center [1153, 75] width 39 height 22
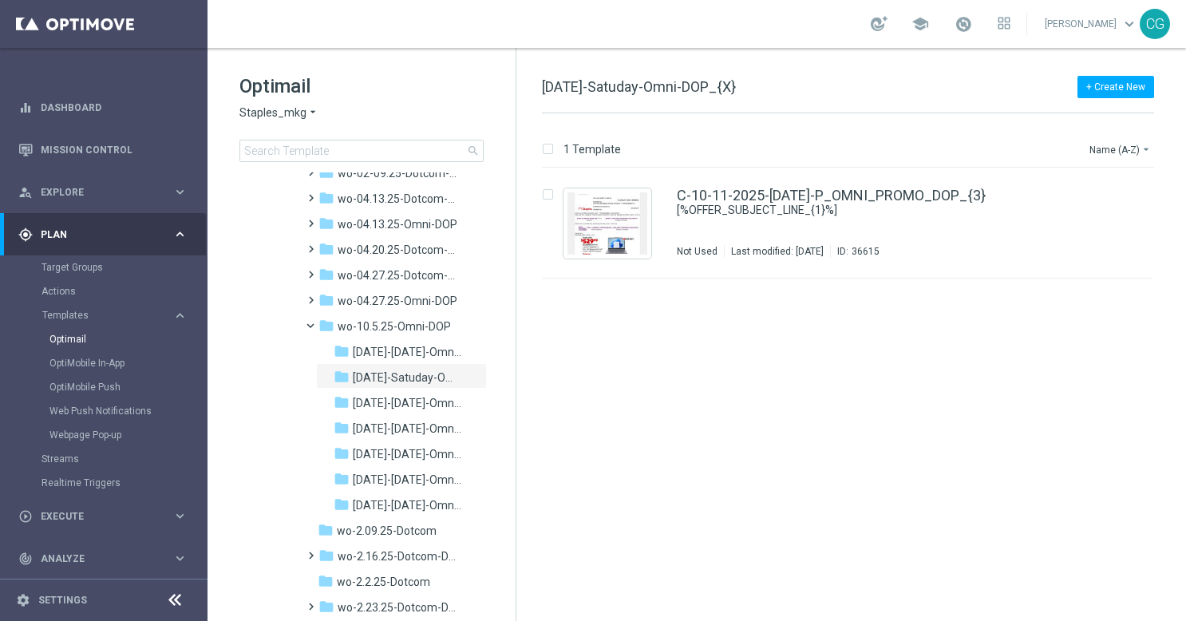
scroll to position [580, 0]
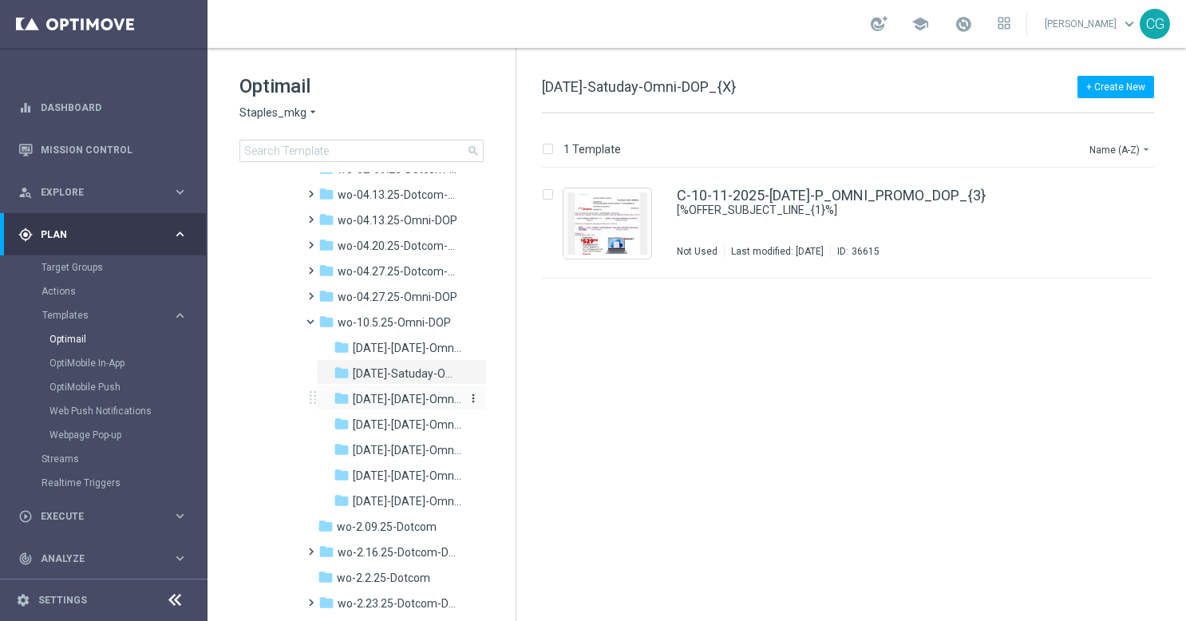
click at [406, 406] on div "folder [DATE]-[DATE]-Omni-DOP" at bounding box center [399, 399] width 130 height 18
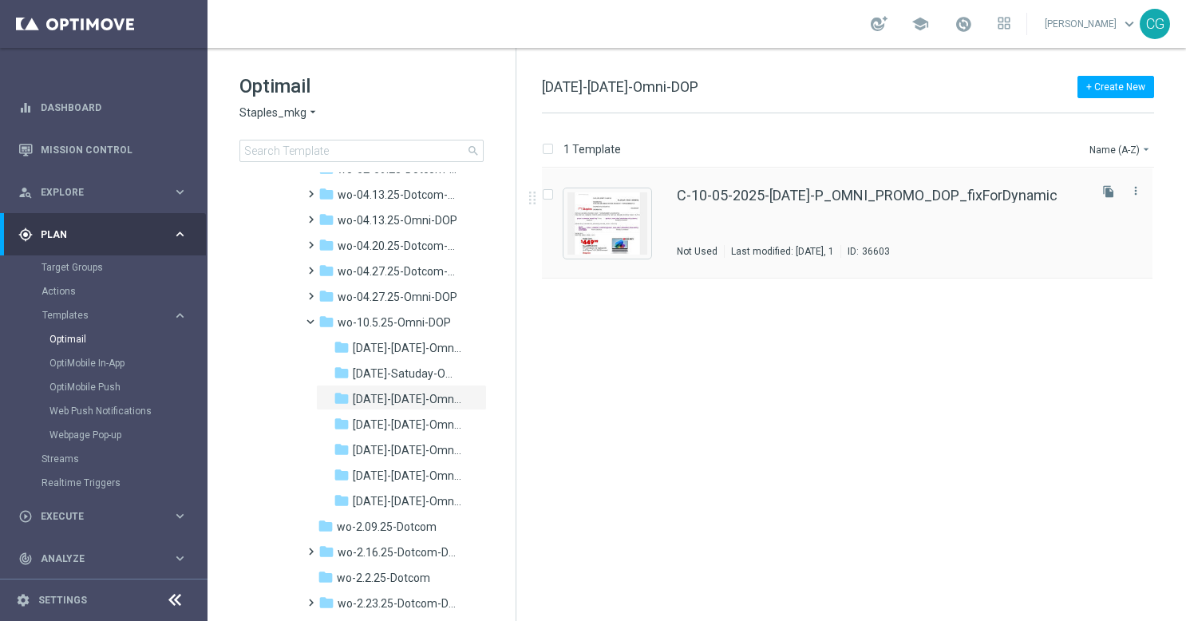
click at [754, 215] on div "C-10-05-2025-[DATE]-P_OMNI_PROMO_DOP_fixForDynamic Not Used Last modified: [DAT…" at bounding box center [881, 222] width 409 height 69
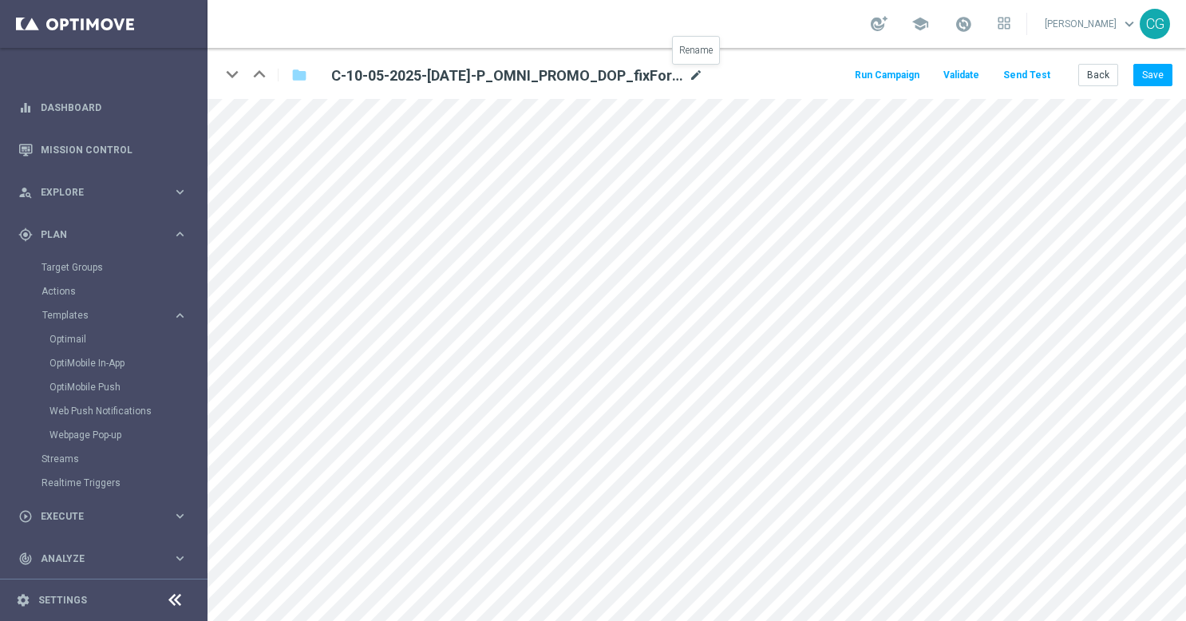
click at [697, 77] on icon "mode_edit" at bounding box center [696, 75] width 14 height 19
click at [667, 74] on input "C-10-05-2025-[DATE]-P_OMNI_PROMO_DOP_fixForDynamic" at bounding box center [517, 75] width 396 height 22
drag, startPoint x: 661, startPoint y: 78, endPoint x: 544, endPoint y: 84, distance: 117.5
click at [544, 84] on input "C-10-05-2025-[DATE]-P_OMNI_PROMO_DOP_fixForDynamic" at bounding box center [517, 75] width 396 height 22
type input "C-10-05-2025-[DATE]-P_OMNI_PROMO_DOP"
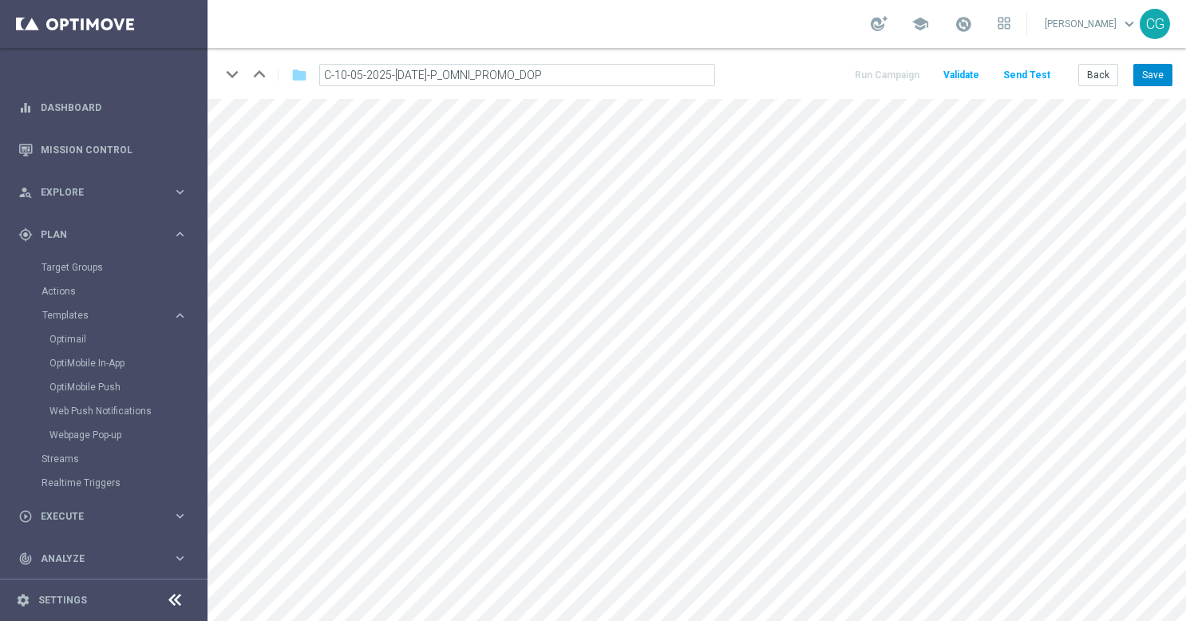
click at [1147, 81] on button "Save" at bounding box center [1153, 75] width 39 height 22
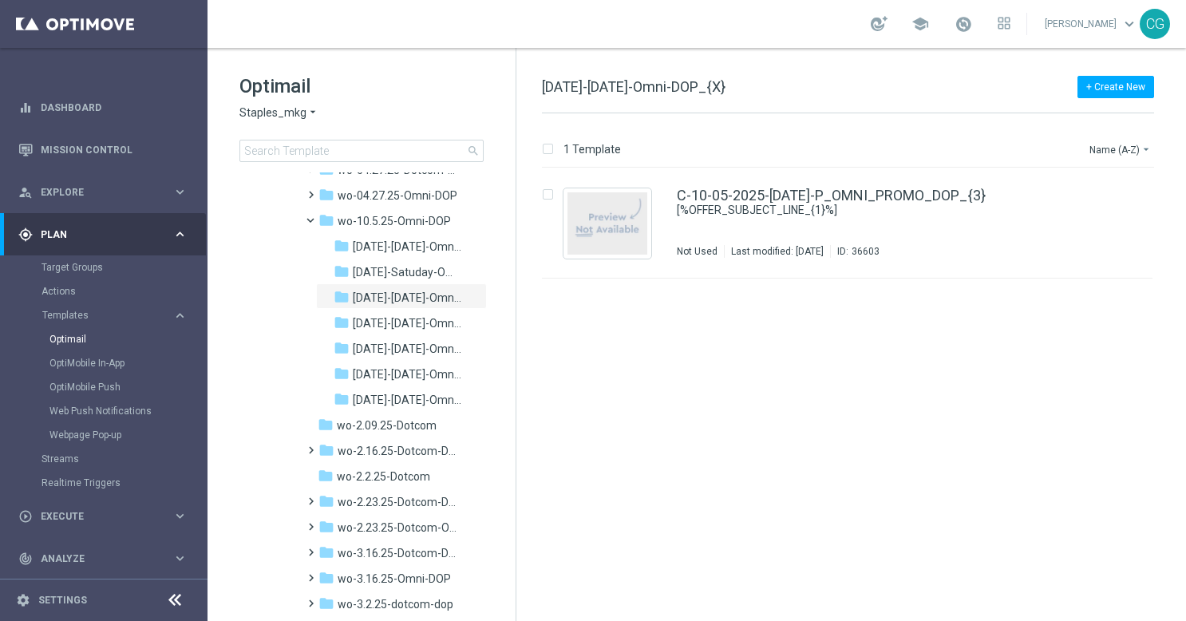
scroll to position [679, 0]
click at [387, 326] on span "[DATE]-[DATE]-Omni-DOP" at bounding box center [407, 326] width 109 height 14
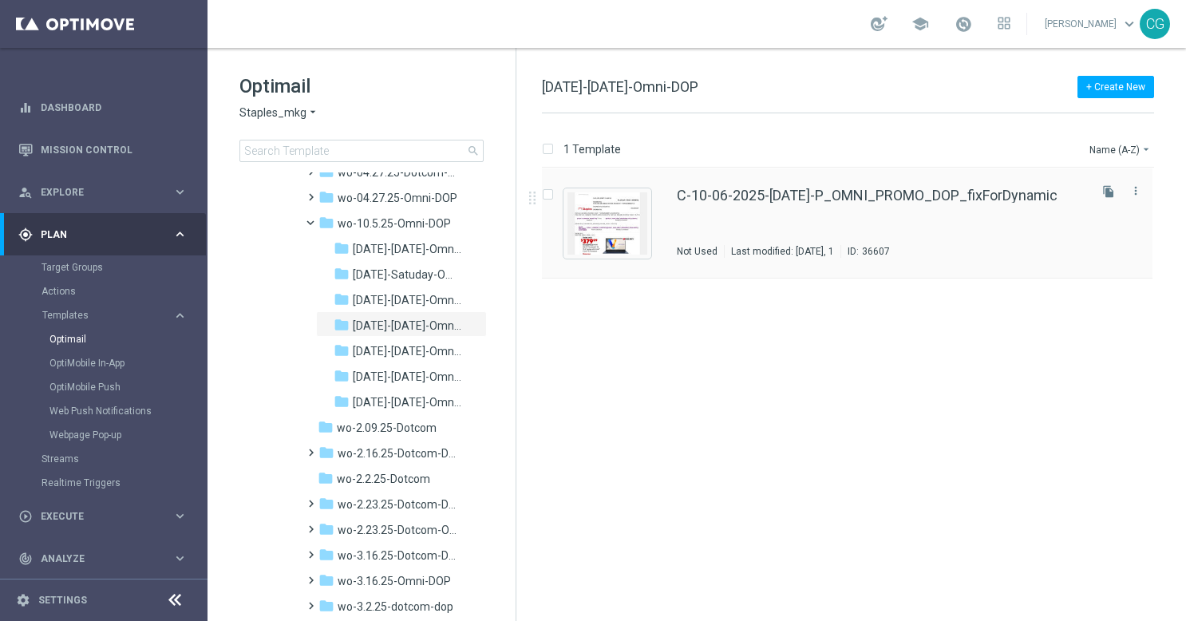
click at [794, 220] on div "C-10-06-2025-[DATE]-P_OMNI_PROMO_DOP_fixForDynamic Not Used Last modified: [DAT…" at bounding box center [881, 222] width 409 height 69
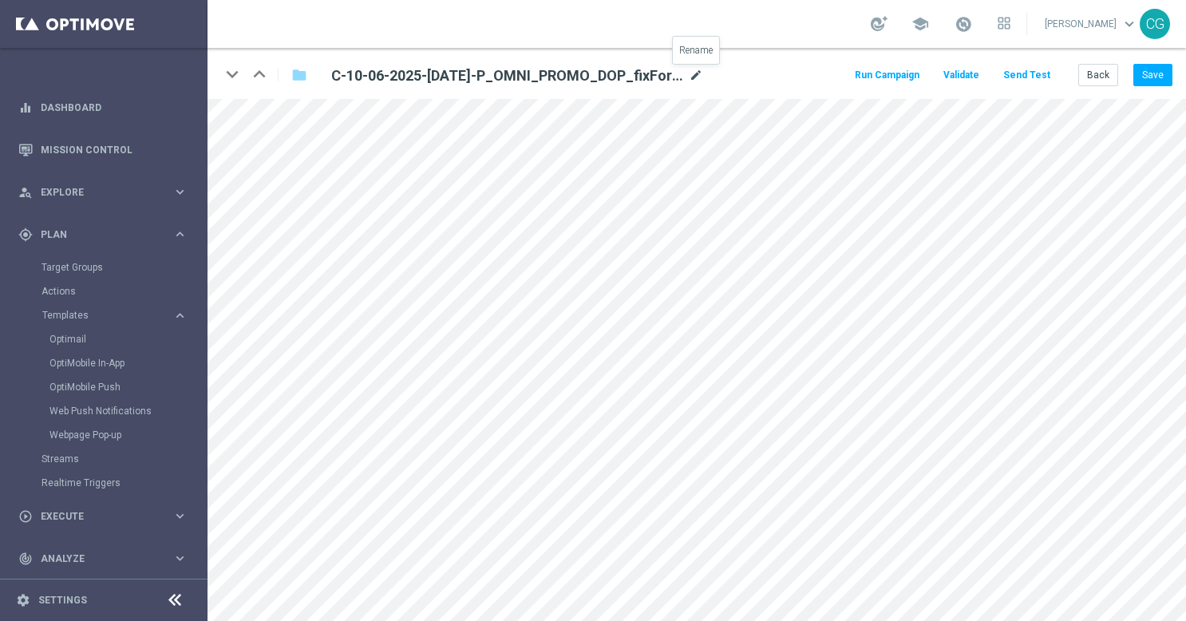
click at [701, 85] on icon "mode_edit" at bounding box center [696, 75] width 14 height 19
click at [684, 80] on input "C-10-06-2025-[DATE]-P_OMNI_PROMO_DOP_fixForDynamic" at bounding box center [517, 75] width 396 height 22
drag, startPoint x: 669, startPoint y: 78, endPoint x: 544, endPoint y: 96, distance: 125.8
click at [544, 96] on div "keyboard_arrow_down keyboard_arrow_up folder C-10-06-2025-[DATE]-P_OMNI_PROMO_D…" at bounding box center [697, 73] width 979 height 51
type input "C-10-06-2025-[DATE]-P_OMNI_PROMO_DOP"
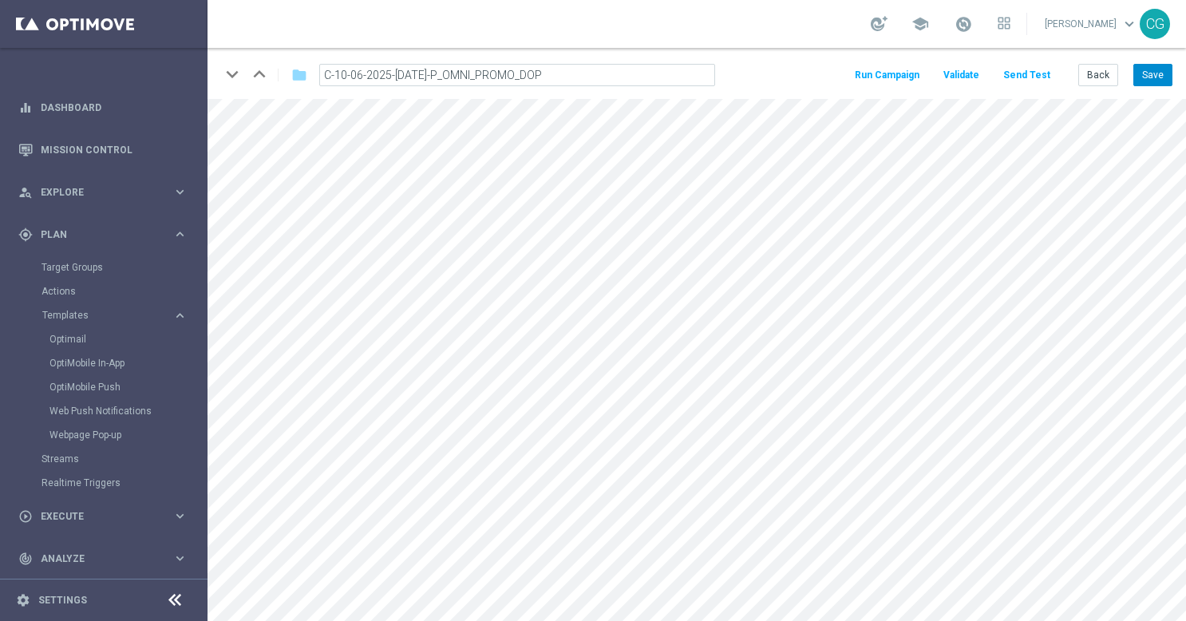
click at [1141, 74] on button "Save" at bounding box center [1153, 75] width 39 height 22
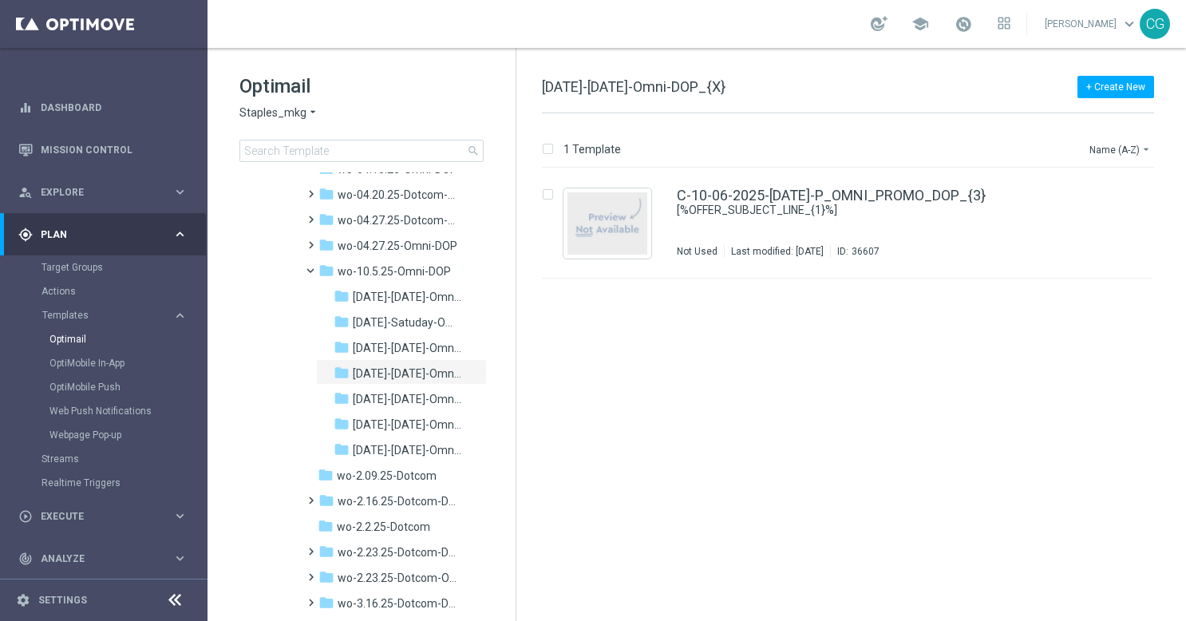
scroll to position [634, 0]
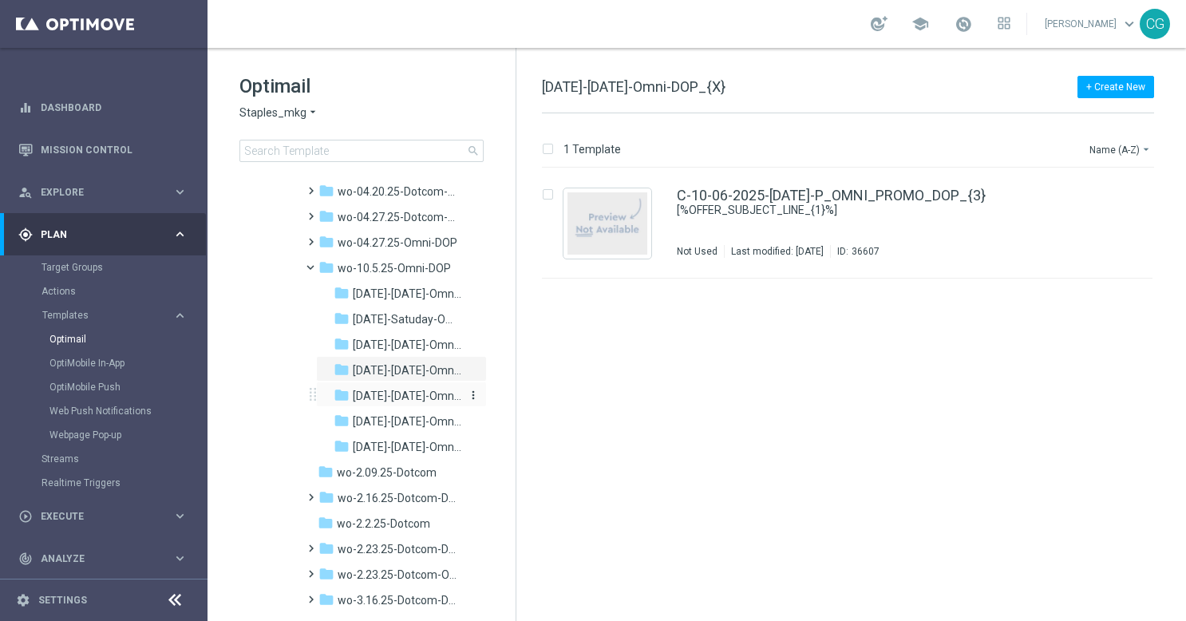
click at [393, 399] on span "[DATE]-[DATE]-Omni-DOP" at bounding box center [407, 396] width 109 height 14
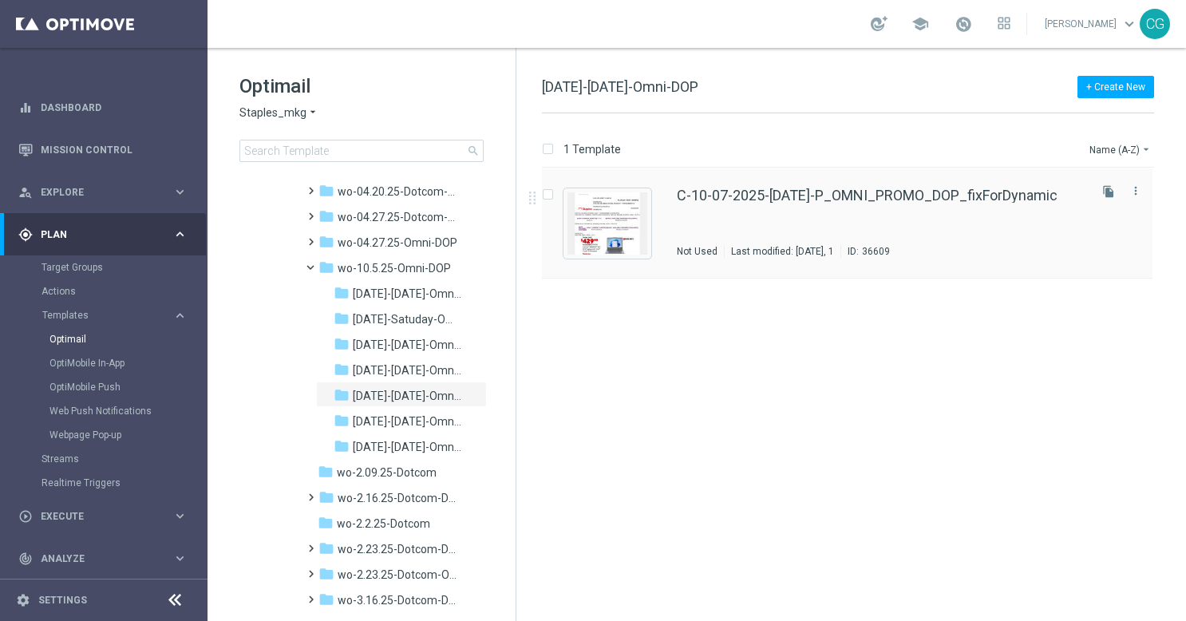
click at [745, 206] on div "C-10-07-2025-[DATE]-P_OMNI_PROMO_DOP_fixForDynamic Not Used Last modified: [DAT…" at bounding box center [881, 222] width 409 height 69
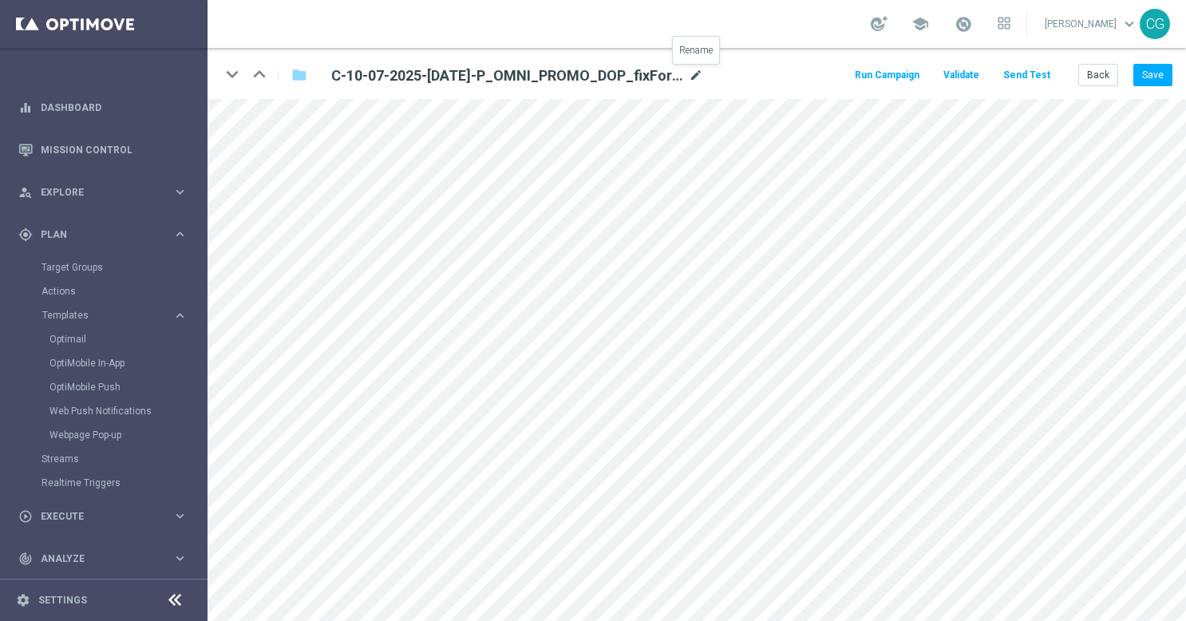
click at [696, 73] on icon "mode_edit" at bounding box center [696, 75] width 14 height 19
click at [653, 72] on input "C-10-07-2025-[DATE]-P_OMNI_PROMO_DOP_fixForDynamic" at bounding box center [517, 75] width 396 height 22
drag, startPoint x: 647, startPoint y: 72, endPoint x: 550, endPoint y: 69, distance: 96.6
click at [550, 69] on input "C-10-07-2025-[DATE]-P_OMNI_PROMO_DOP_fixForDynamic" at bounding box center [517, 75] width 396 height 22
click at [1151, 80] on button "Save" at bounding box center [1153, 75] width 39 height 22
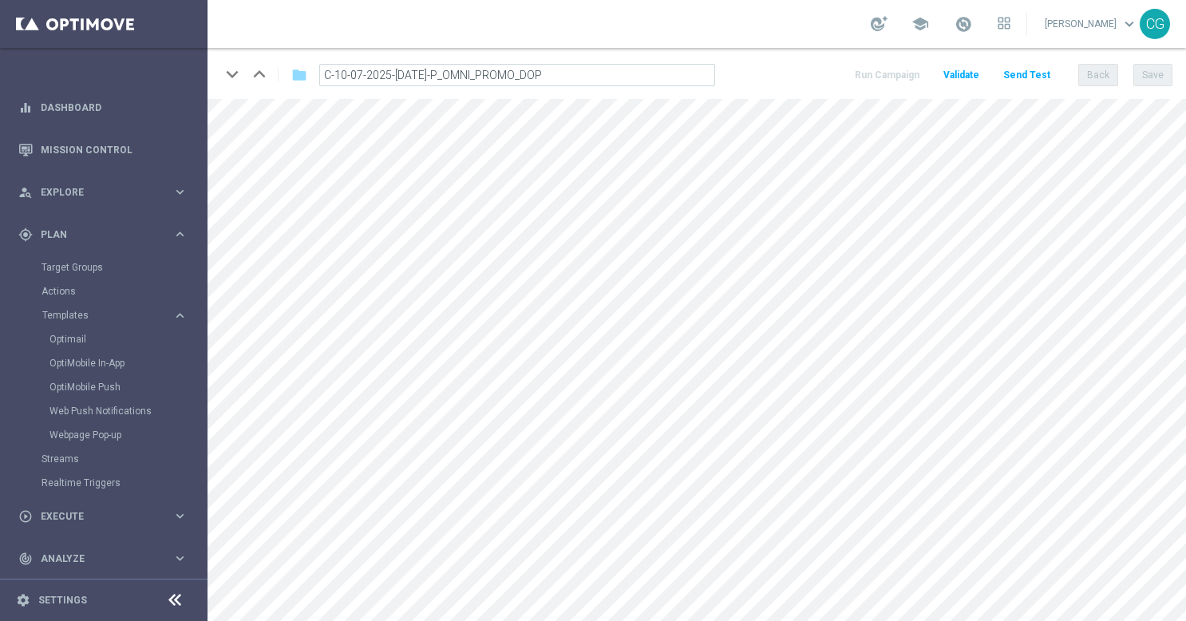
type input "C-10-07-2025-[DATE]-P_OMNI_PROMO_DOP_{3}"
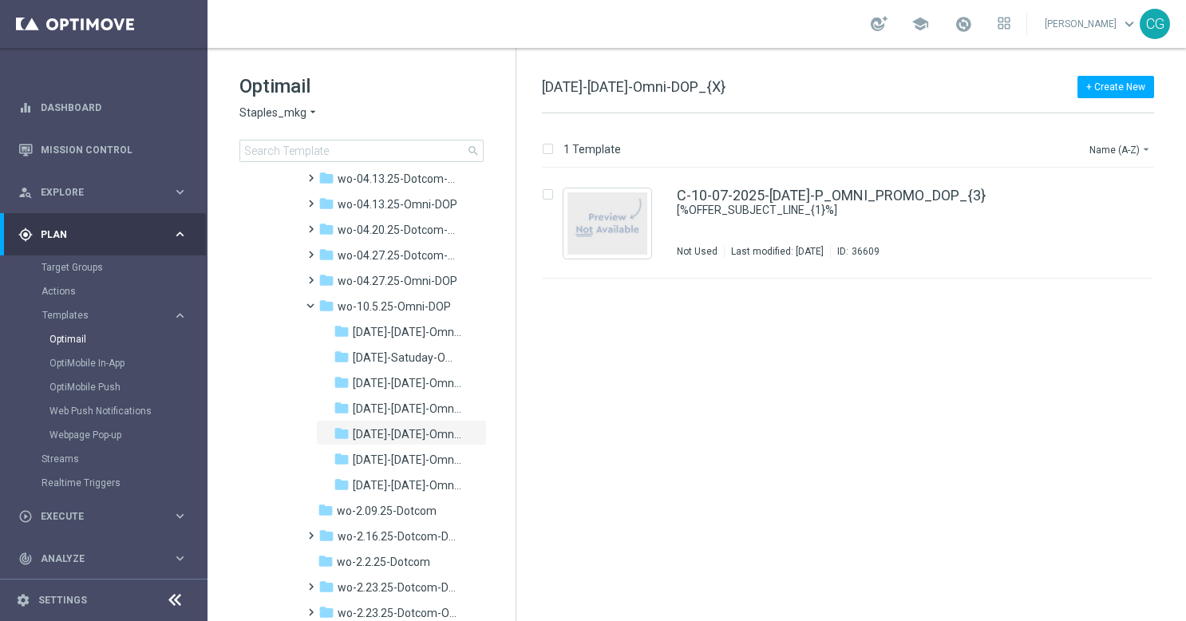
scroll to position [598, 0]
click at [422, 455] on span "[DATE]-[DATE]-Omni-DOP" at bounding box center [407, 457] width 109 height 14
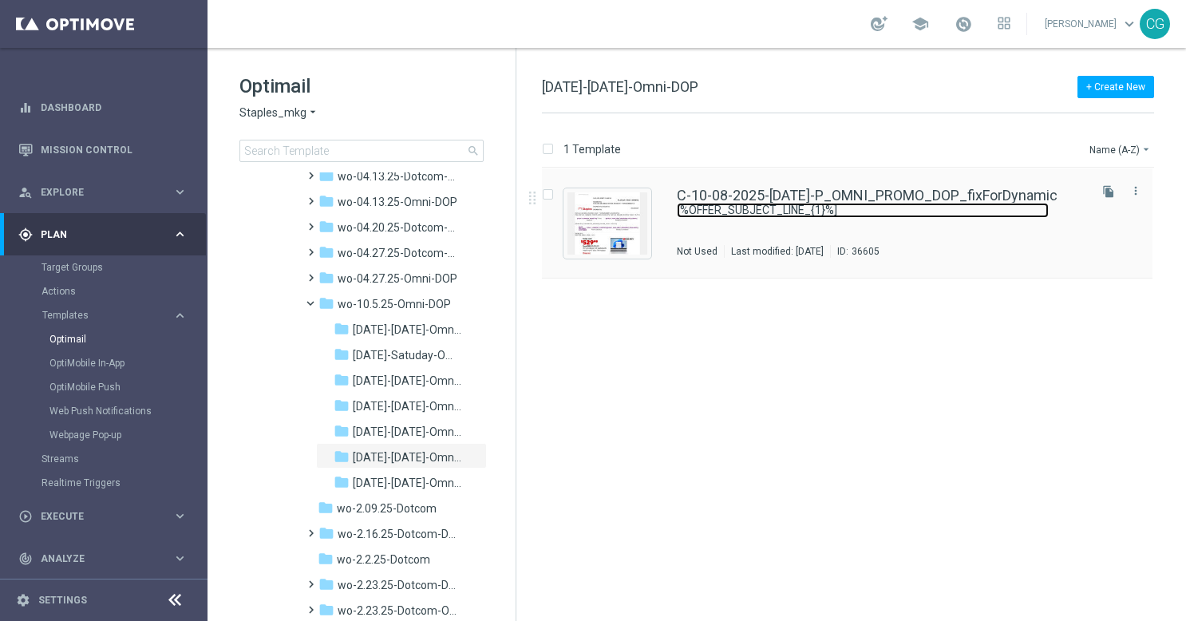
click at [882, 215] on link "[%OFFER_SUBJECT_LINE_{1}%]" at bounding box center [863, 210] width 372 height 15
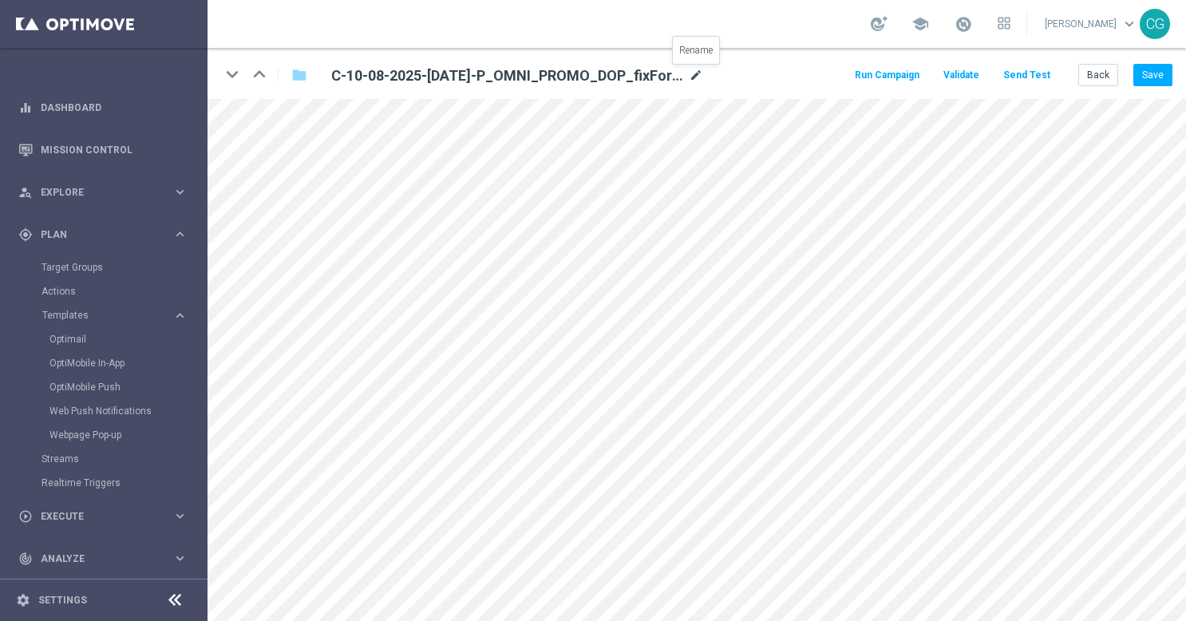
click at [695, 75] on icon "mode_edit" at bounding box center [696, 75] width 14 height 19
click at [648, 80] on input "C-10-08-2025-[DATE]-P_OMNI_PROMO_DOP_fixForDynamic" at bounding box center [517, 75] width 396 height 22
drag, startPoint x: 648, startPoint y: 80, endPoint x: 597, endPoint y: 86, distance: 51.5
click at [597, 86] on input-edit "C-10-08-2025-[DATE]-P_OMNI_PROMO_DOP_fixForDynamic" at bounding box center [517, 76] width 396 height 24
click at [563, 76] on input "C-10-08-2025-[DATE]-P_OMNI_PROMO_DOP_fixForDynamic" at bounding box center [517, 75] width 396 height 22
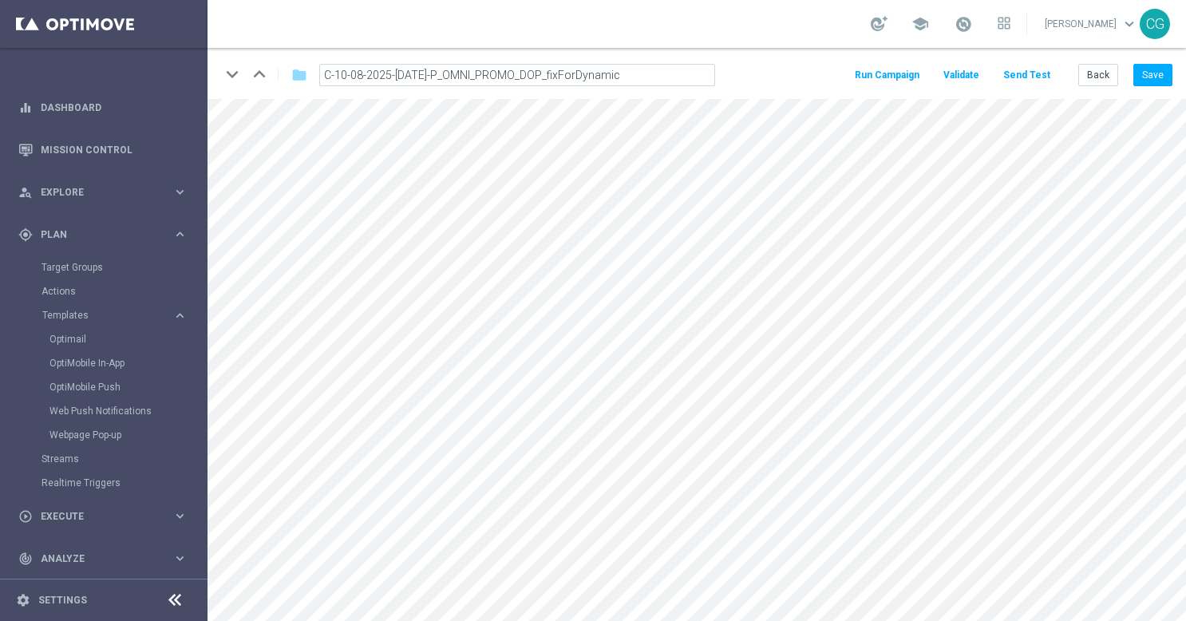
drag, startPoint x: 563, startPoint y: 76, endPoint x: 674, endPoint y: 70, distance: 111.1
click at [674, 70] on input "C-10-08-2025-[DATE]-P_OMNI_PROMO_DOP_fixForDynamic" at bounding box center [517, 75] width 396 height 22
type input "C-10-08-2025-[DATE]-P_OMNI_PROMO_DOP"
click at [1148, 77] on button "Save" at bounding box center [1153, 75] width 39 height 22
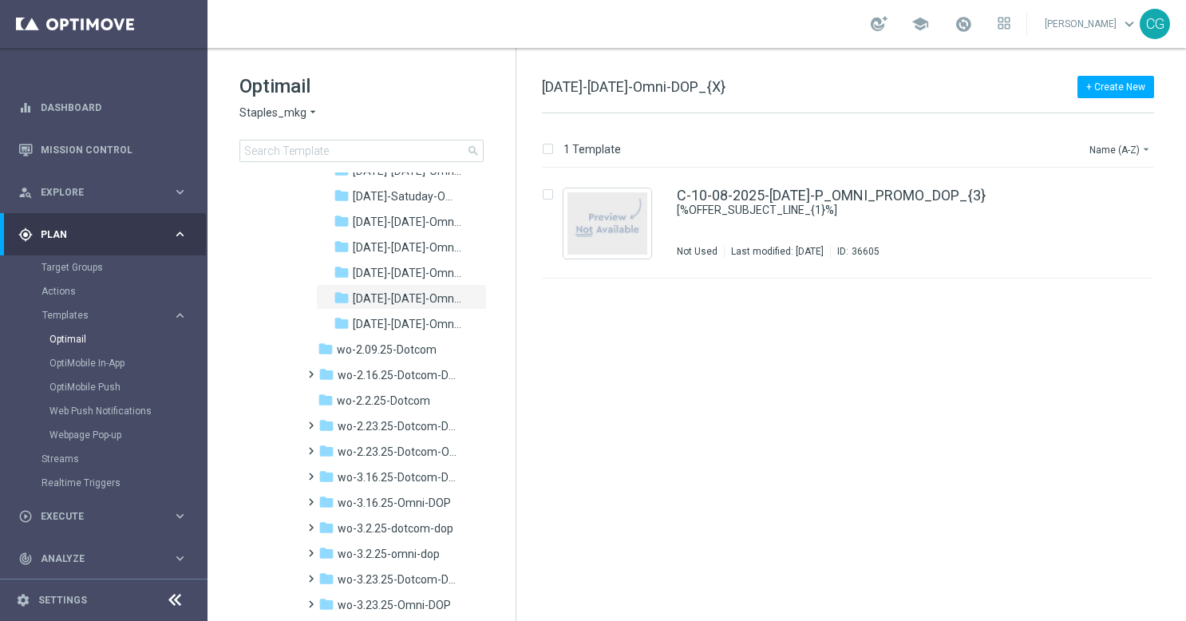
scroll to position [759, 0]
click at [409, 323] on span "[DATE]-[DATE]-Omni-DOP" at bounding box center [407, 322] width 109 height 14
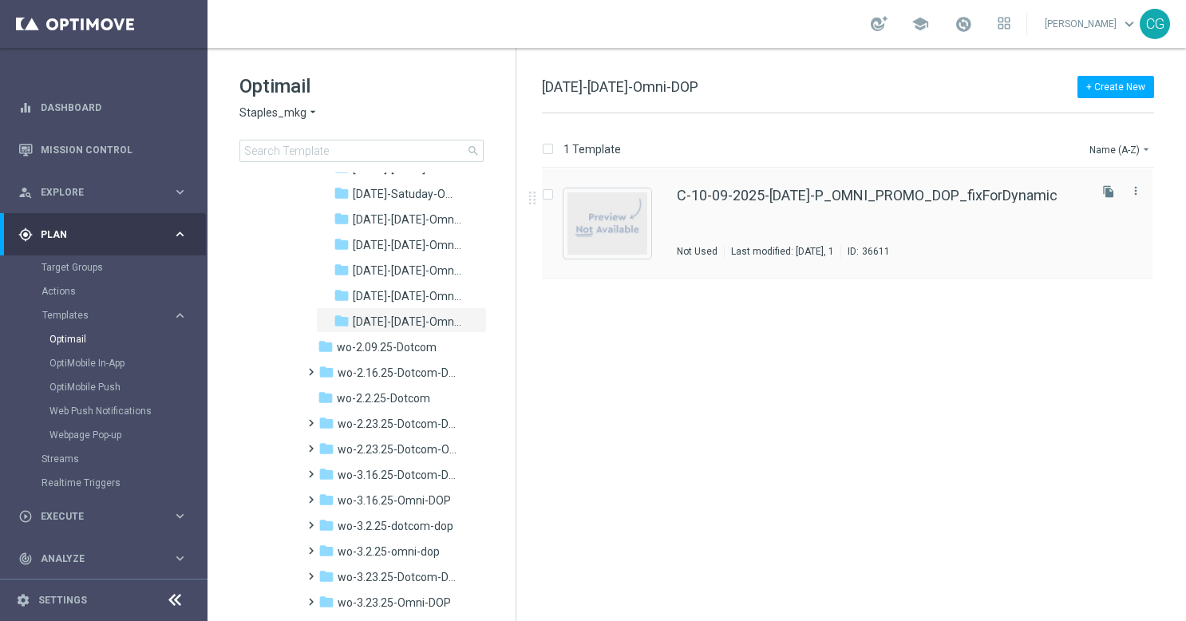
click at [724, 218] on div "C-10-09-2025-[DATE]-P_OMNI_PROMO_DOP_fixForDynamic Not Used Last modified: [DAT…" at bounding box center [881, 222] width 409 height 69
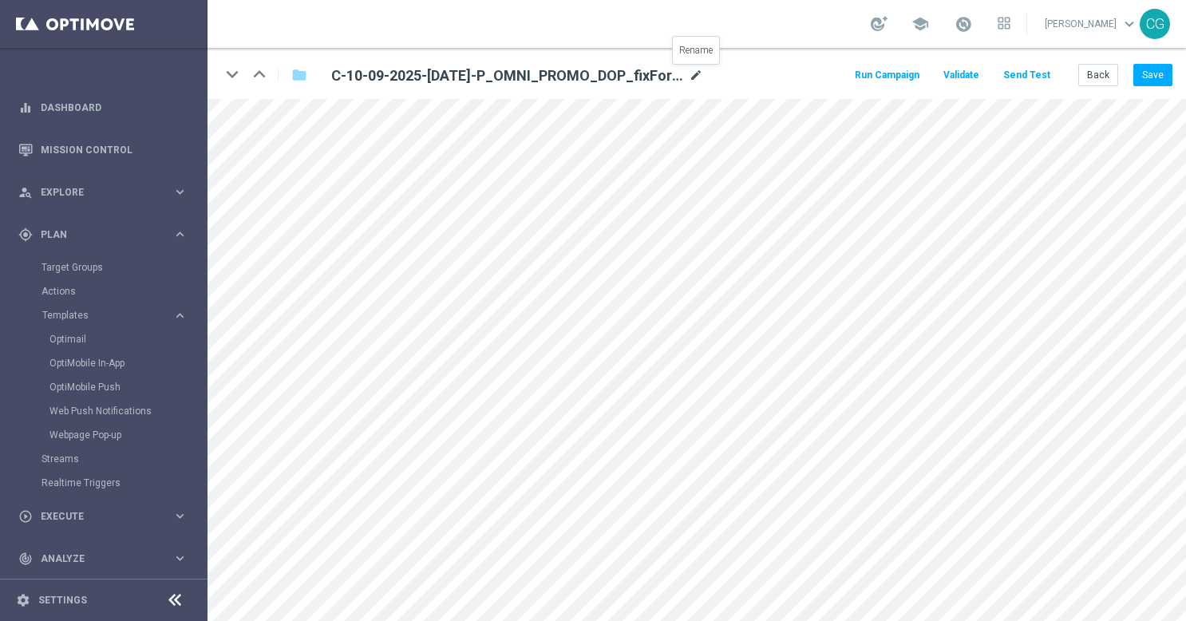
click at [701, 67] on icon "mode_edit" at bounding box center [696, 75] width 14 height 19
click at [656, 70] on input "C-10-09-2025-[DATE]-P_OMNI_PROMO_DOP_fixForDynamic" at bounding box center [517, 75] width 396 height 22
drag, startPoint x: 654, startPoint y: 72, endPoint x: 553, endPoint y: 67, distance: 100.7
click at [553, 67] on input "C-10-09-2025-[DATE]-P_OMNI_PROMO_DOP_fixForDynamic" at bounding box center [517, 75] width 396 height 22
click at [1158, 77] on button "Save" at bounding box center [1153, 75] width 39 height 22
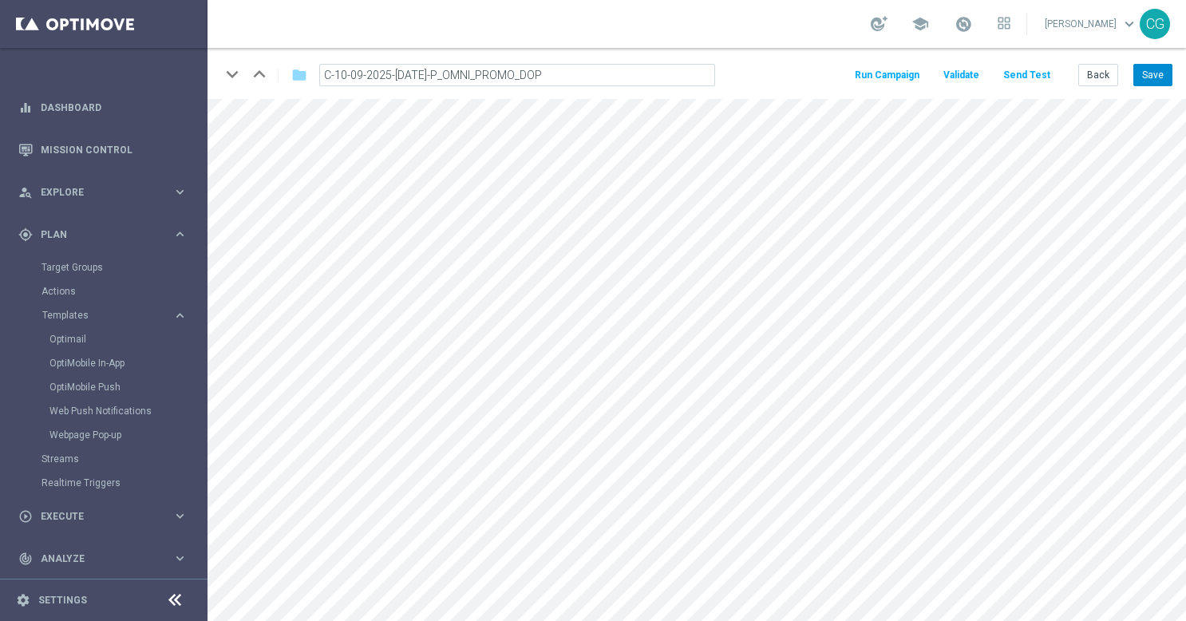
type input "C-10-09-2025-[DATE]-P_OMNI_PROMO_DOP_{3}"
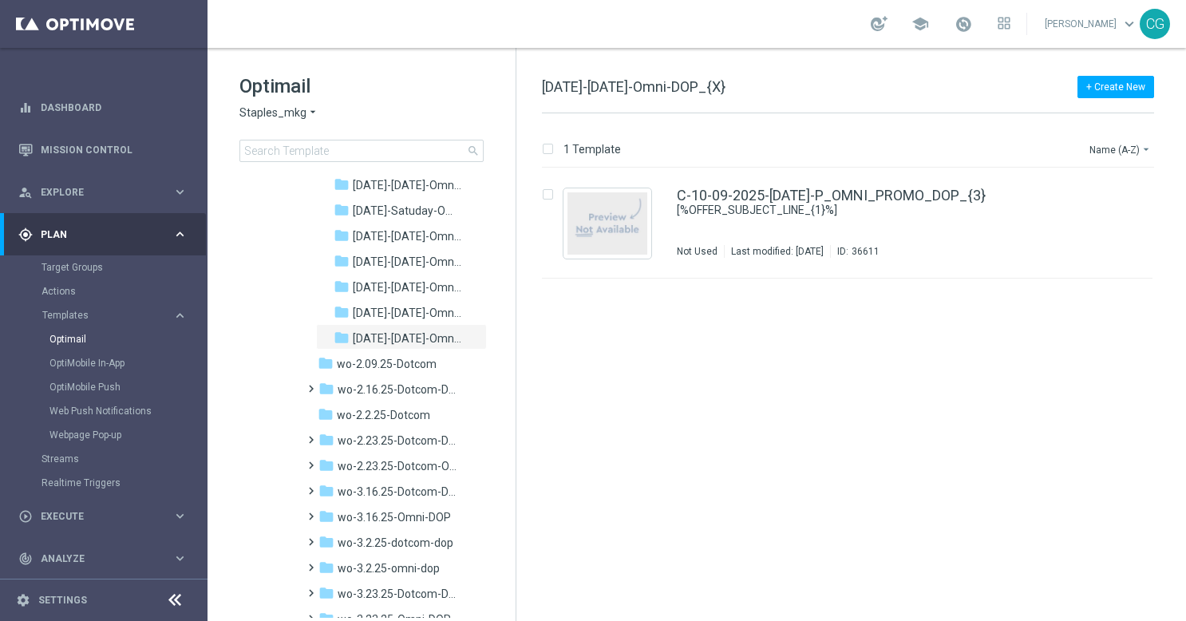
scroll to position [733, 0]
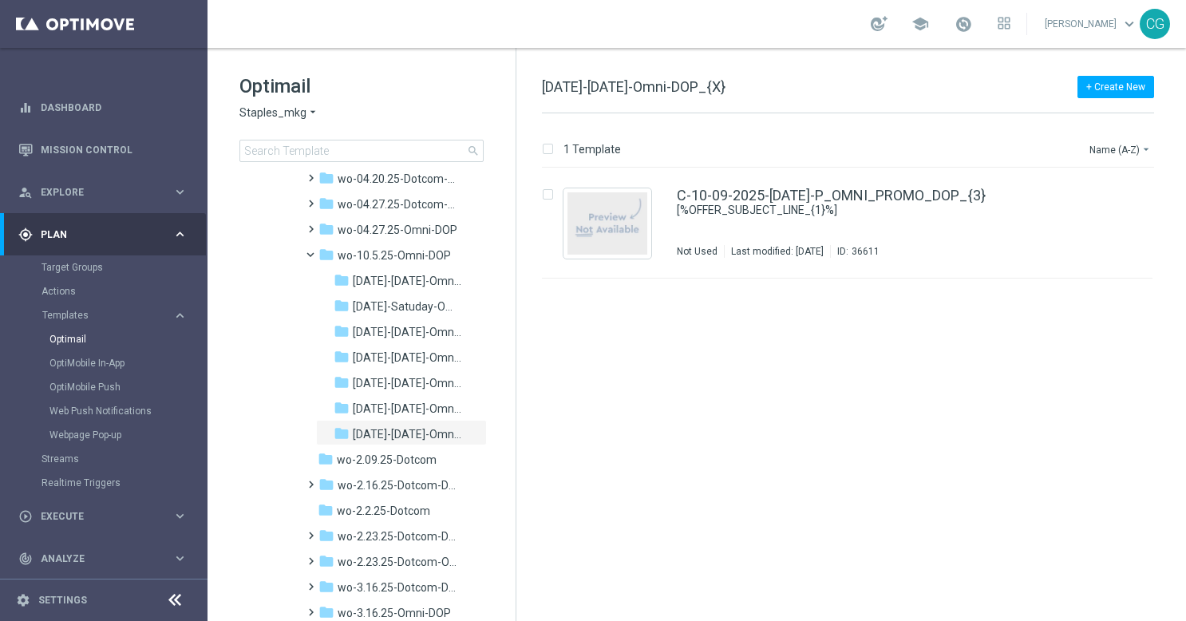
scroll to position [636, 0]
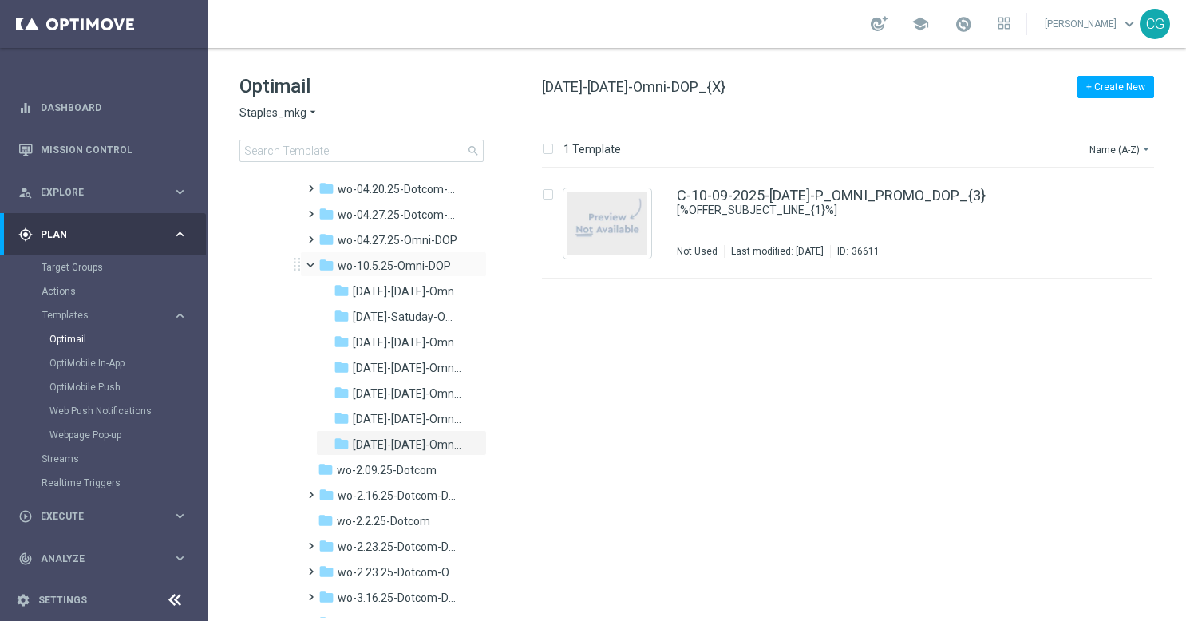
click at [315, 264] on span at bounding box center [318, 261] width 6 height 7
